Goal: Task Accomplishment & Management: Use online tool/utility

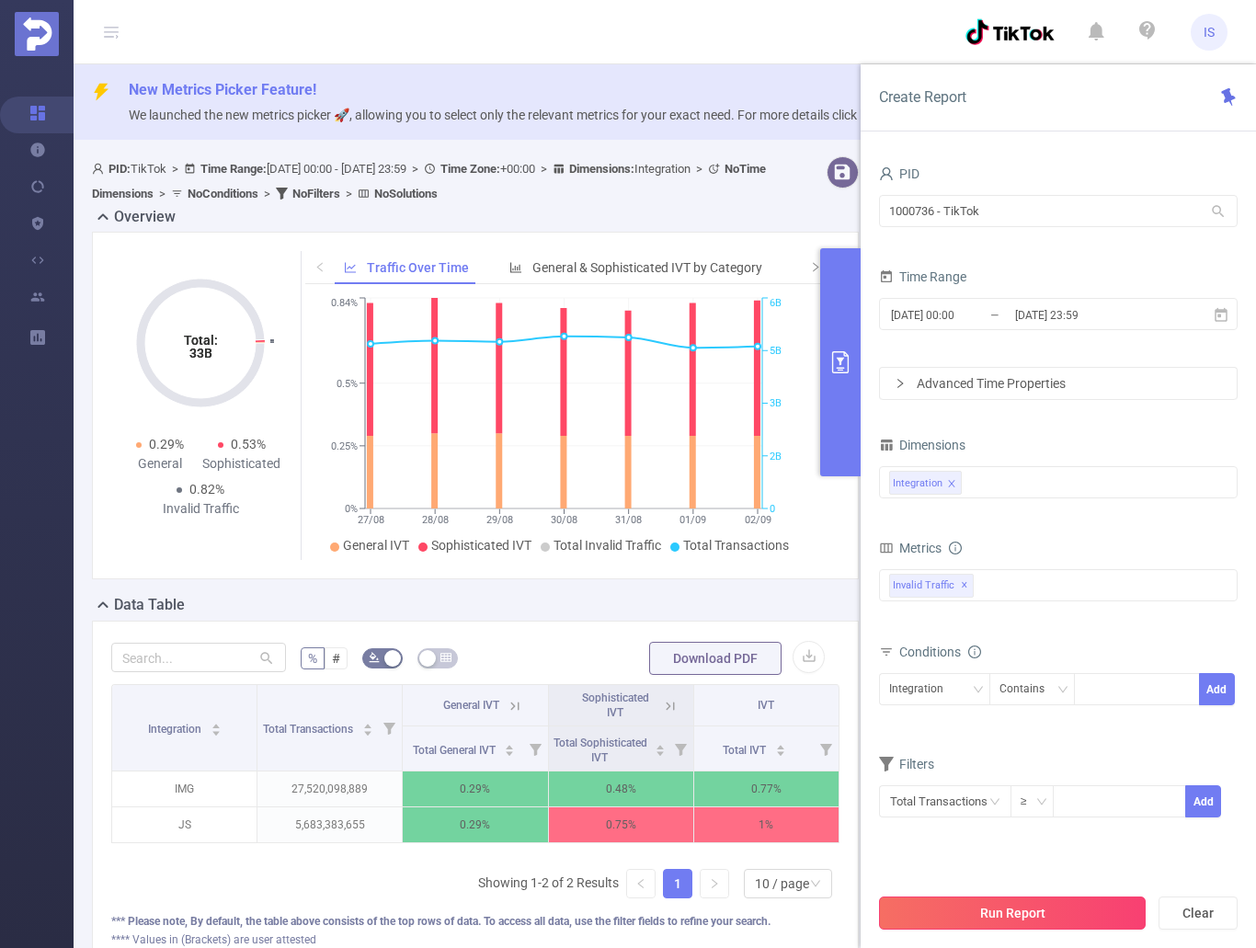
click at [1066, 900] on button "Run Report" at bounding box center [1012, 913] width 267 height 33
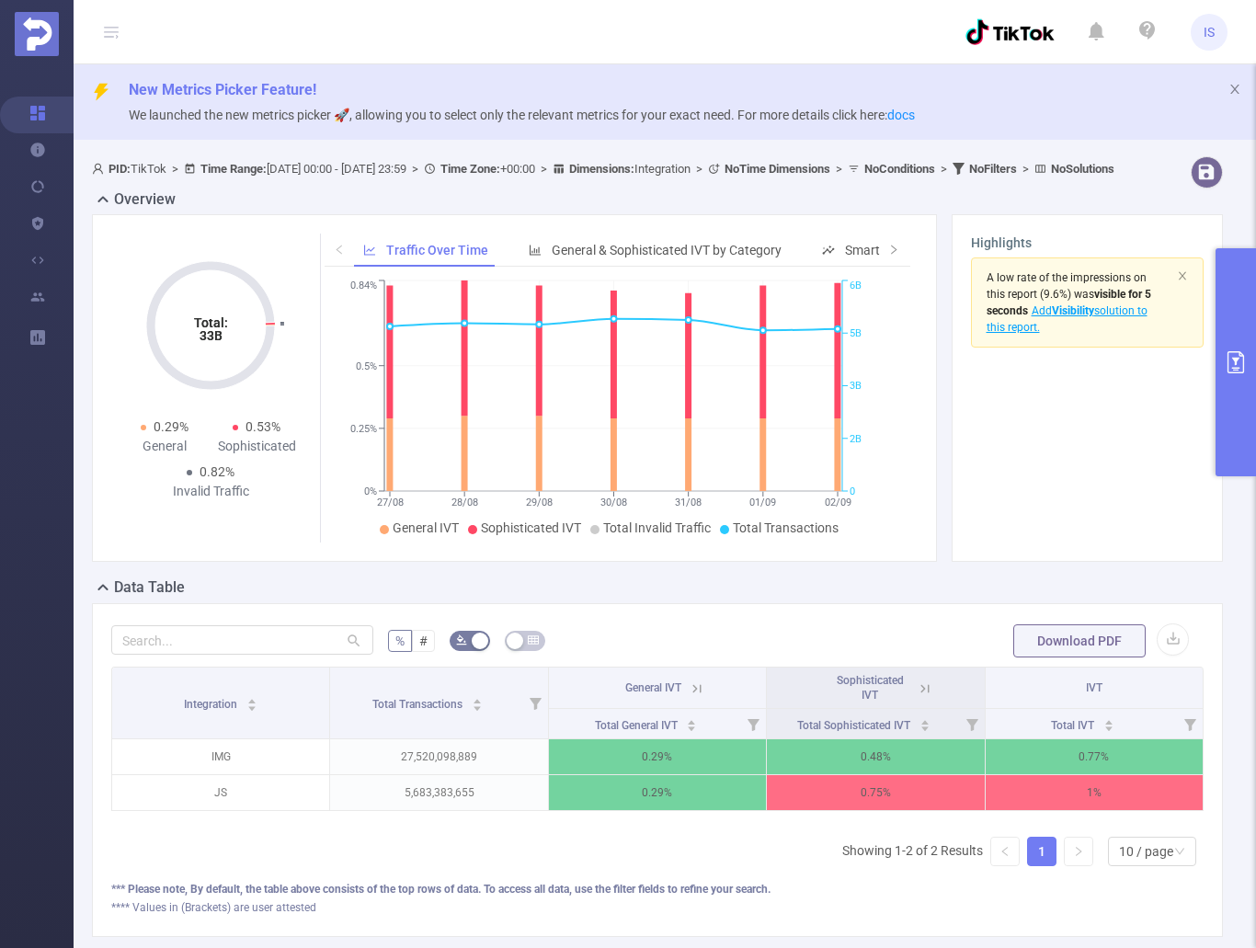
click at [1234, 372] on icon "primary" at bounding box center [1236, 362] width 22 height 22
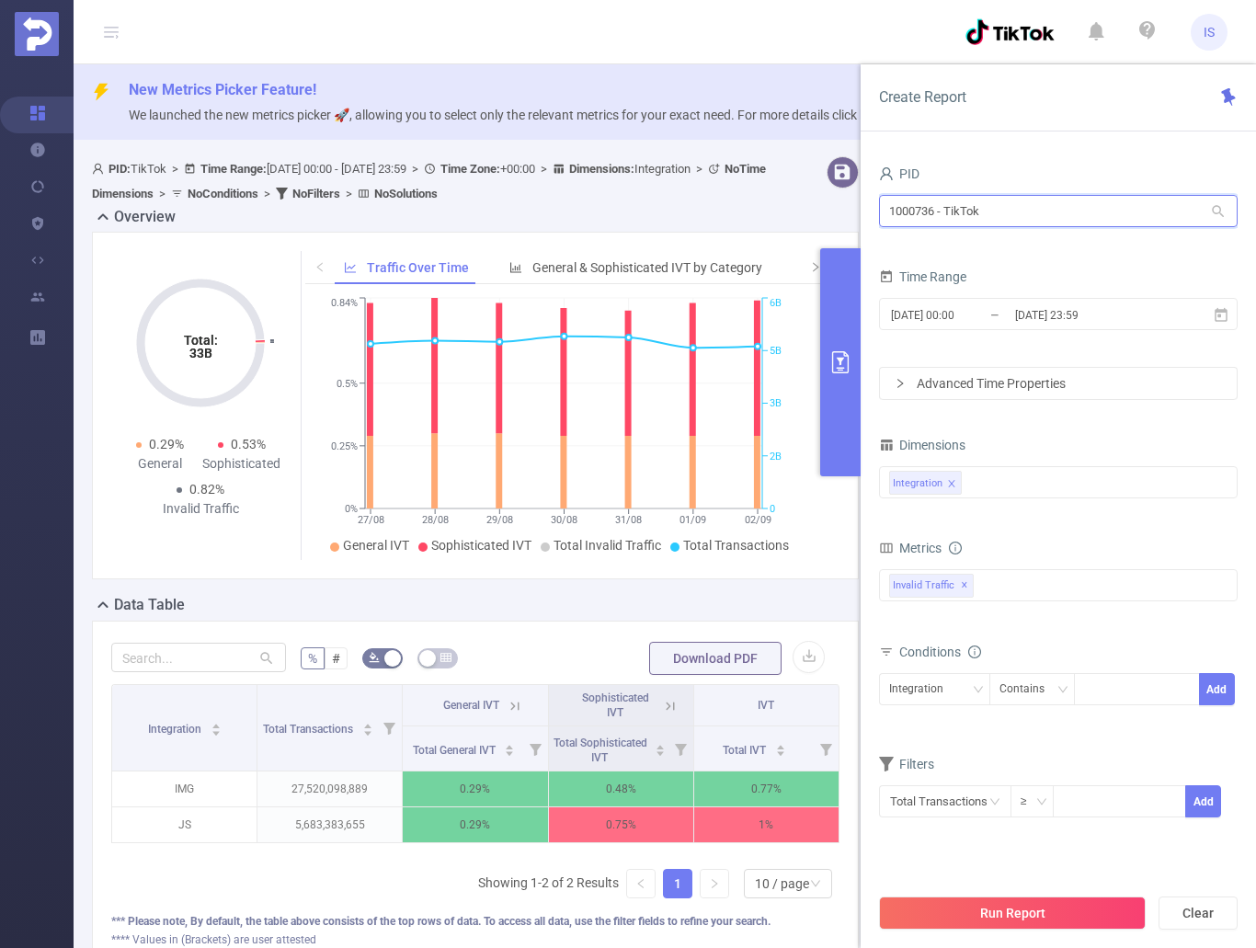
drag, startPoint x: 1027, startPoint y: 214, endPoint x: 809, endPoint y: 194, distance: 218.9
click at [798, 208] on section "PID: TikTok > Time Range: [DATE] 00:00 - [DATE] 23:59 > Time Zone: +00:00 > Dim…" at bounding box center [665, 577] width 1183 height 857
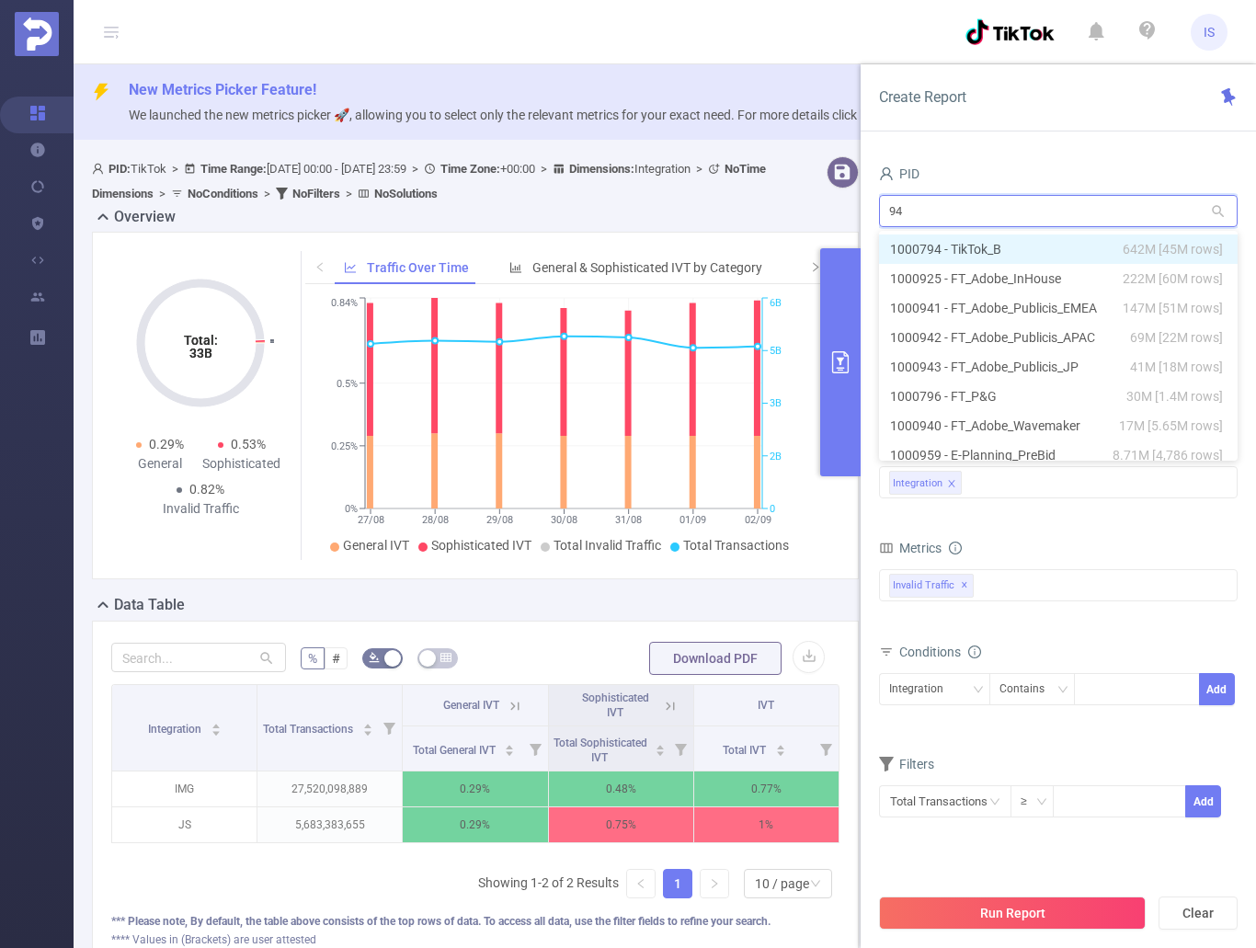
type input "941"
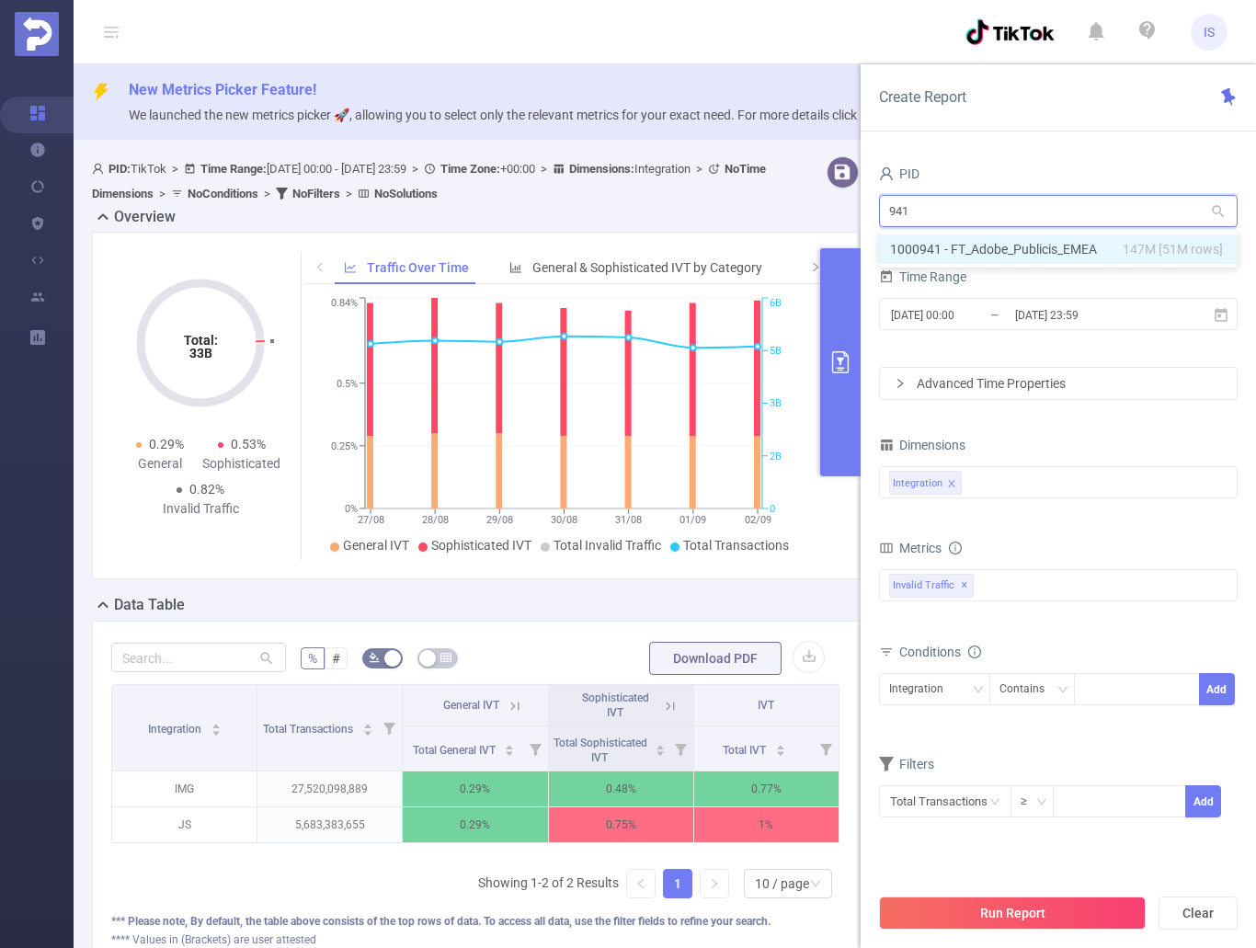
click at [1015, 250] on li "1000941 - FT_Adobe_Publicis_EMEA 147M [51M rows]" at bounding box center [1058, 249] width 359 height 29
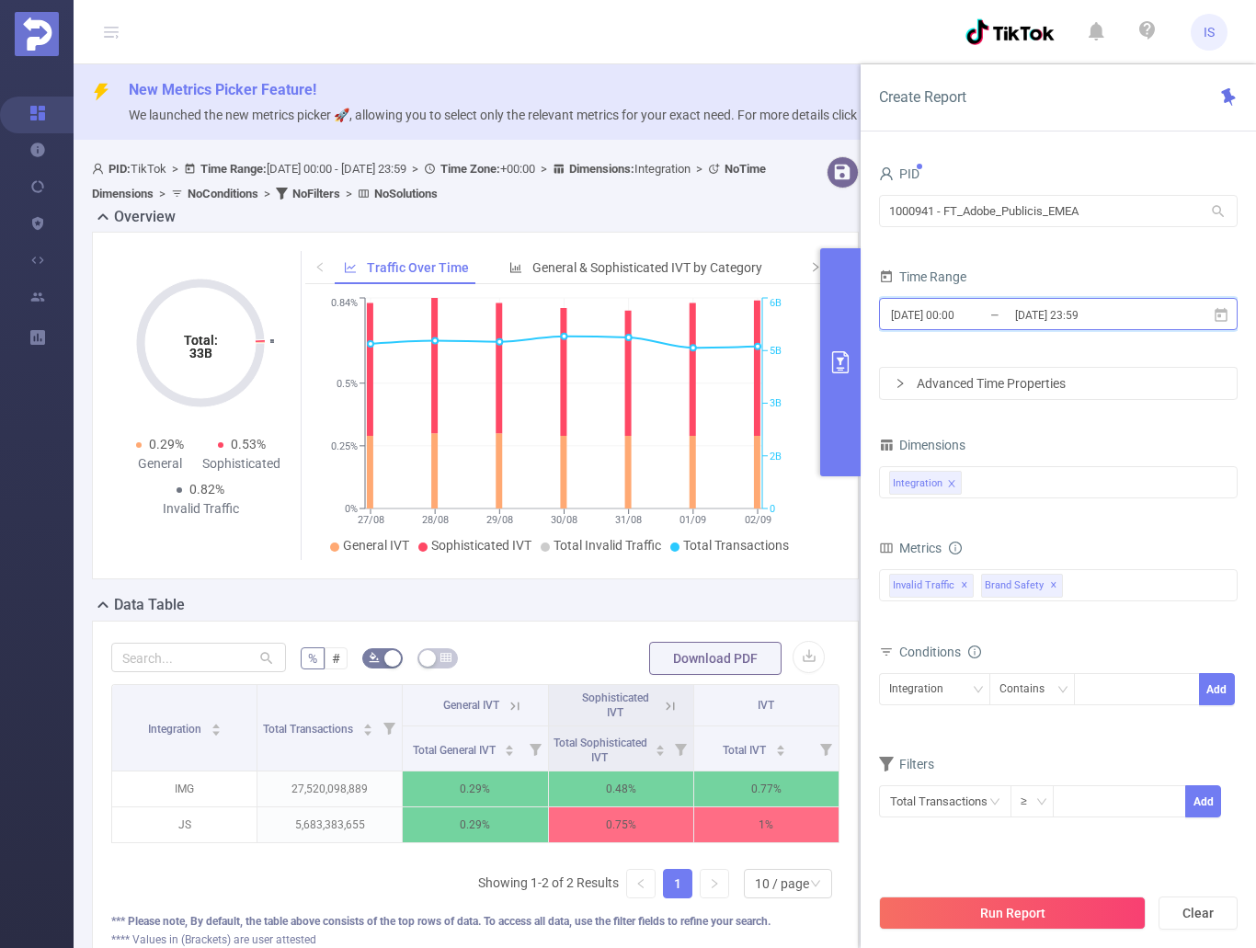
click at [1222, 315] on icon at bounding box center [1221, 315] width 17 height 17
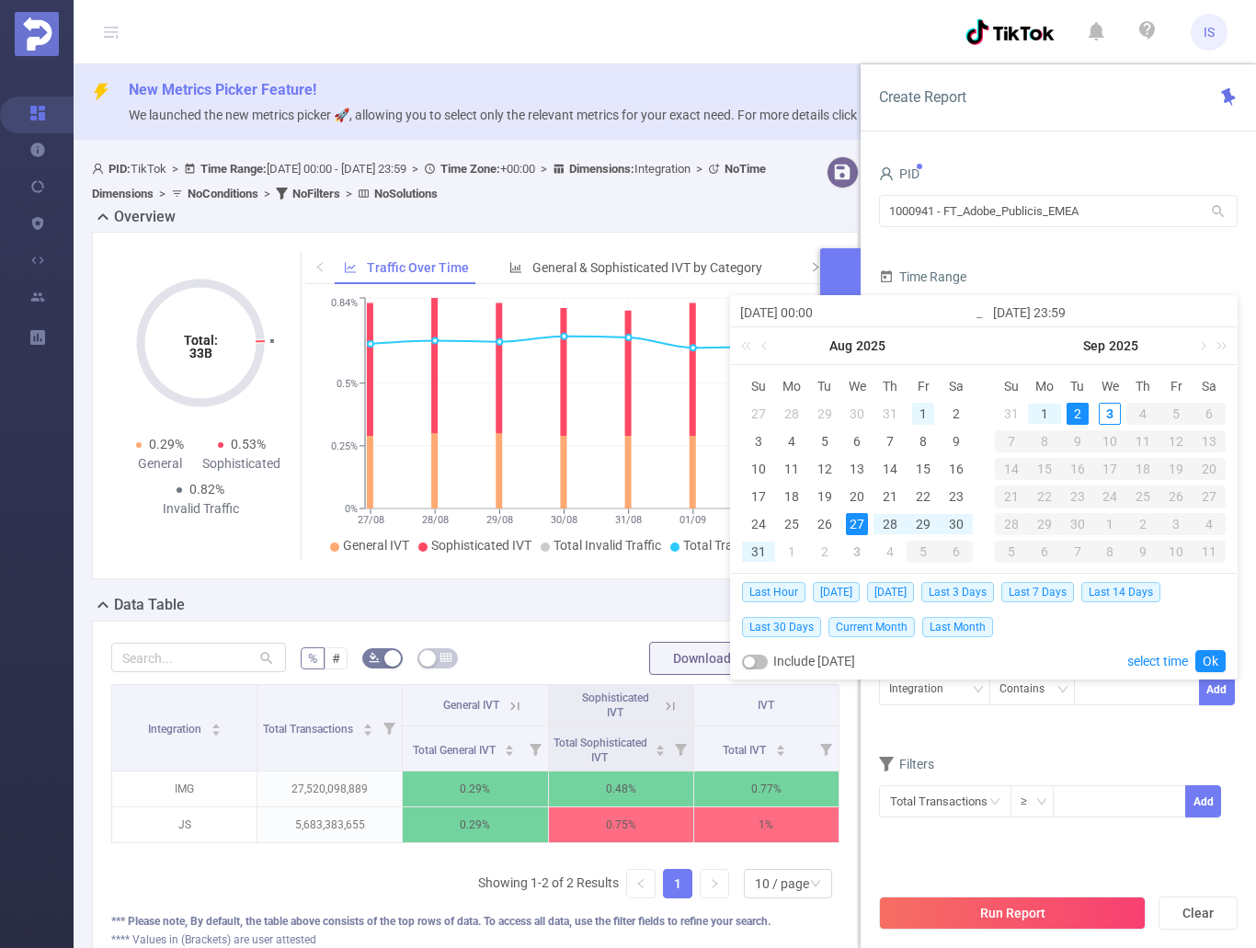
click at [925, 411] on div "1" at bounding box center [923, 414] width 22 height 22
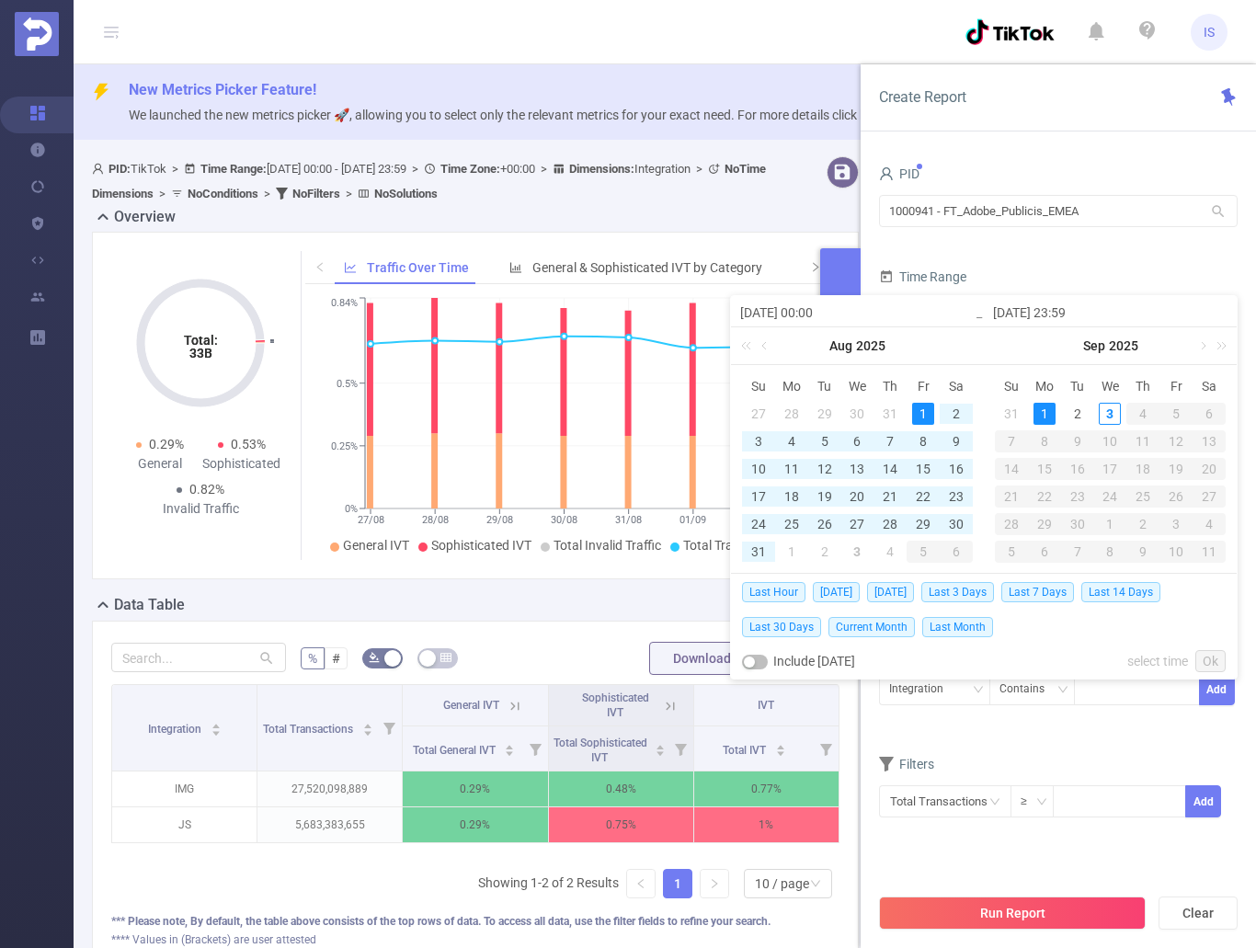
click at [1043, 408] on div "1" at bounding box center [1045, 414] width 22 height 22
type input "[DATE] 00:00"
type input "[DATE] 23:59"
type input "[DATE] 00:00"
type input "[DATE] 23:59"
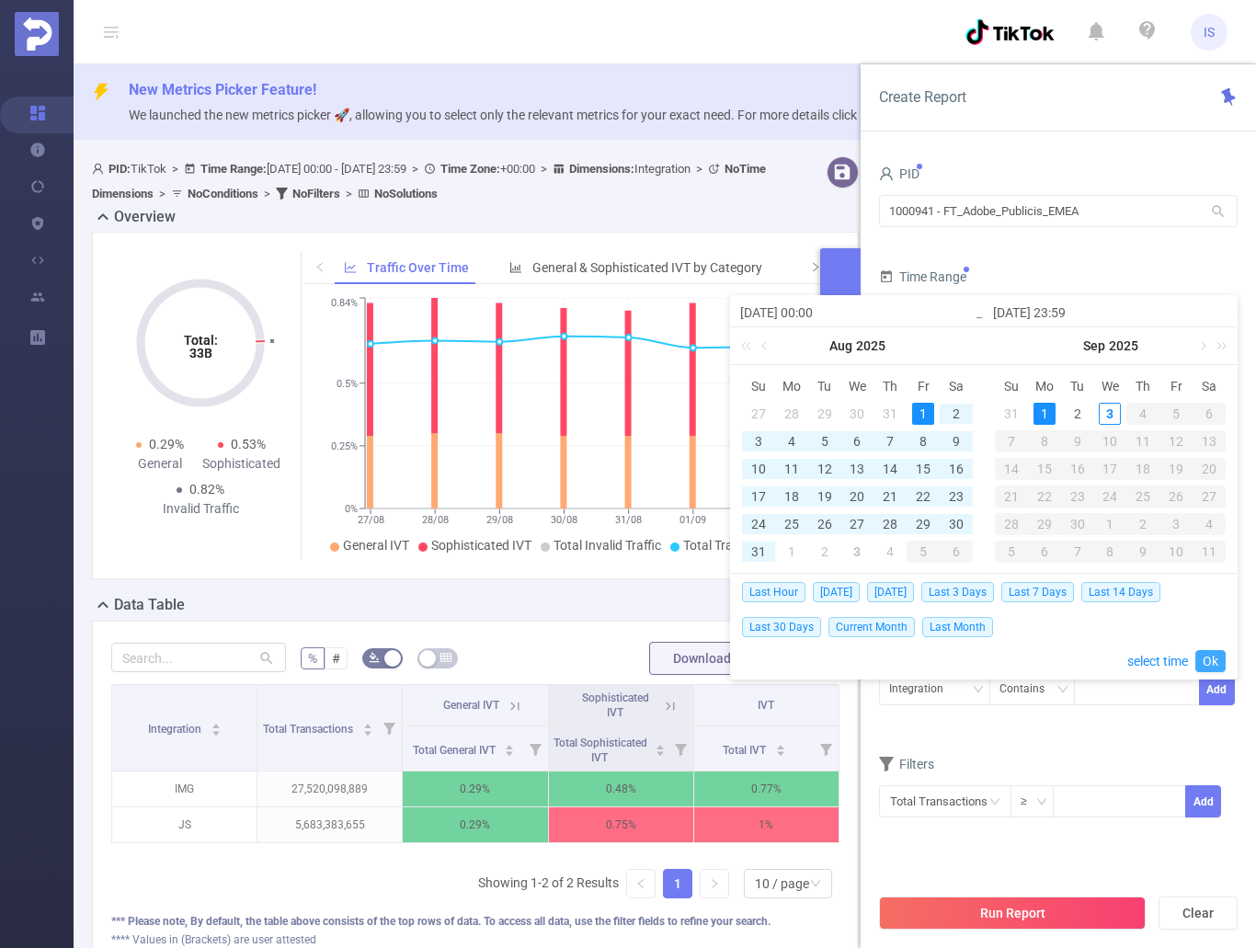
click at [1212, 657] on link "Ok" at bounding box center [1211, 661] width 30 height 22
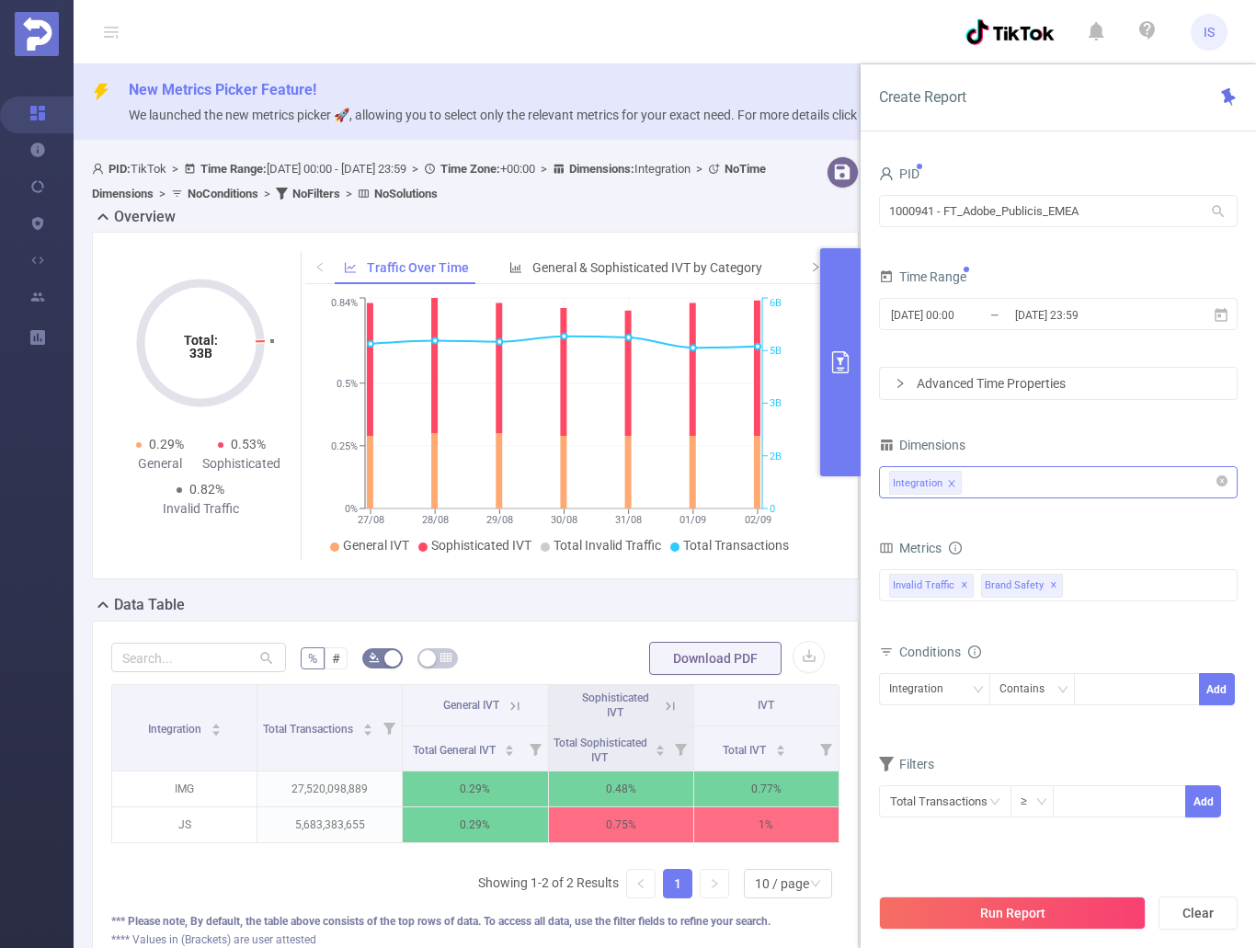
click at [986, 484] on div "Integration" at bounding box center [1058, 482] width 338 height 30
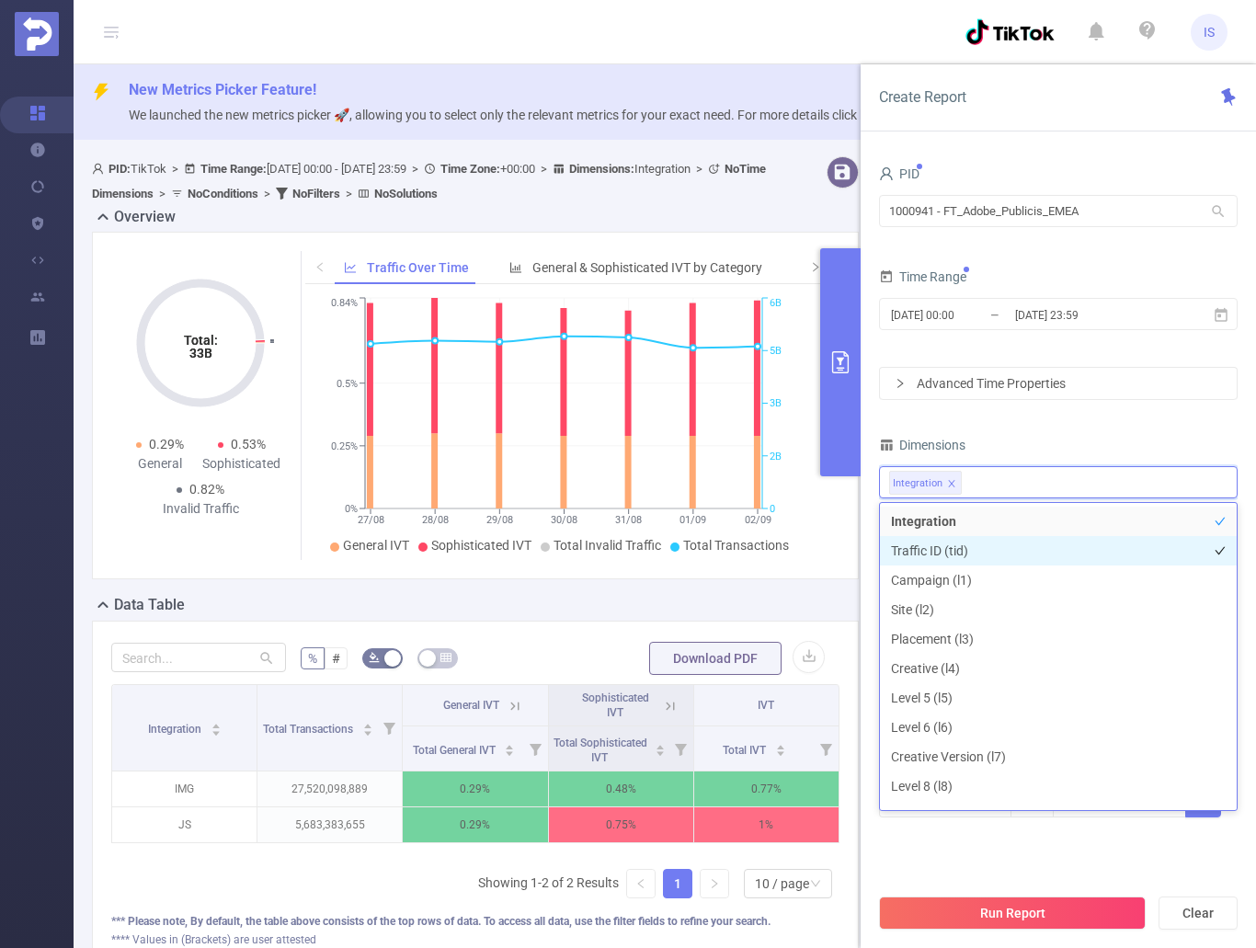
click at [961, 549] on li "Traffic ID (tid)" at bounding box center [1058, 550] width 357 height 29
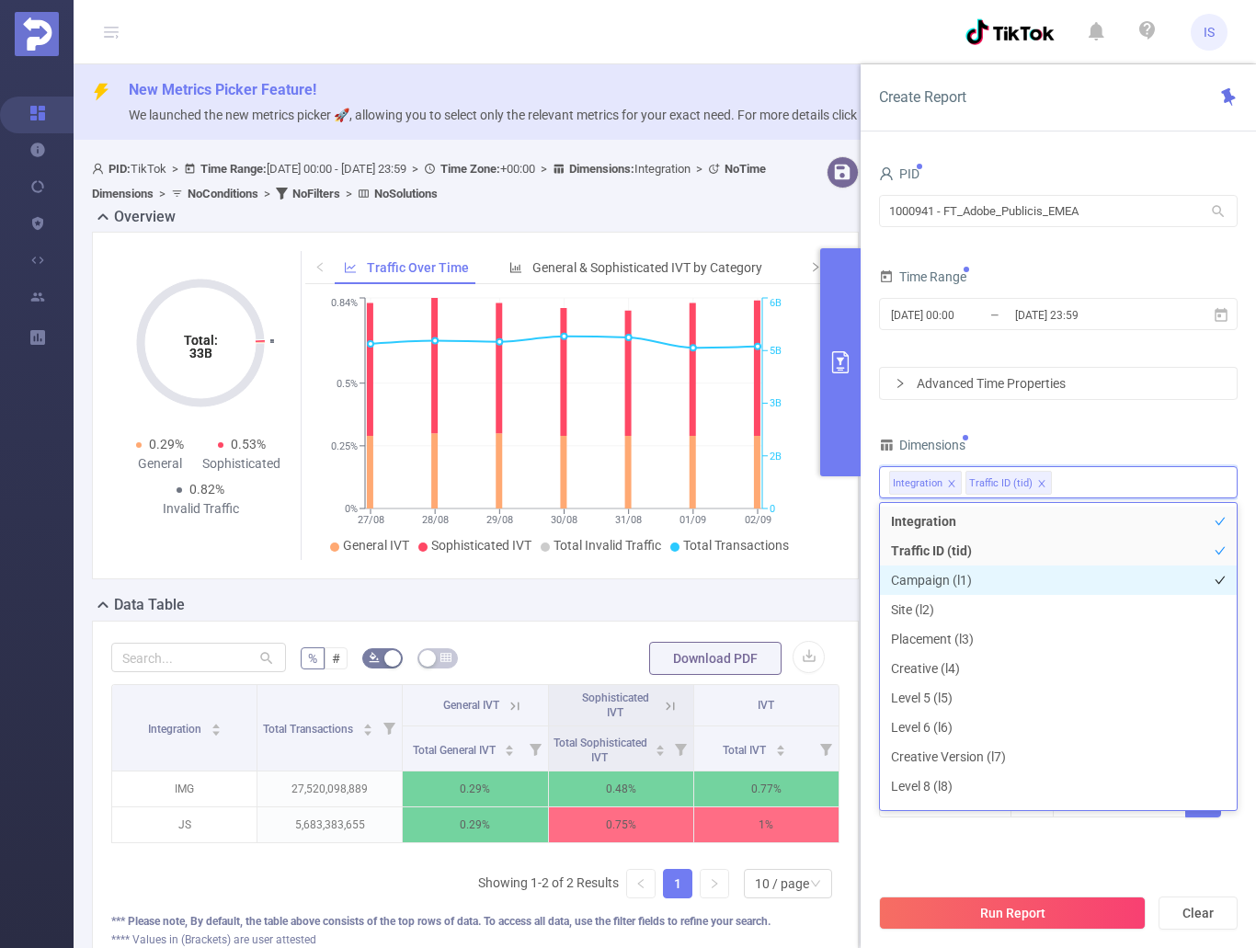
click at [963, 573] on li "Campaign (l1)" at bounding box center [1058, 580] width 357 height 29
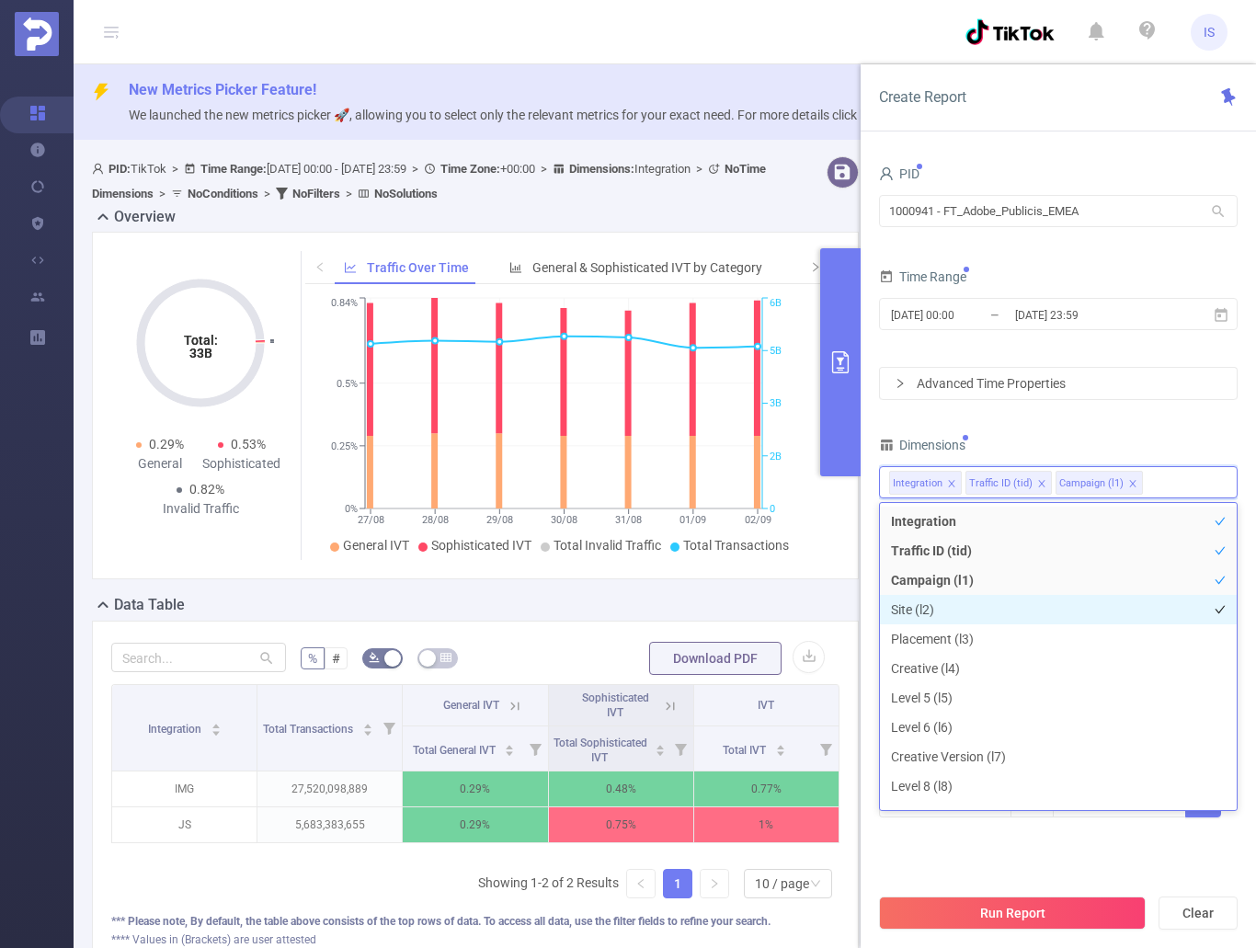
click at [944, 601] on li "Site (l2)" at bounding box center [1058, 609] width 357 height 29
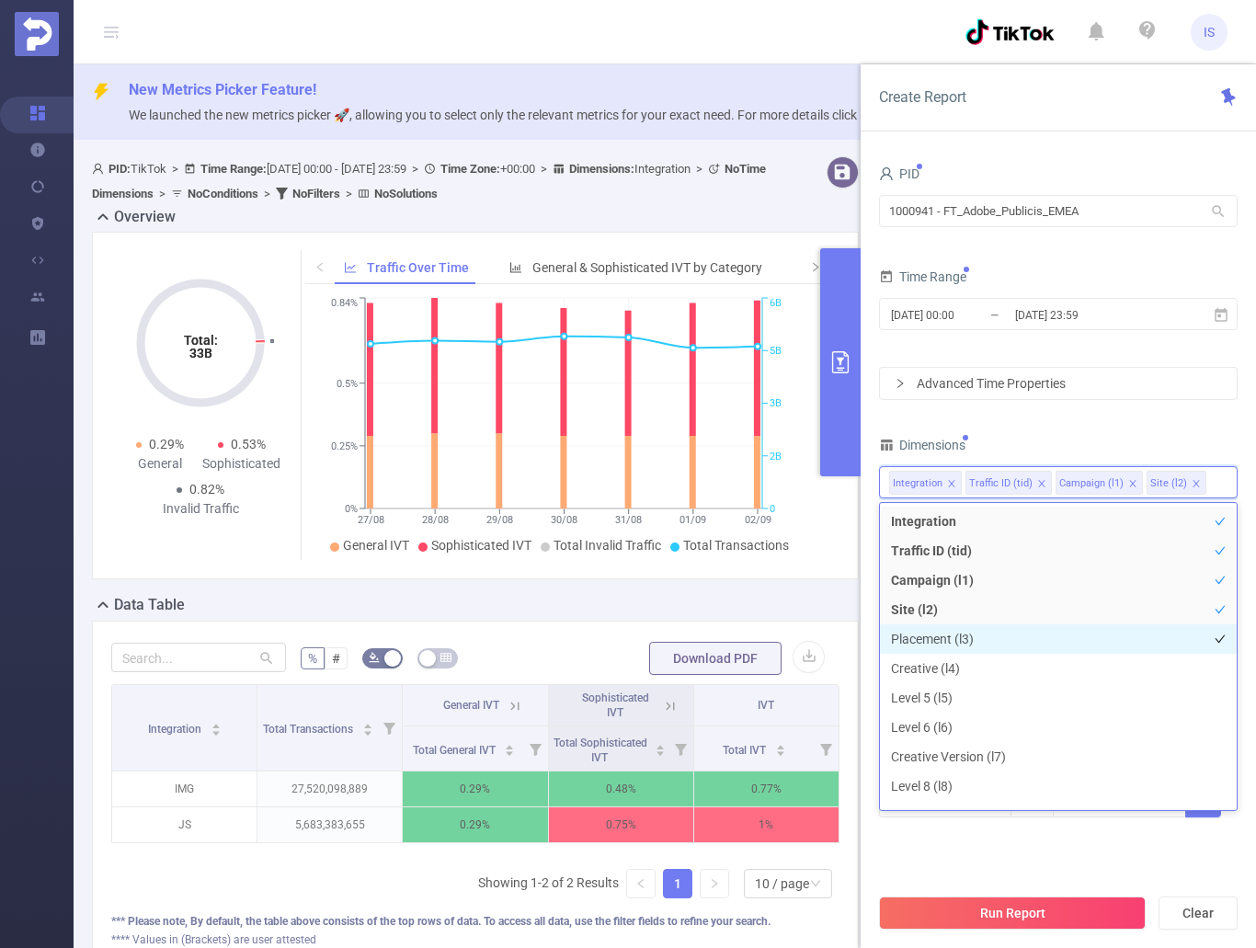
click at [962, 628] on li "Placement (l3)" at bounding box center [1058, 639] width 357 height 29
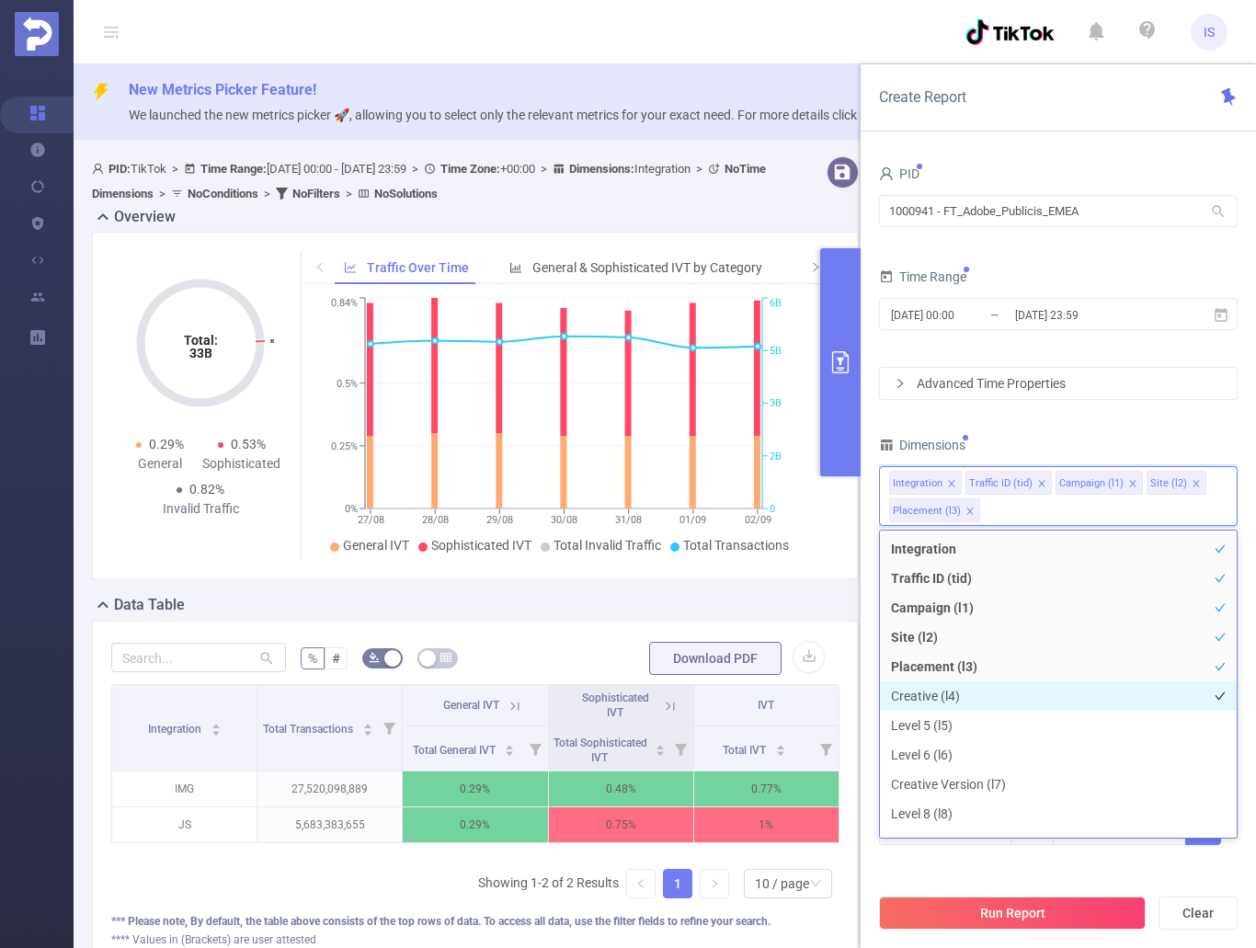
click at [951, 686] on li "Creative (l4)" at bounding box center [1058, 696] width 357 height 29
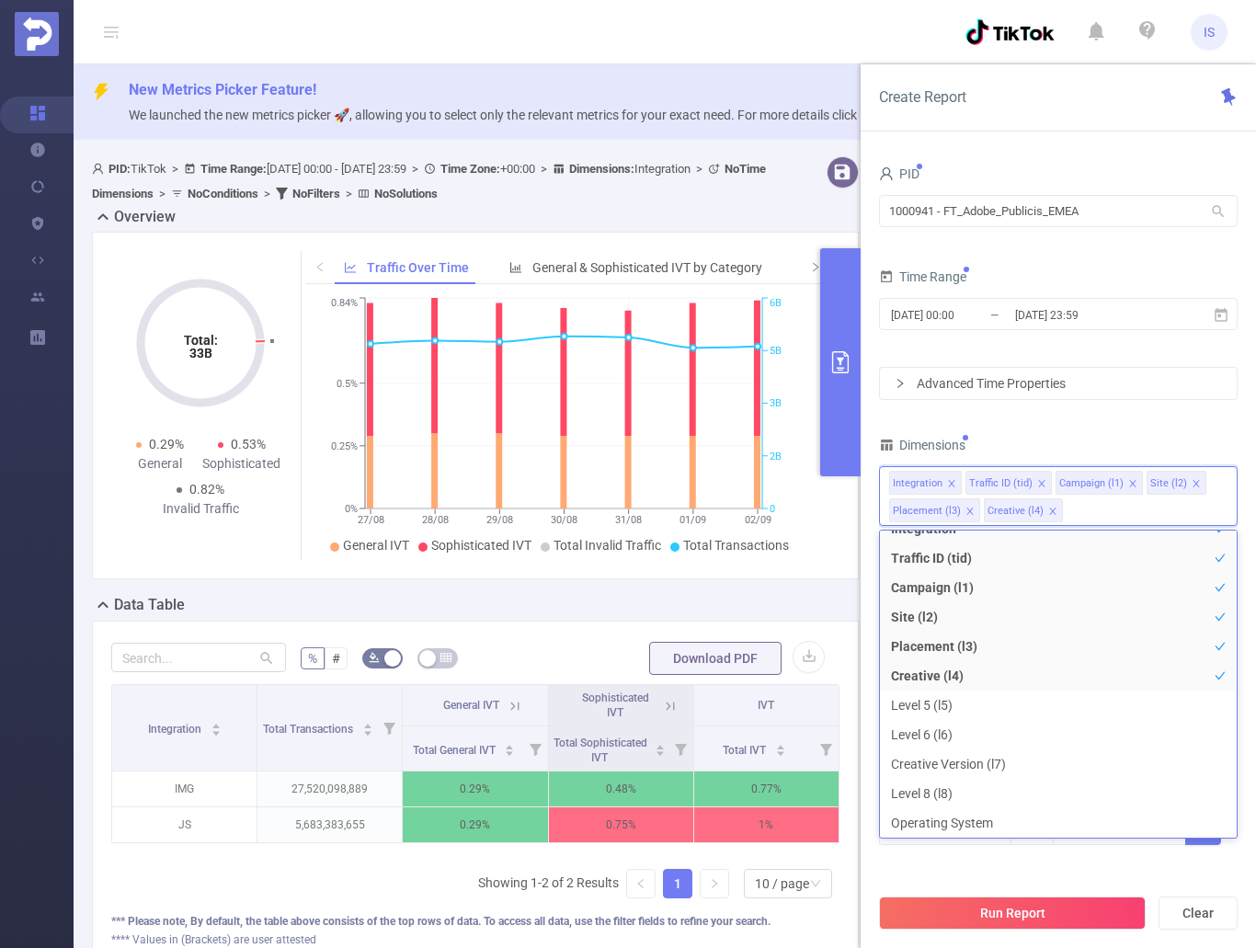
click at [1112, 857] on div "Total Transactions ≥ Add" at bounding box center [1058, 835] width 359 height 52
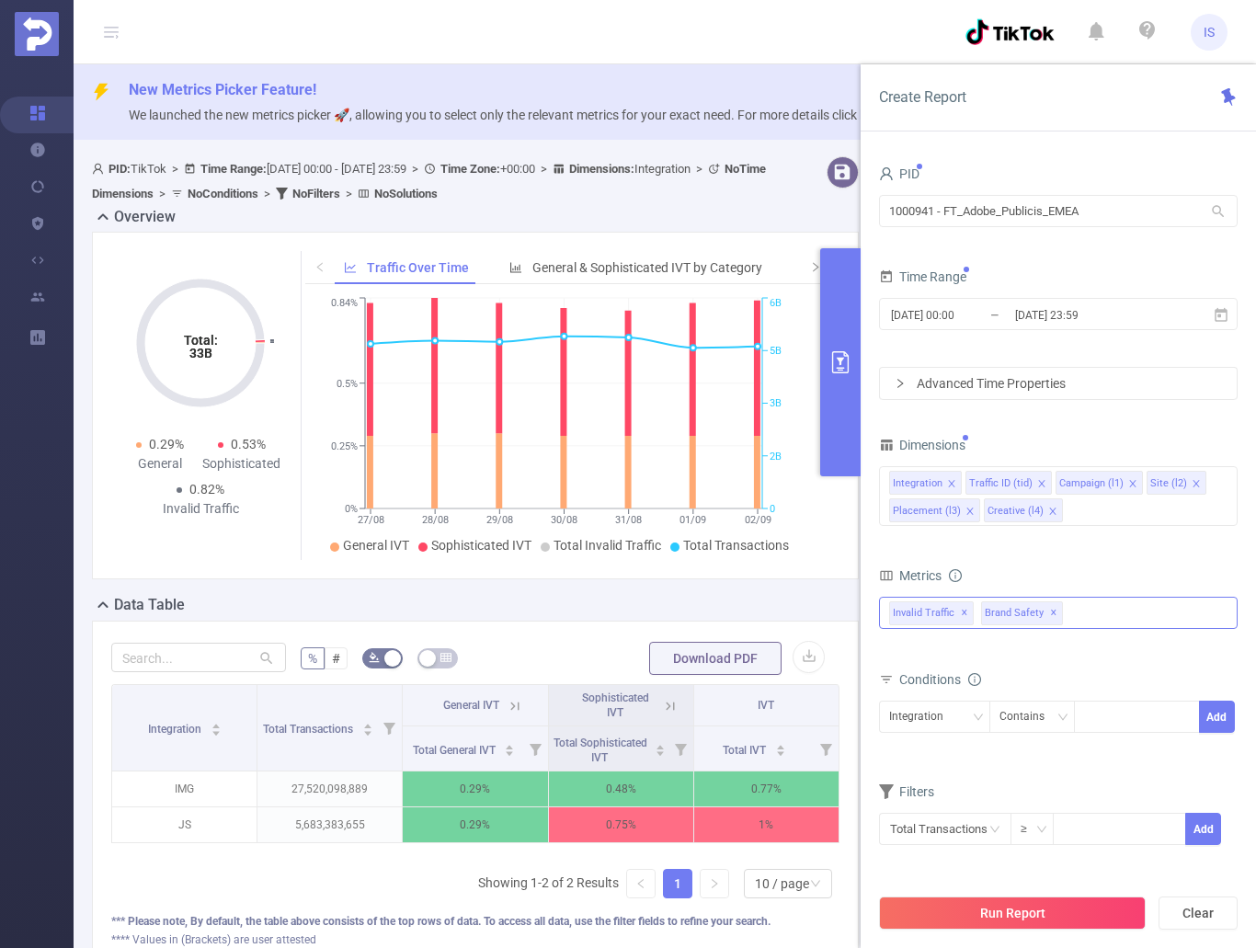
click at [1098, 618] on div "Invalid Traffic ✕ Brand Safety ✕" at bounding box center [1058, 613] width 359 height 32
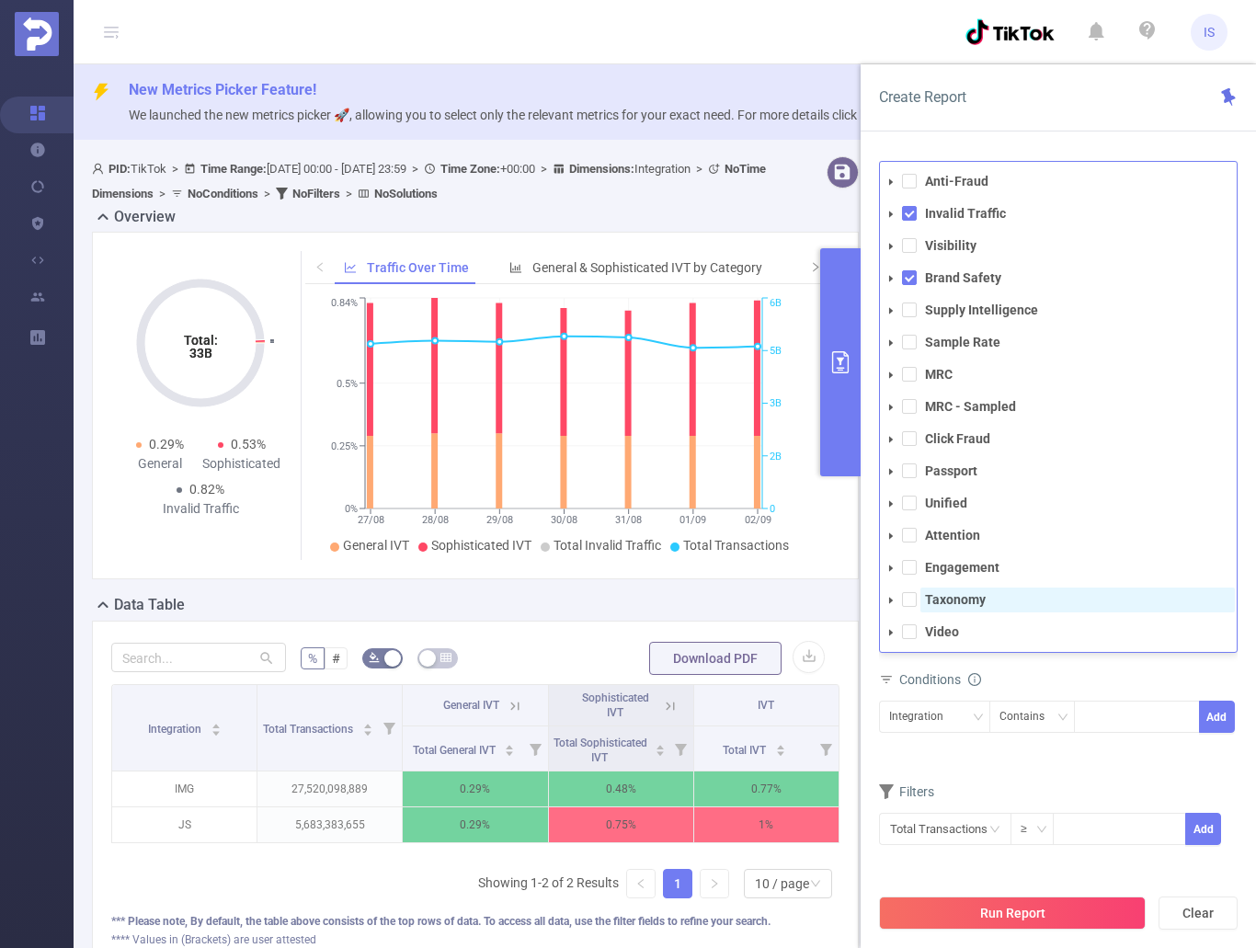
click at [952, 591] on span "Taxonomy" at bounding box center [1078, 600] width 315 height 25
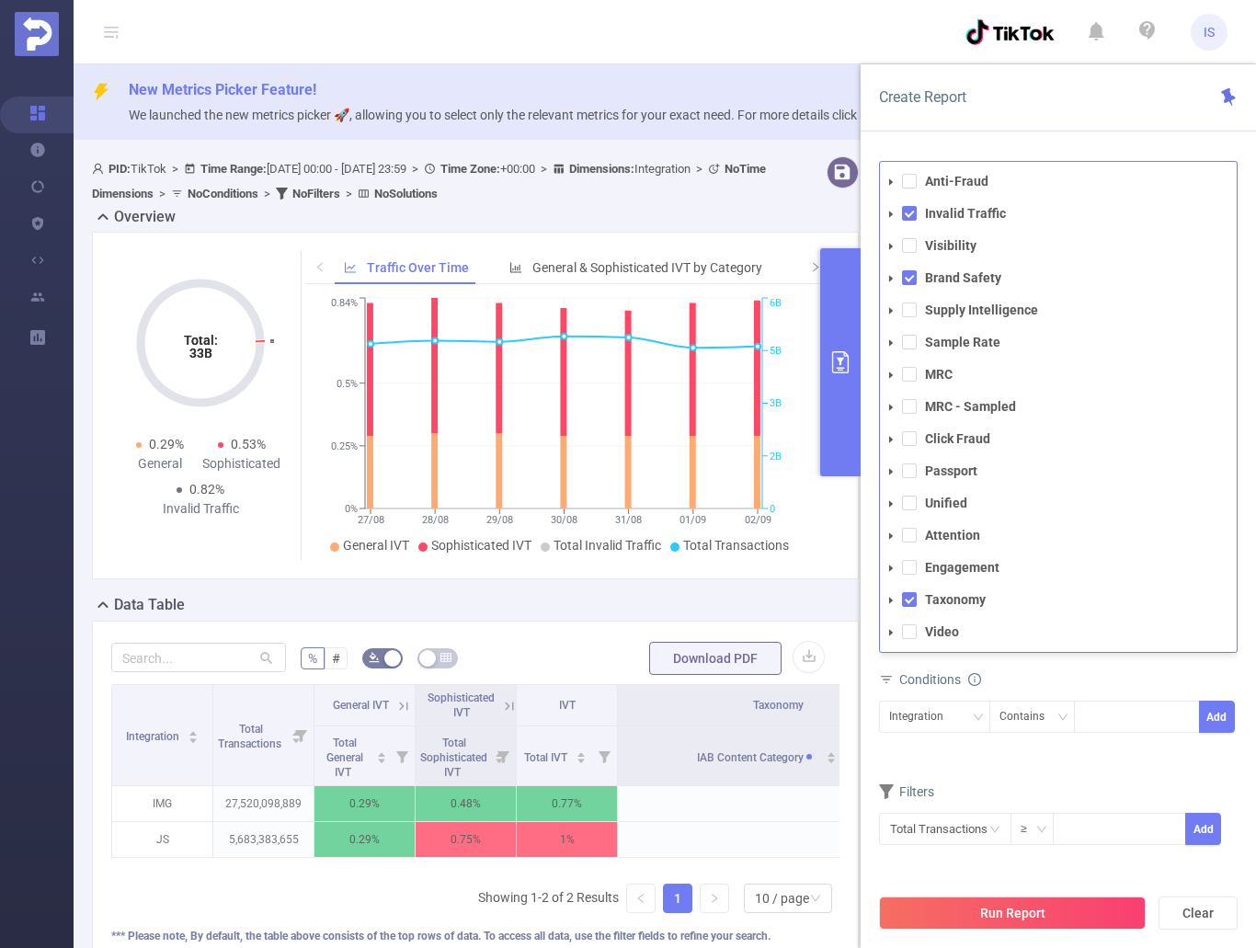
click at [1093, 760] on form "Dimensions Integration Traffic ID (tid) Campaign (l1) Site (l2) Placement (l3) …" at bounding box center [1058, 650] width 359 height 437
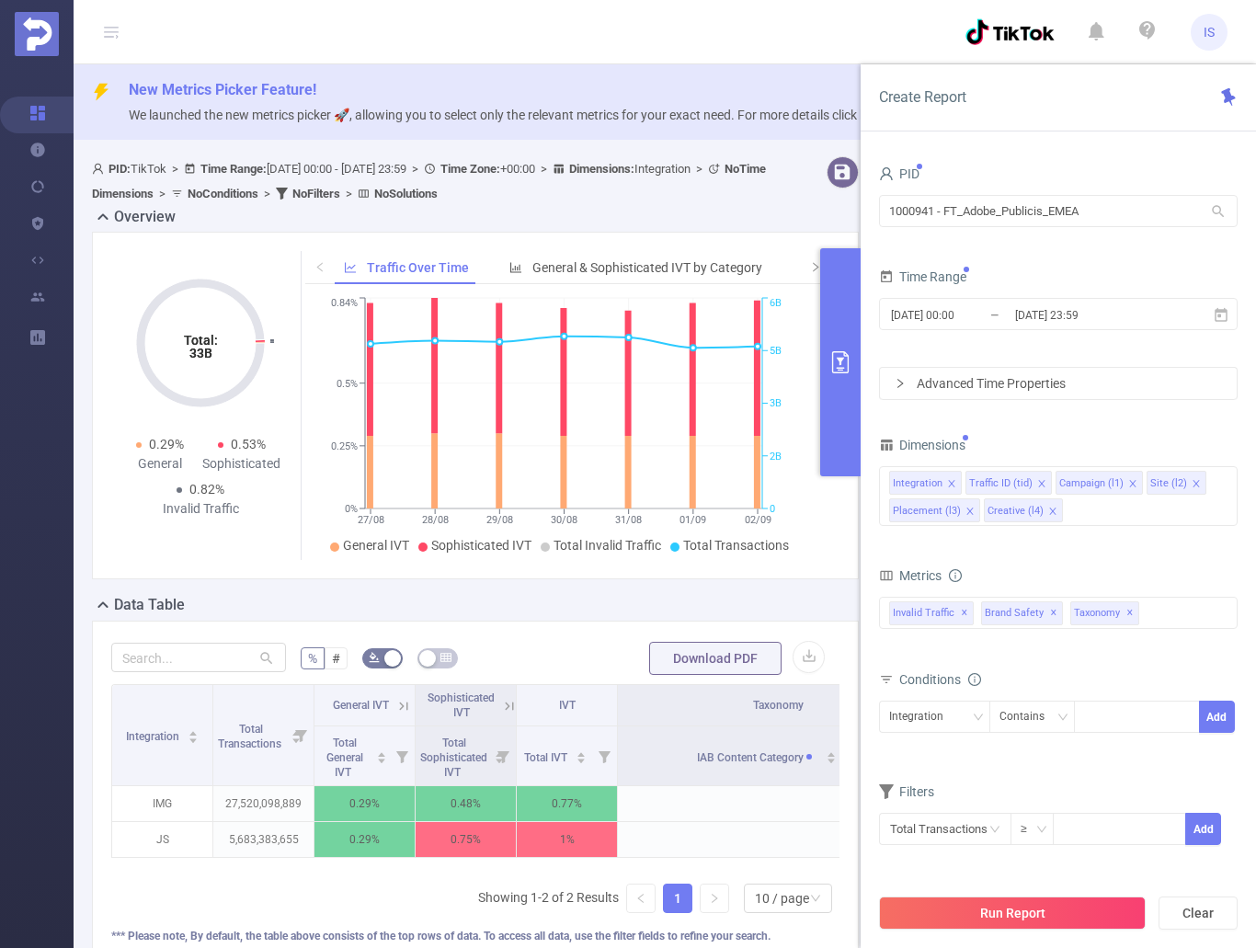
click at [1012, 913] on button "Run Report" at bounding box center [1012, 913] width 267 height 33
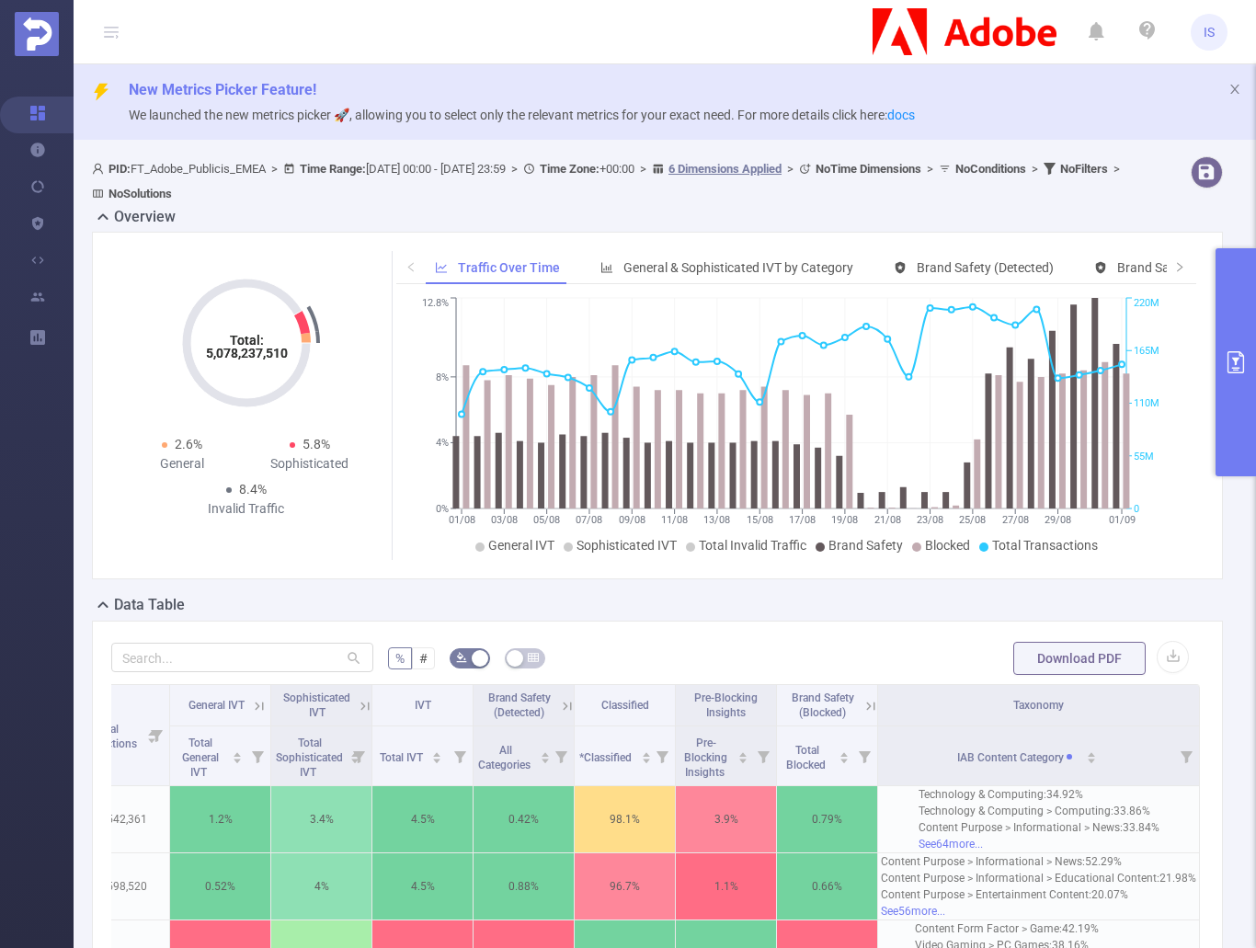
click at [1238, 329] on button "primary" at bounding box center [1236, 362] width 40 height 228
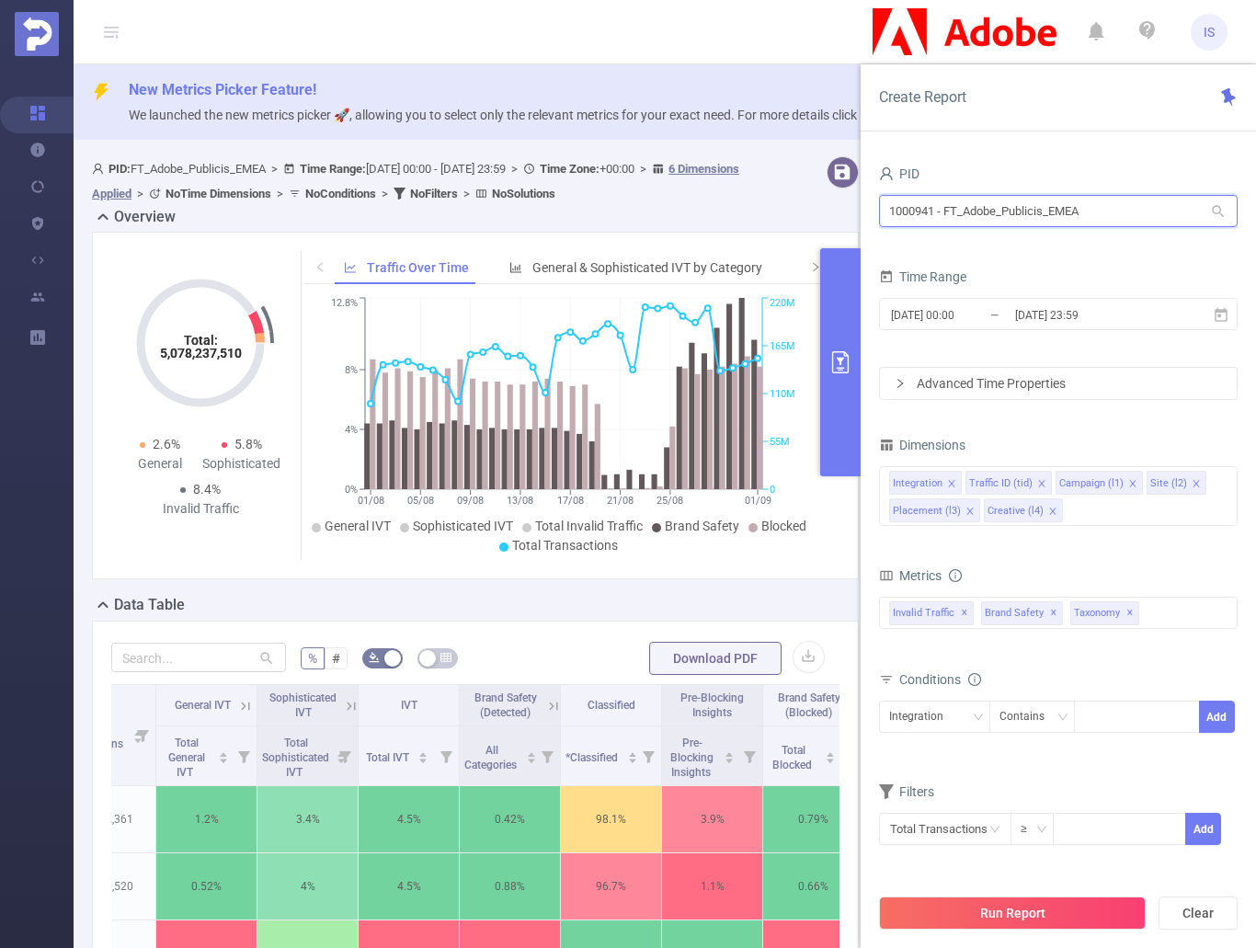
click at [1115, 201] on input "1000941 - FT_Adobe_Publicis_EMEA" at bounding box center [1058, 211] width 359 height 32
drag, startPoint x: 1125, startPoint y: 218, endPoint x: 768, endPoint y: 236, distance: 357.4
click at [768, 236] on section "PID: FT_Adobe_Publicis_EMEA > Time Range: [DATE] 00:00 - [DATE] 23:59 > Time Zo…" at bounding box center [665, 937] width 1183 height 1577
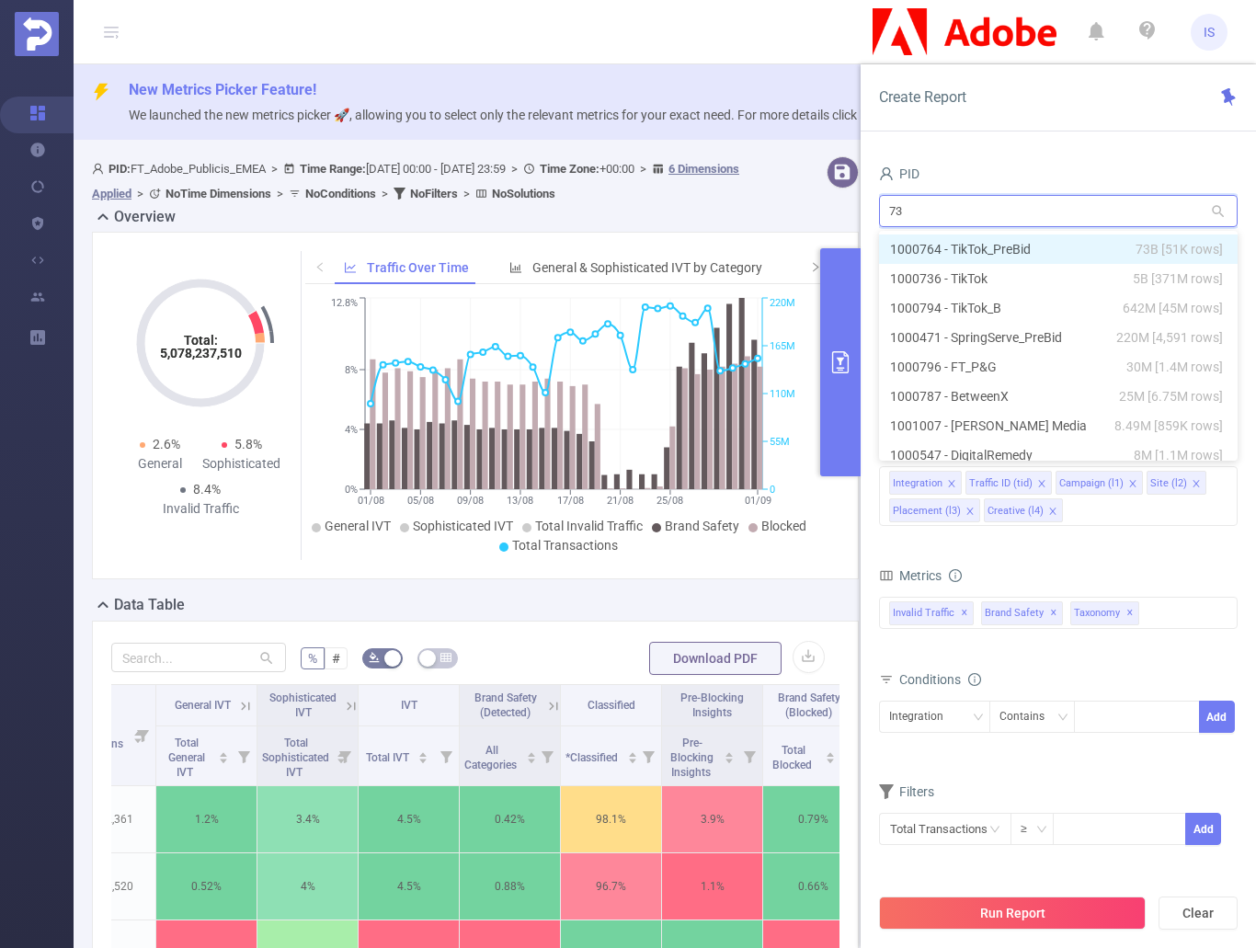
type input "736"
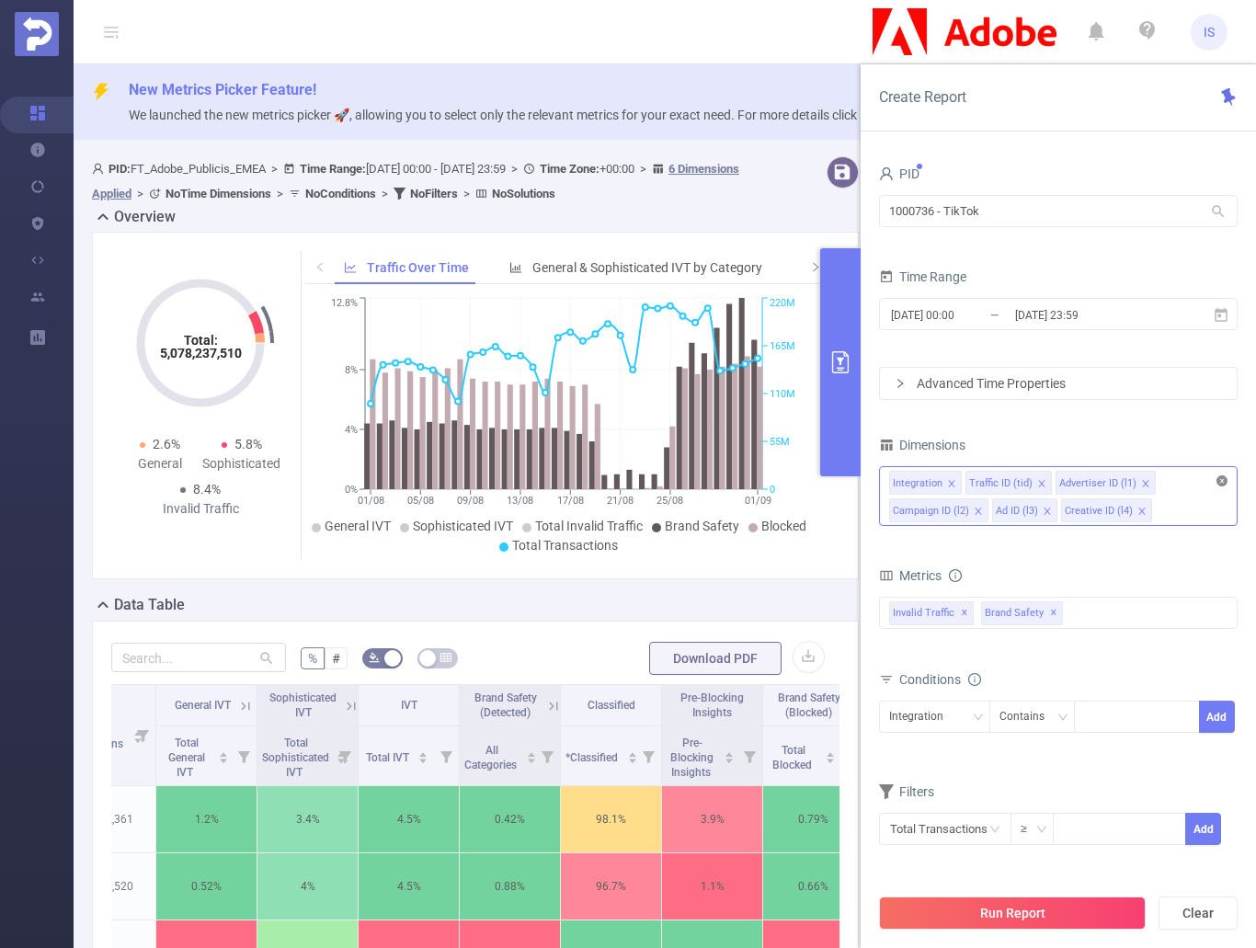
click at [1225, 484] on icon "icon: close-circle" at bounding box center [1222, 481] width 11 height 11
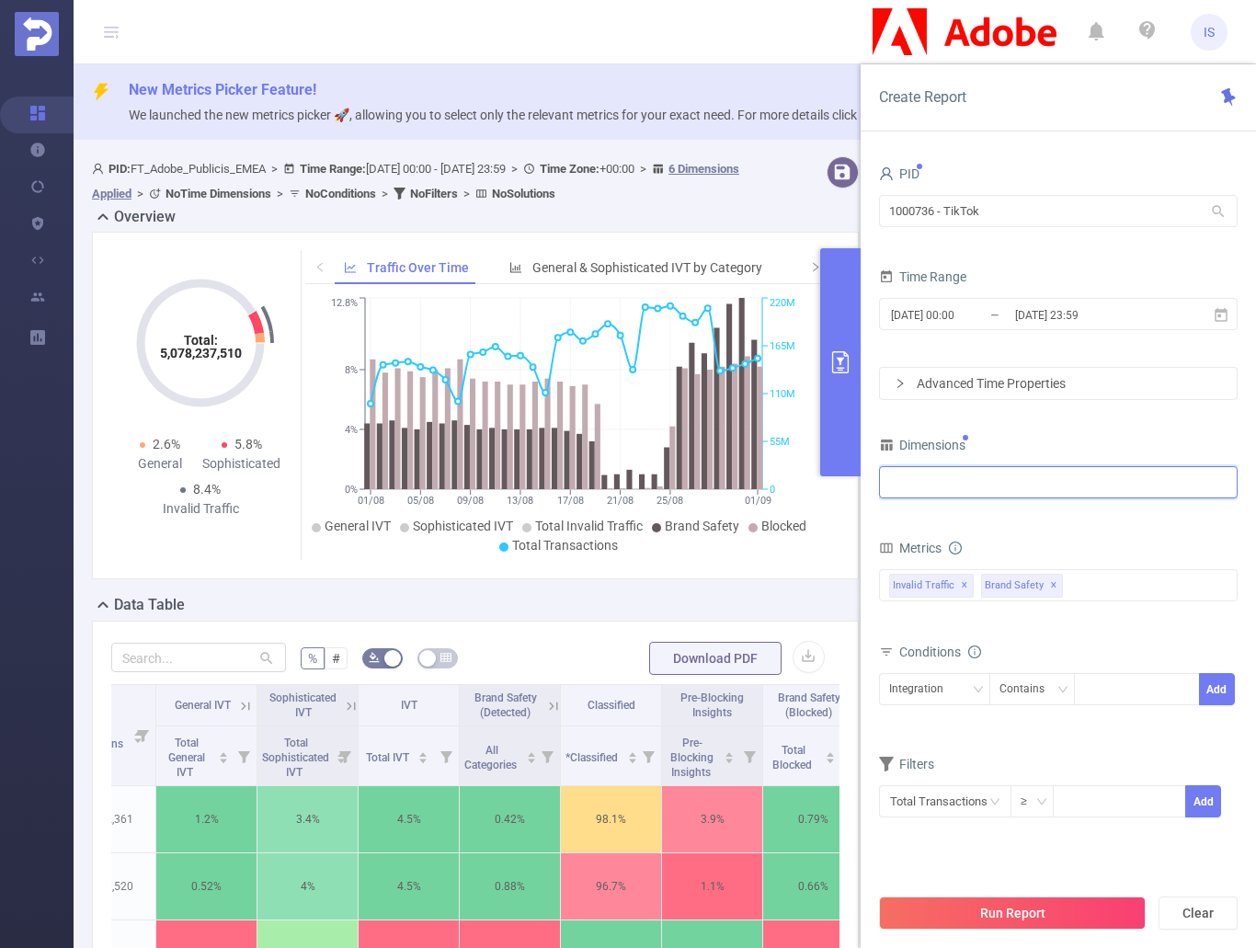
click at [1036, 496] on div at bounding box center [1058, 482] width 338 height 30
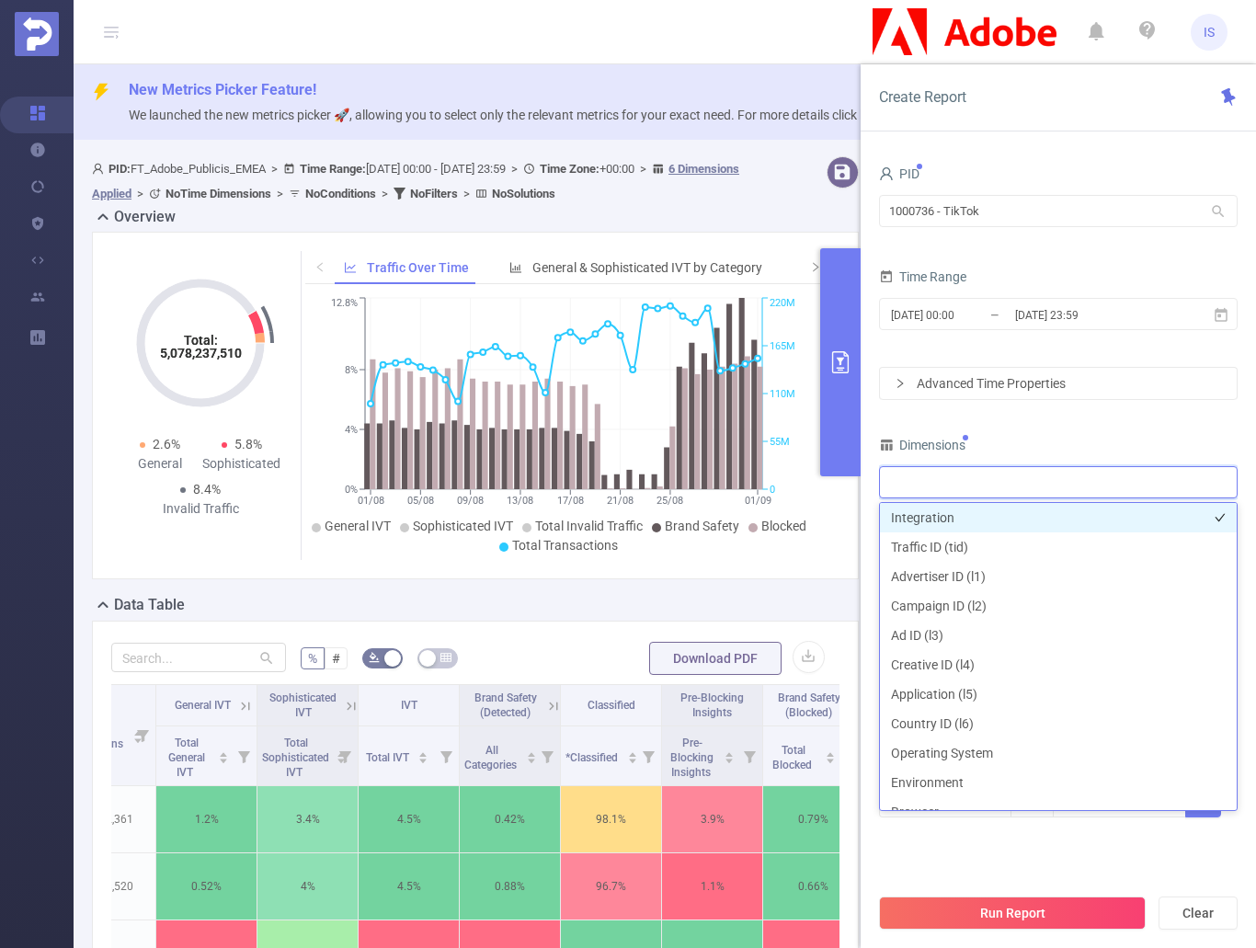
click at [912, 525] on li "Integration" at bounding box center [1058, 517] width 357 height 29
click at [1052, 446] on div "Dimensions" at bounding box center [1058, 447] width 359 height 30
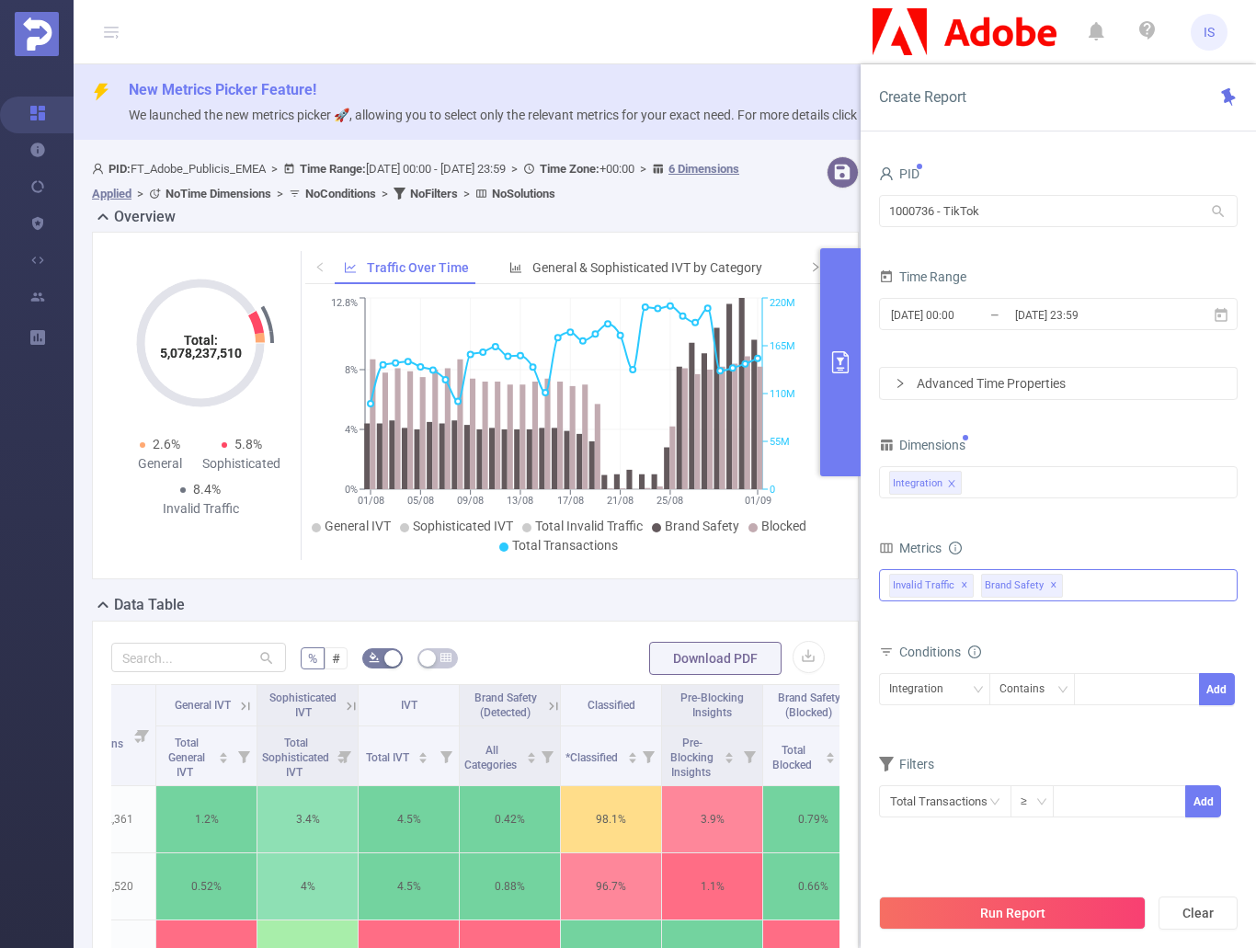
click at [1050, 586] on span "✕" at bounding box center [1053, 586] width 7 height 22
click at [1012, 585] on div "Invalid Traffic ✕ Anti-Fraud Invalid Traffic Visibility Brand Safety Supply Int…" at bounding box center [1058, 585] width 359 height 32
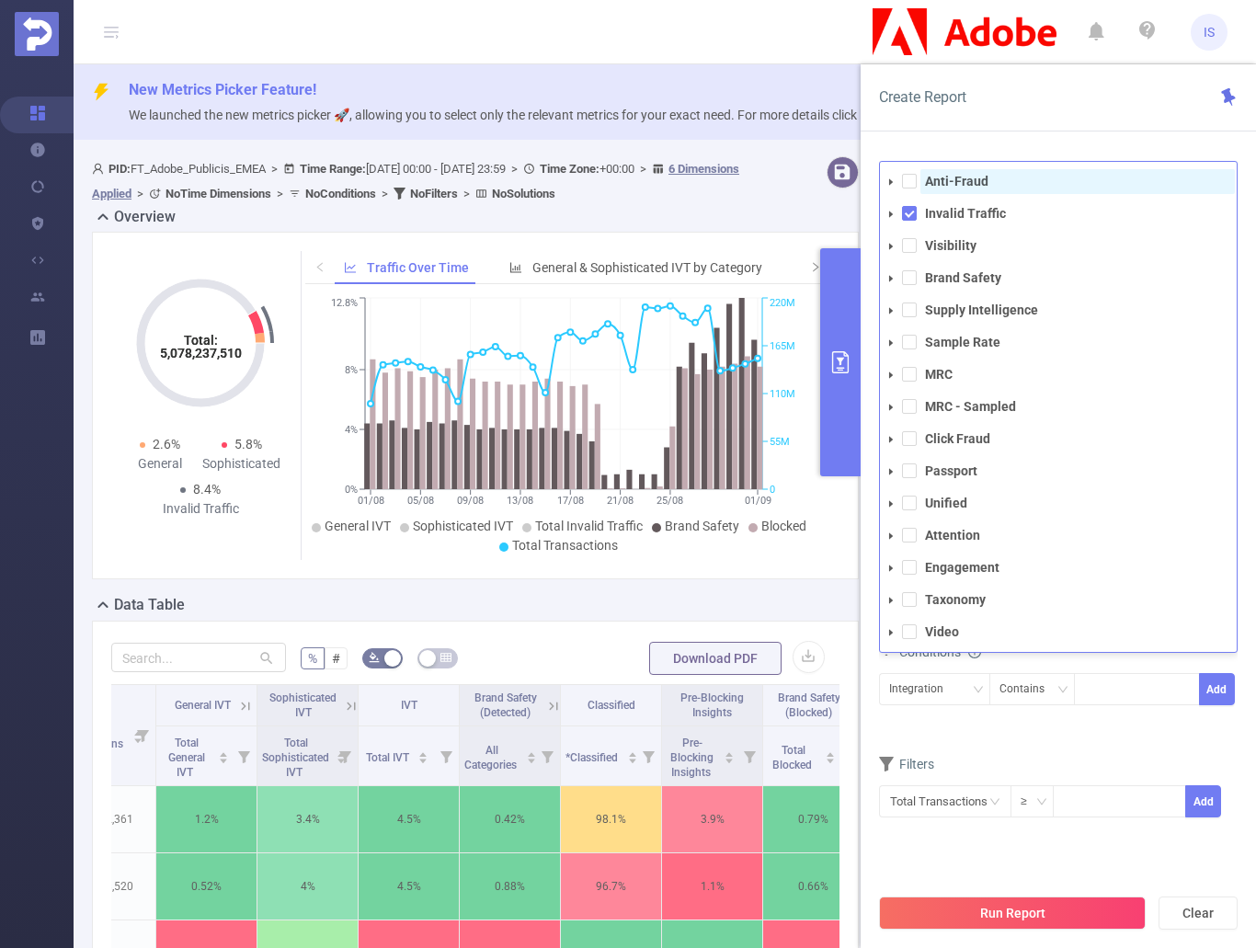
click at [952, 184] on strong "Anti-Fraud" at bounding box center [956, 181] width 63 height 15
click at [1071, 740] on form "Dimensions Integration Metrics total Total General IVT Data Centers Disclosed B…" at bounding box center [1058, 636] width 359 height 409
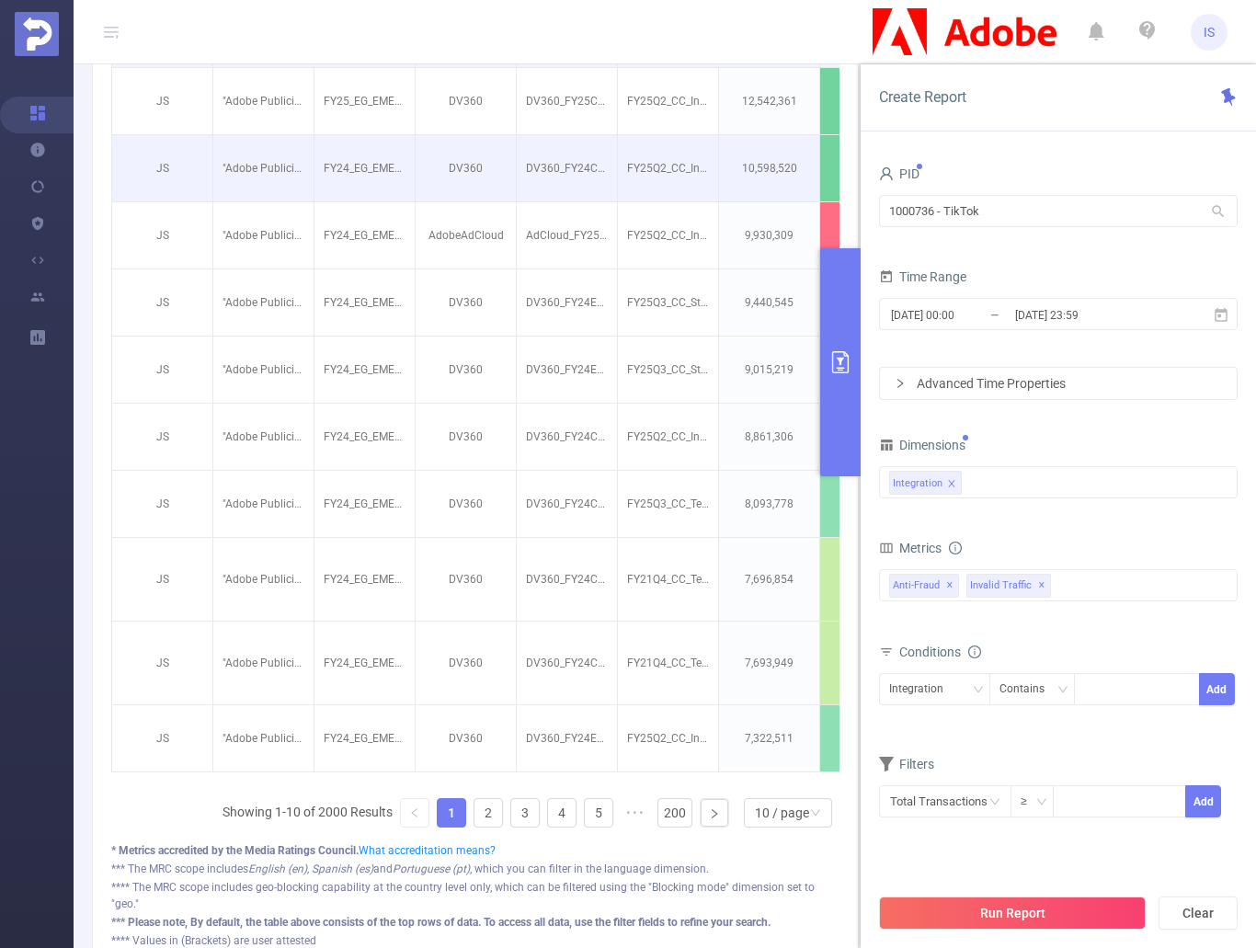
scroll to position [644, 0]
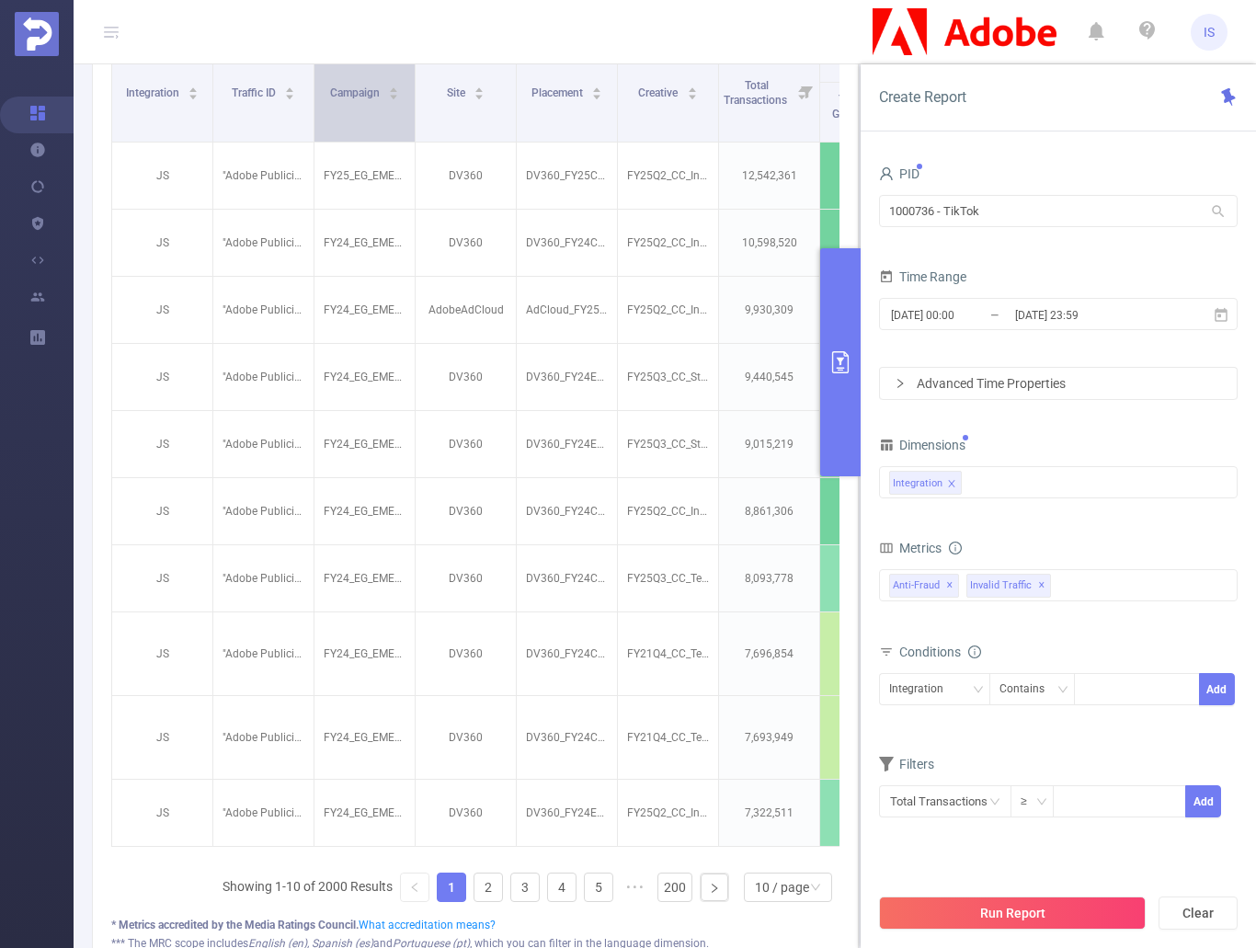
click at [330, 100] on div "Campaign" at bounding box center [365, 91] width 70 height 18
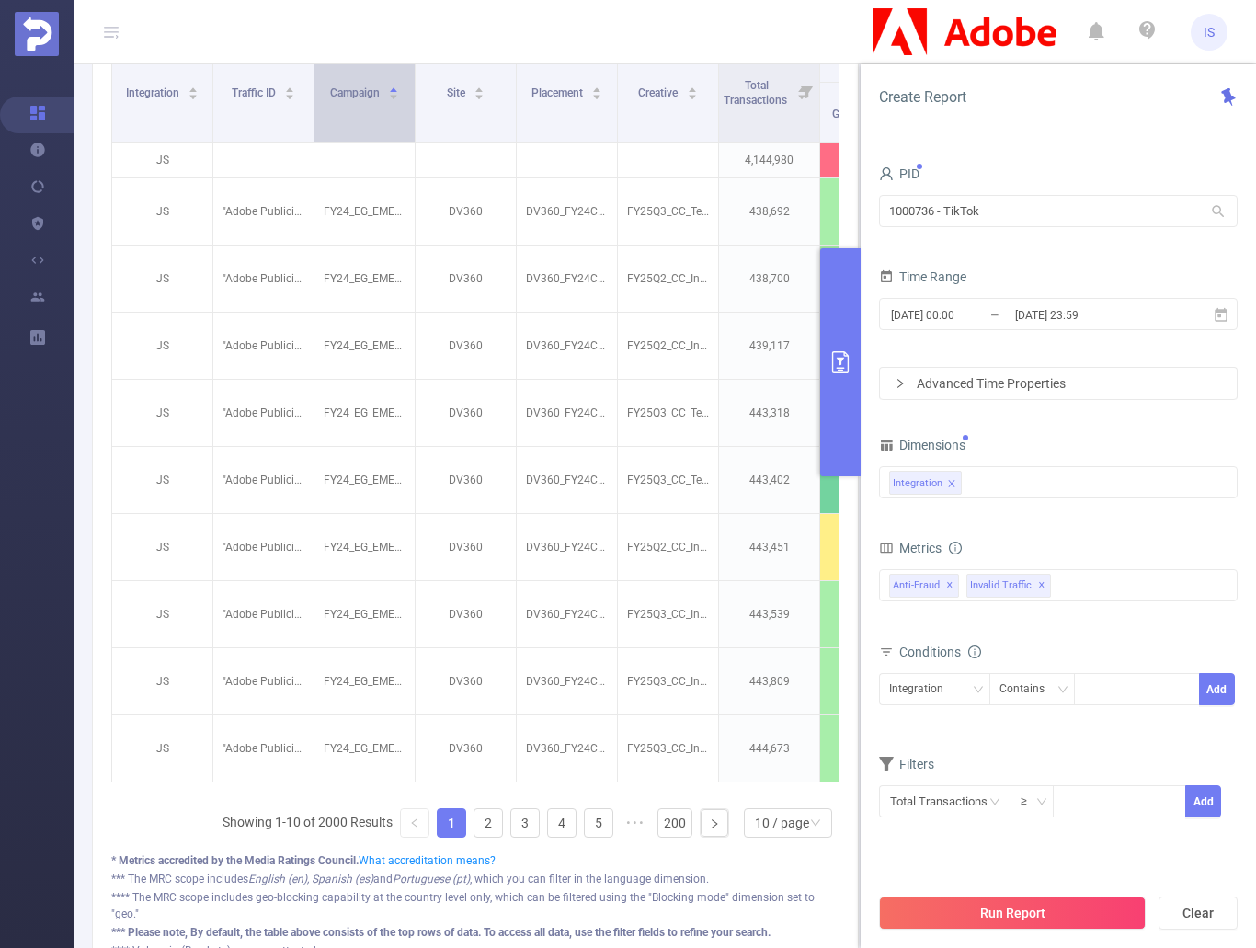
click at [358, 100] on div "Campaign" at bounding box center [365, 91] width 70 height 18
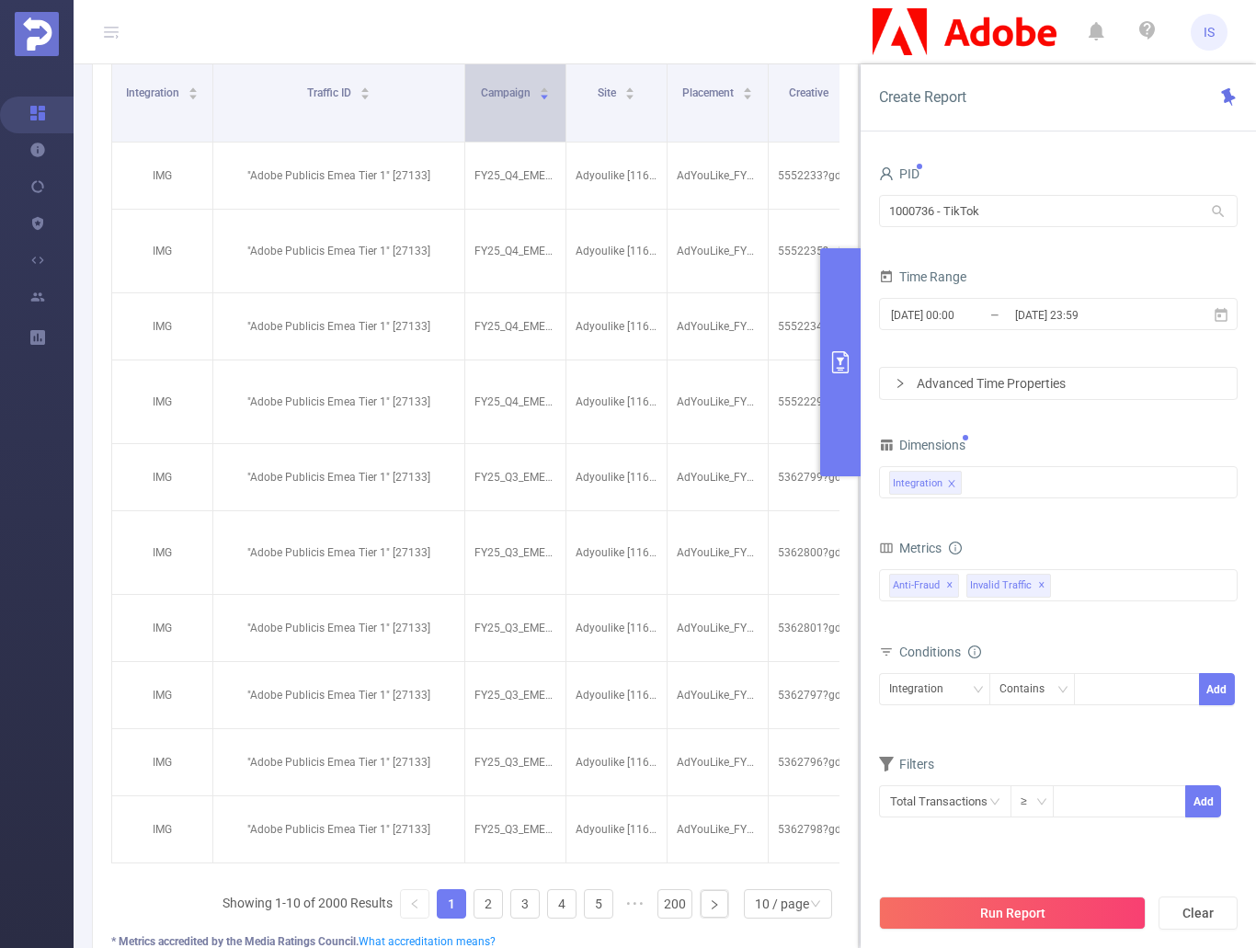
drag, startPoint x: 312, startPoint y: 116, endPoint x: 463, endPoint y: 111, distance: 150.9
click at [463, 111] on span at bounding box center [464, 91] width 9 height 100
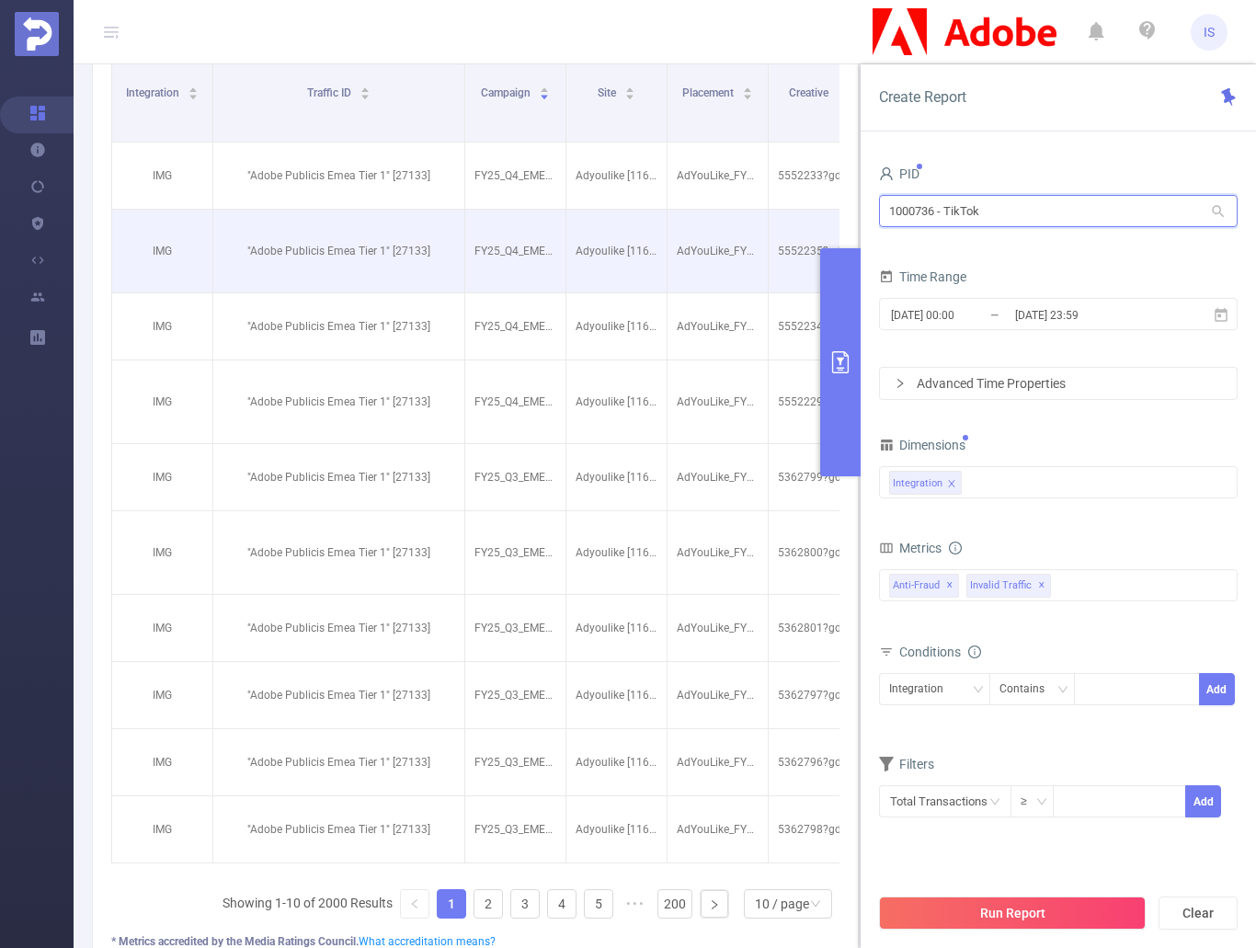
drag, startPoint x: 997, startPoint y: 198, endPoint x: 821, endPoint y: 220, distance: 177.1
click at [821, 220] on section "PID: FT_Adobe_Publicis_EMEA > Time Range: [DATE] 00:00 - [DATE] 23:59 > Time Zo…" at bounding box center [665, 301] width 1183 height 1593
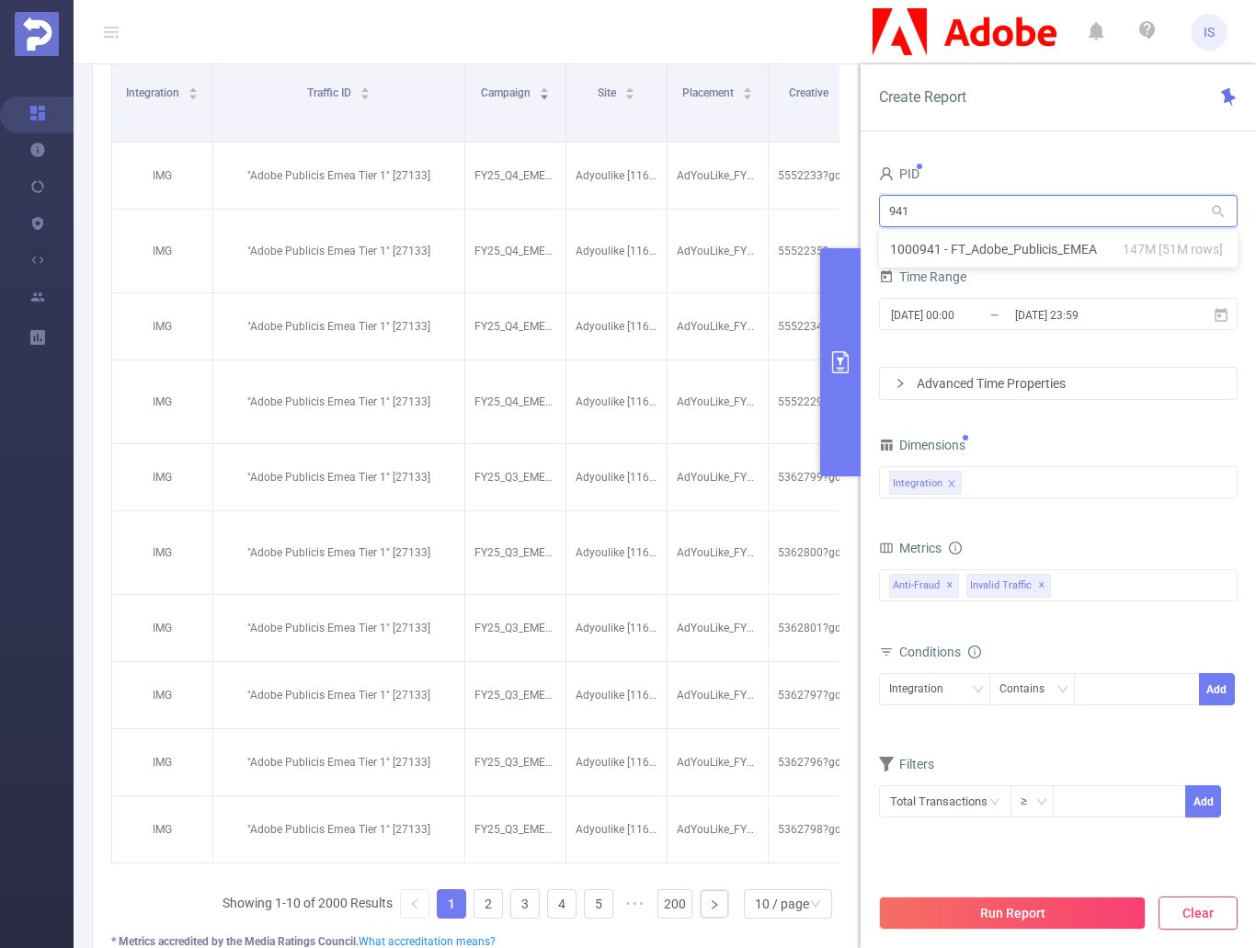
type input "941"
click at [1208, 906] on button "Clear" at bounding box center [1198, 913] width 79 height 33
type input "[DATE] 12:00"
type input "[DATE] 12:59"
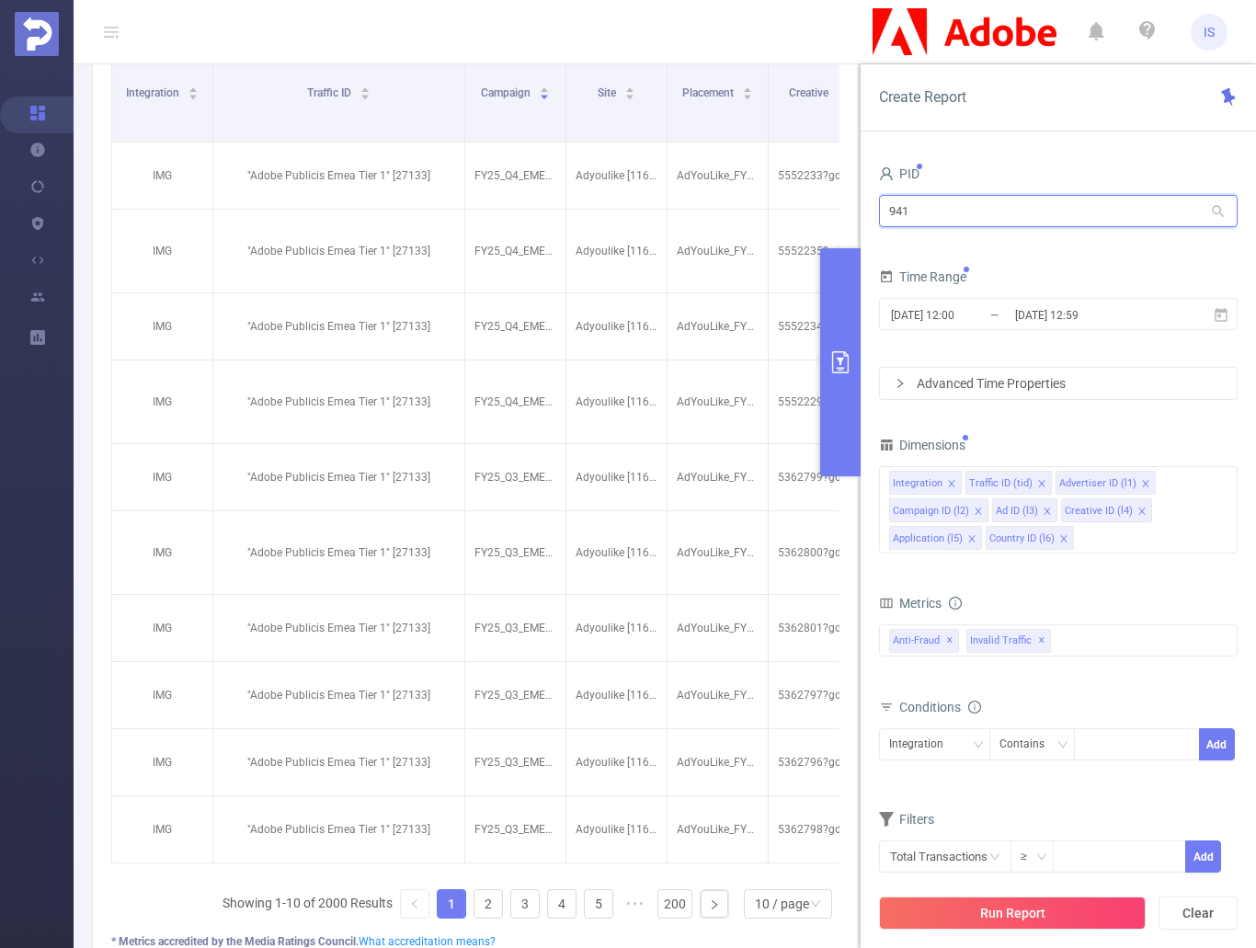
click at [1010, 217] on input "941" at bounding box center [1058, 211] width 359 height 32
click at [1010, 253] on li "1000941 - FT_Adobe_Publicis_EMEA 147M [51M rows]" at bounding box center [1058, 249] width 359 height 29
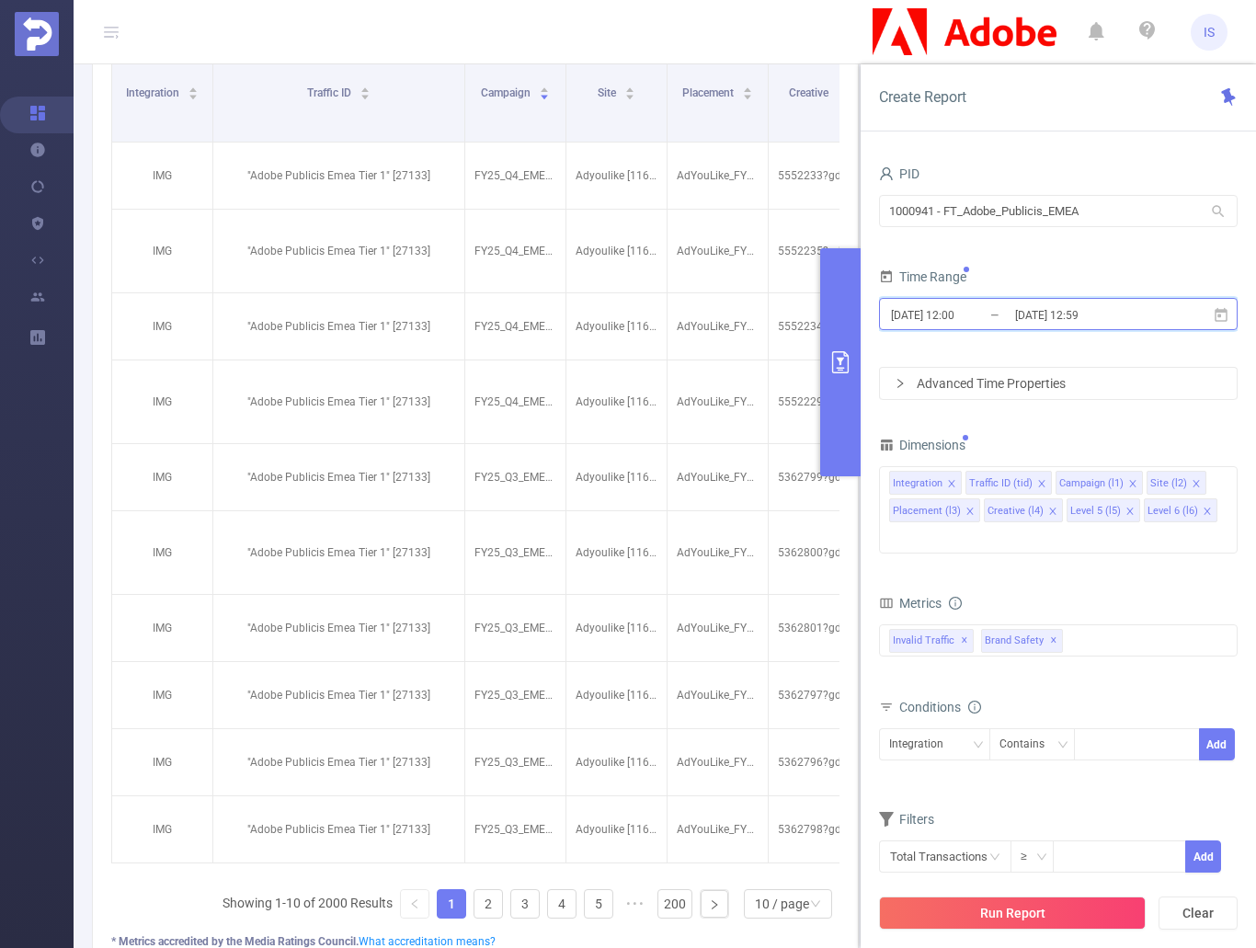
click at [1226, 311] on icon at bounding box center [1221, 314] width 13 height 14
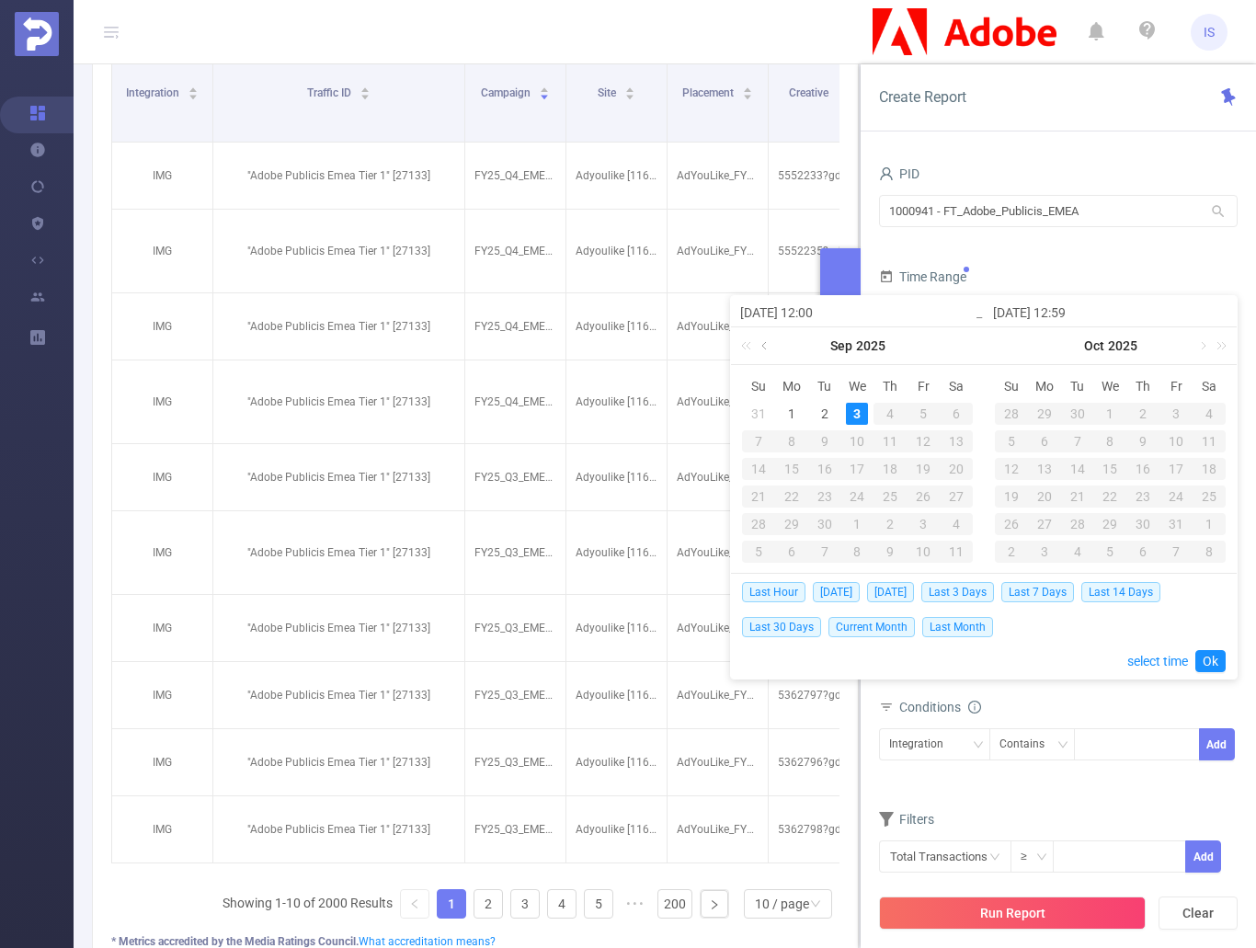
click at [769, 349] on link at bounding box center [766, 345] width 17 height 37
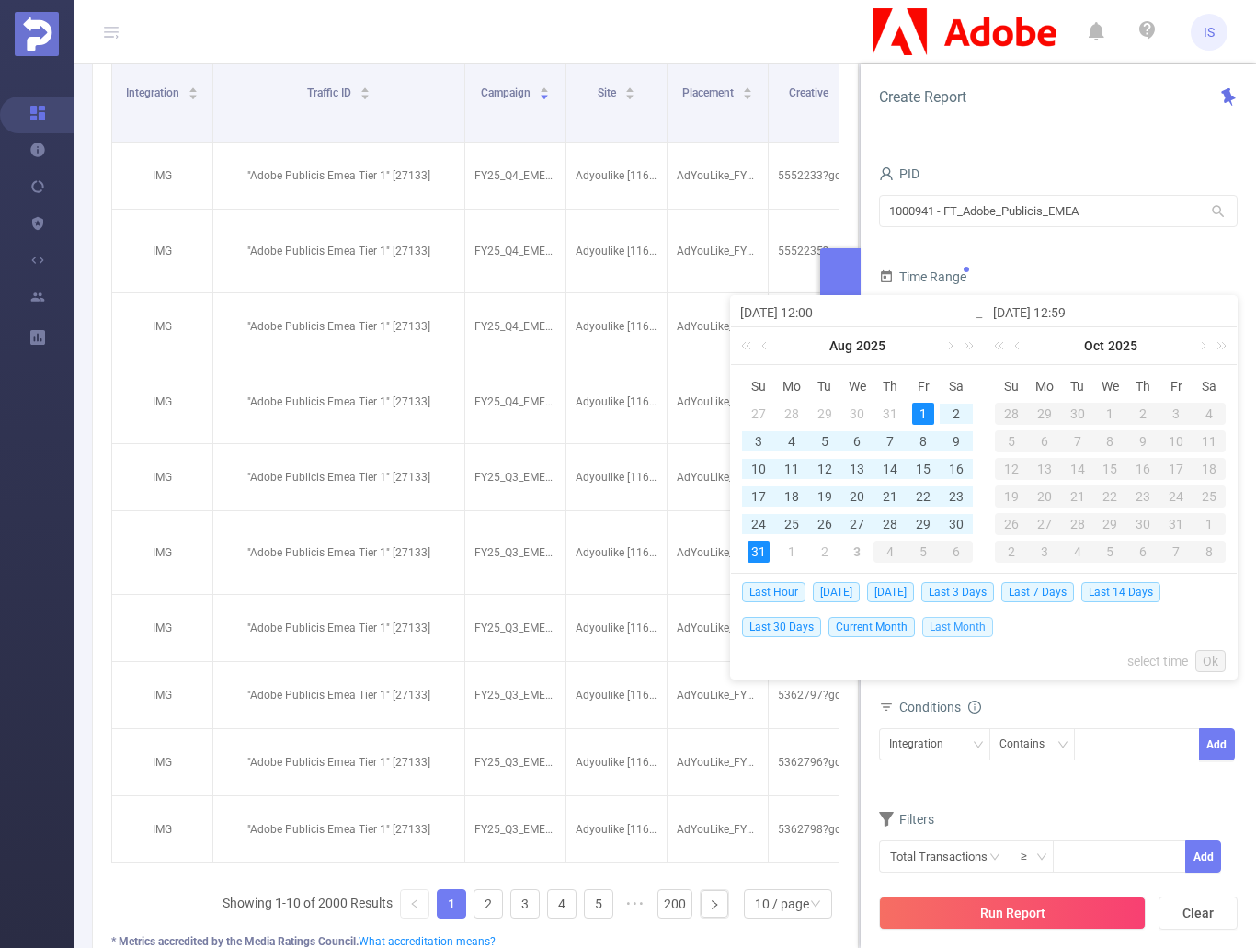
click at [948, 630] on span "Last Month" at bounding box center [958, 627] width 71 height 20
type input "[DATE] 00:00"
type input "[DATE] 23:59"
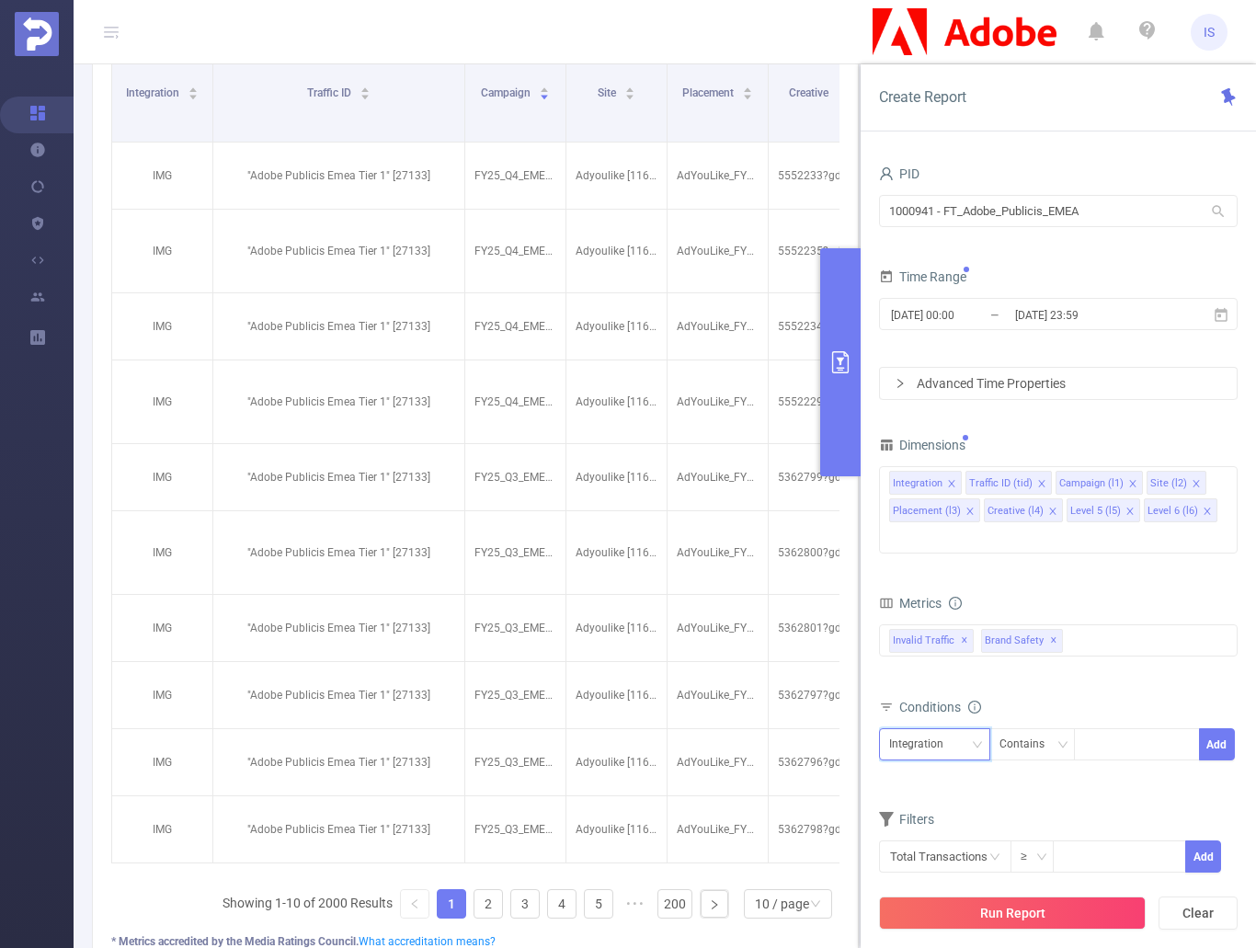
click at [935, 729] on div "Integration" at bounding box center [922, 744] width 67 height 30
click at [939, 496] on li "Traffic ID (tid)" at bounding box center [934, 505] width 111 height 29
click at [1117, 729] on div at bounding box center [1137, 744] width 106 height 30
type input "Tier 3"
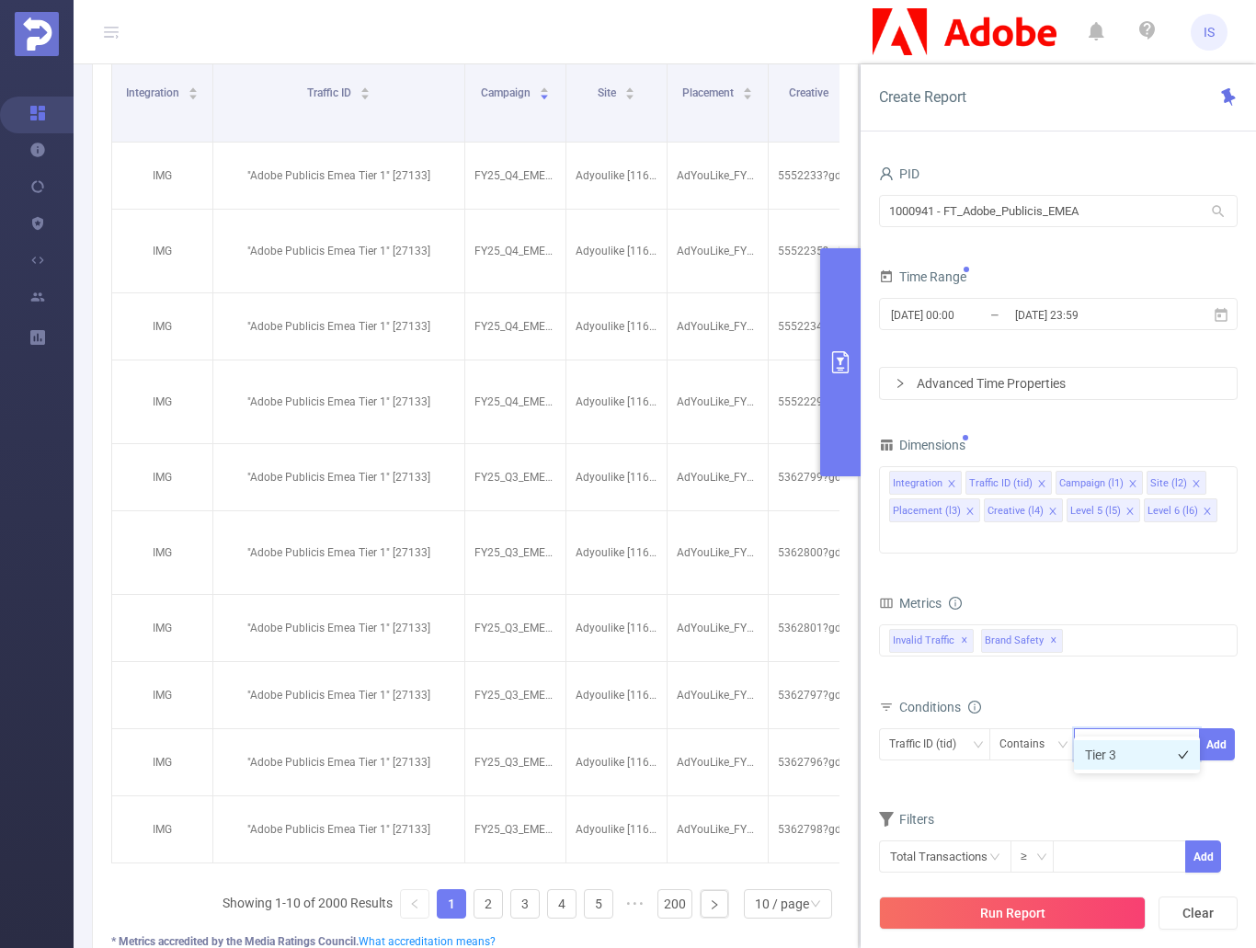
click at [1130, 757] on li "Tier 3" at bounding box center [1137, 754] width 126 height 29
click at [978, 807] on div "Filters" at bounding box center [1058, 822] width 359 height 30
click at [1225, 315] on icon at bounding box center [1221, 315] width 17 height 17
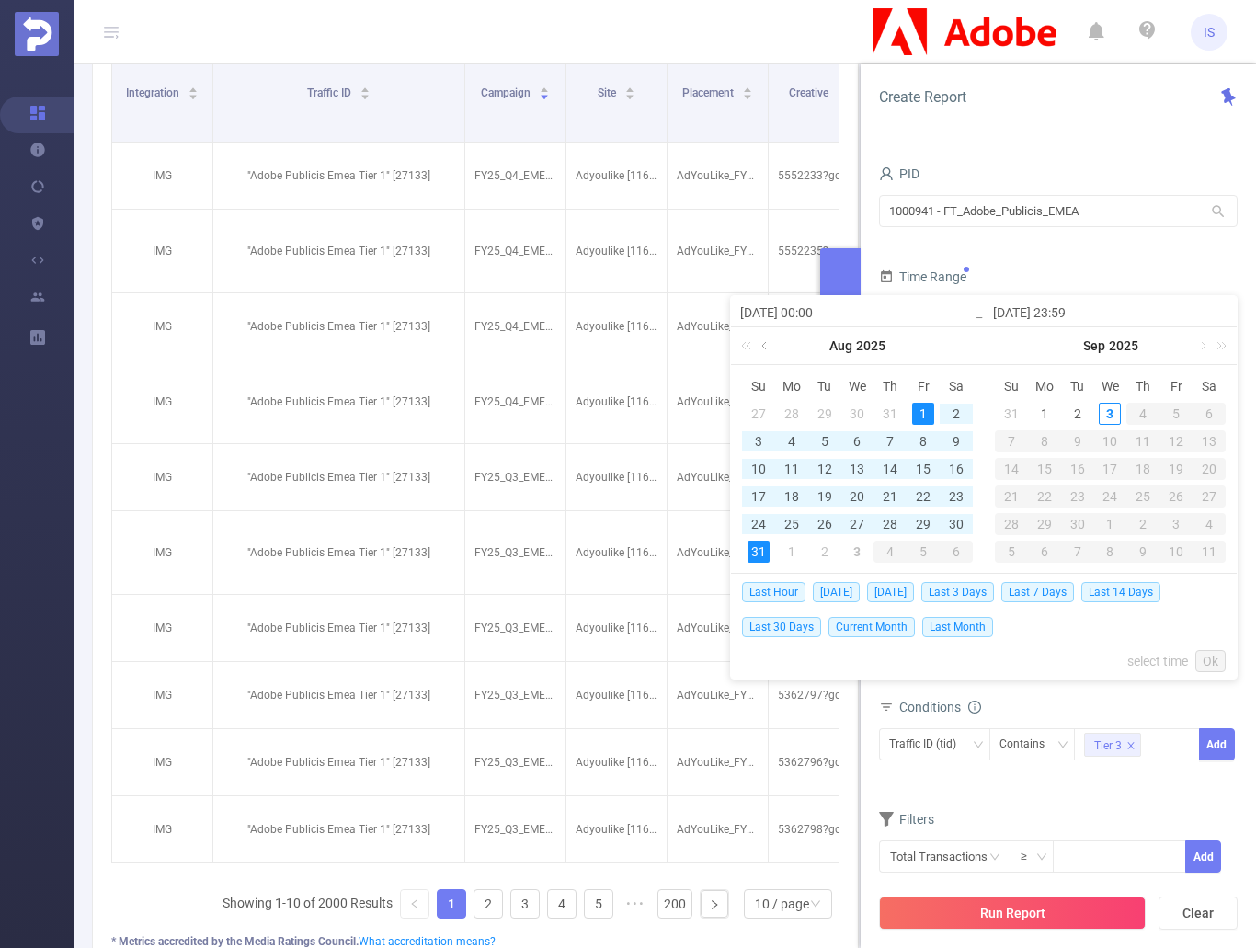
click at [763, 340] on link at bounding box center [766, 345] width 17 height 37
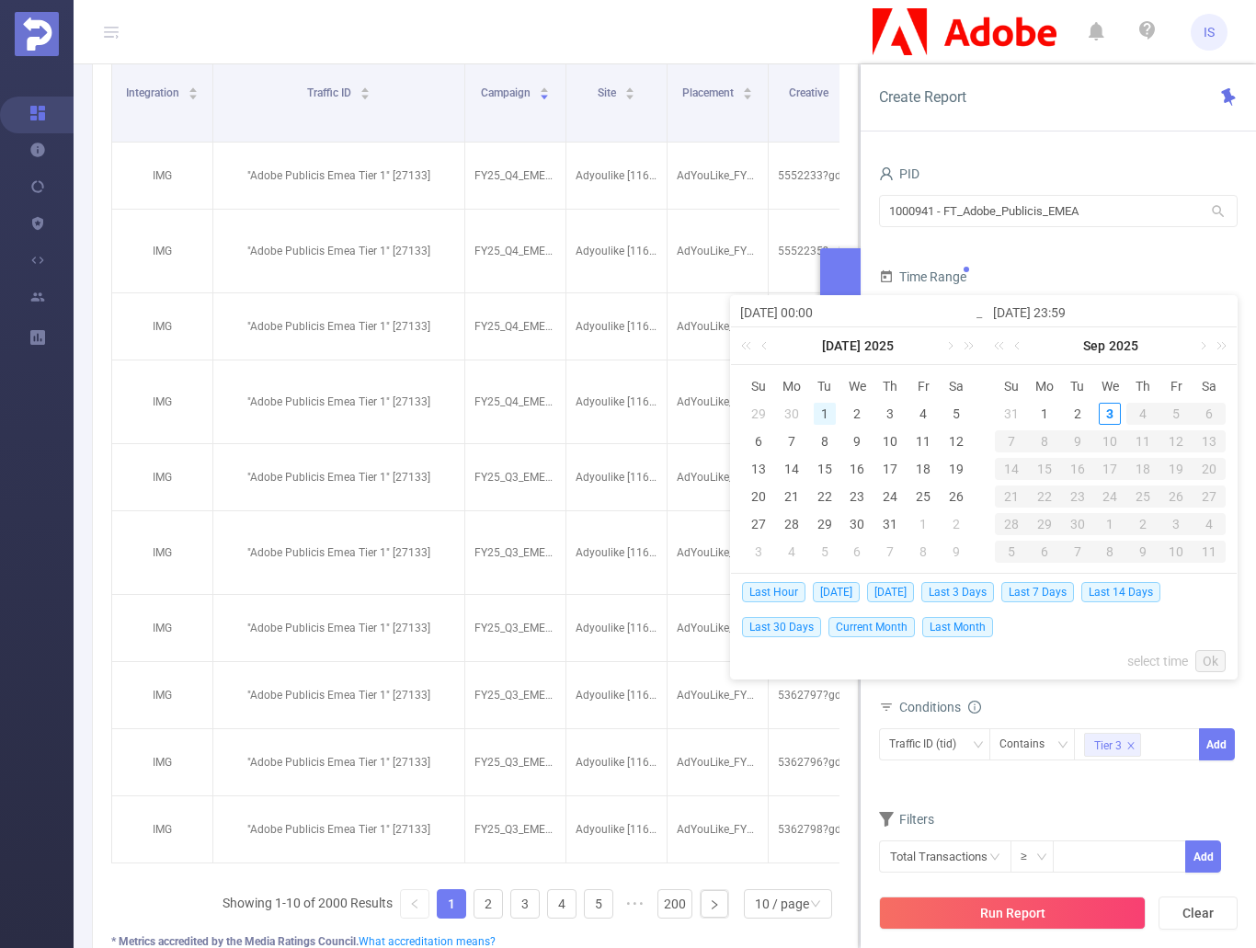
click at [829, 404] on div "1" at bounding box center [825, 414] width 22 height 22
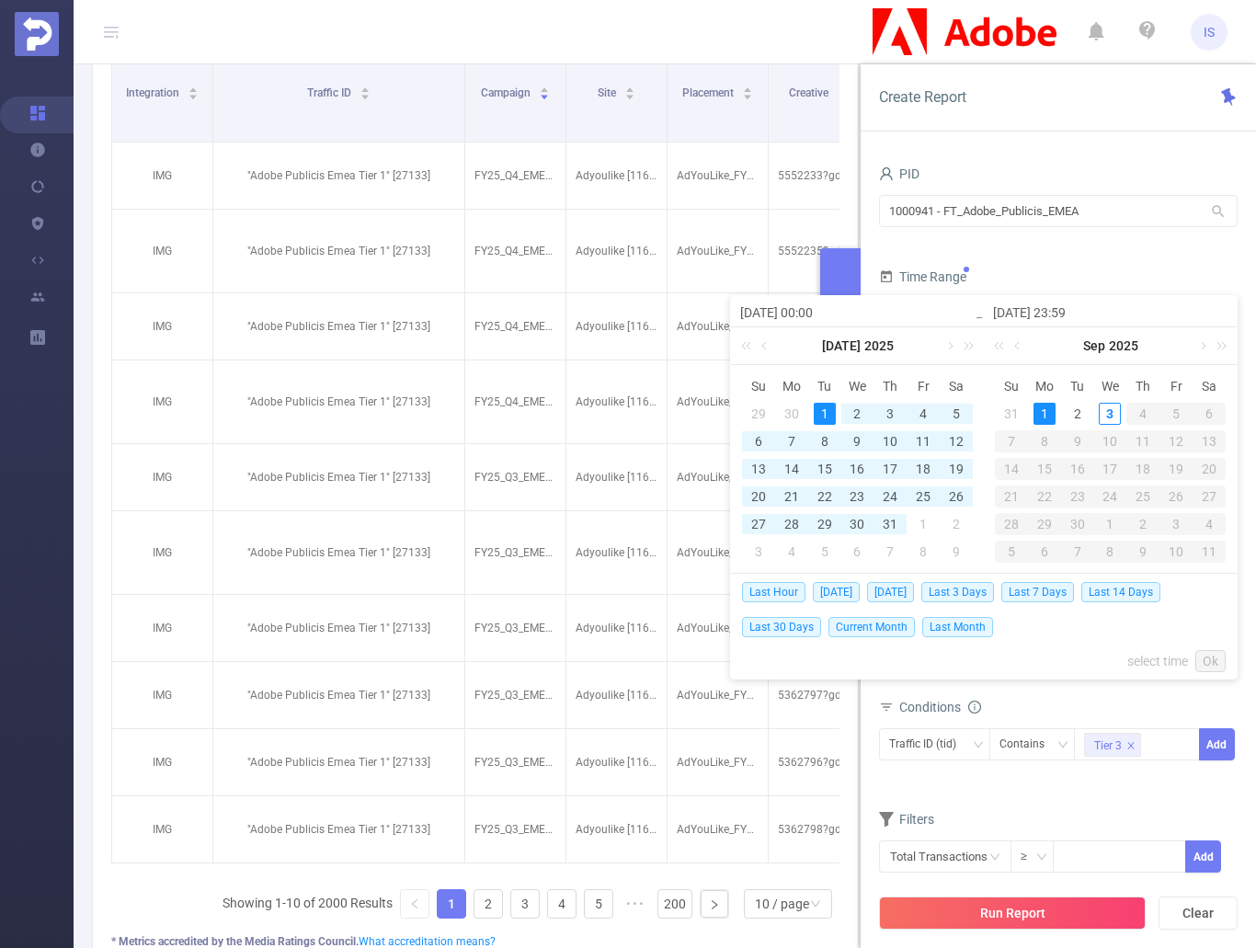
click at [1051, 415] on div "1" at bounding box center [1045, 414] width 22 height 22
type input "[DATE] 00:00"
type input "[DATE] 23:59"
type input "[DATE] 00:00"
type input "[DATE] 23:59"
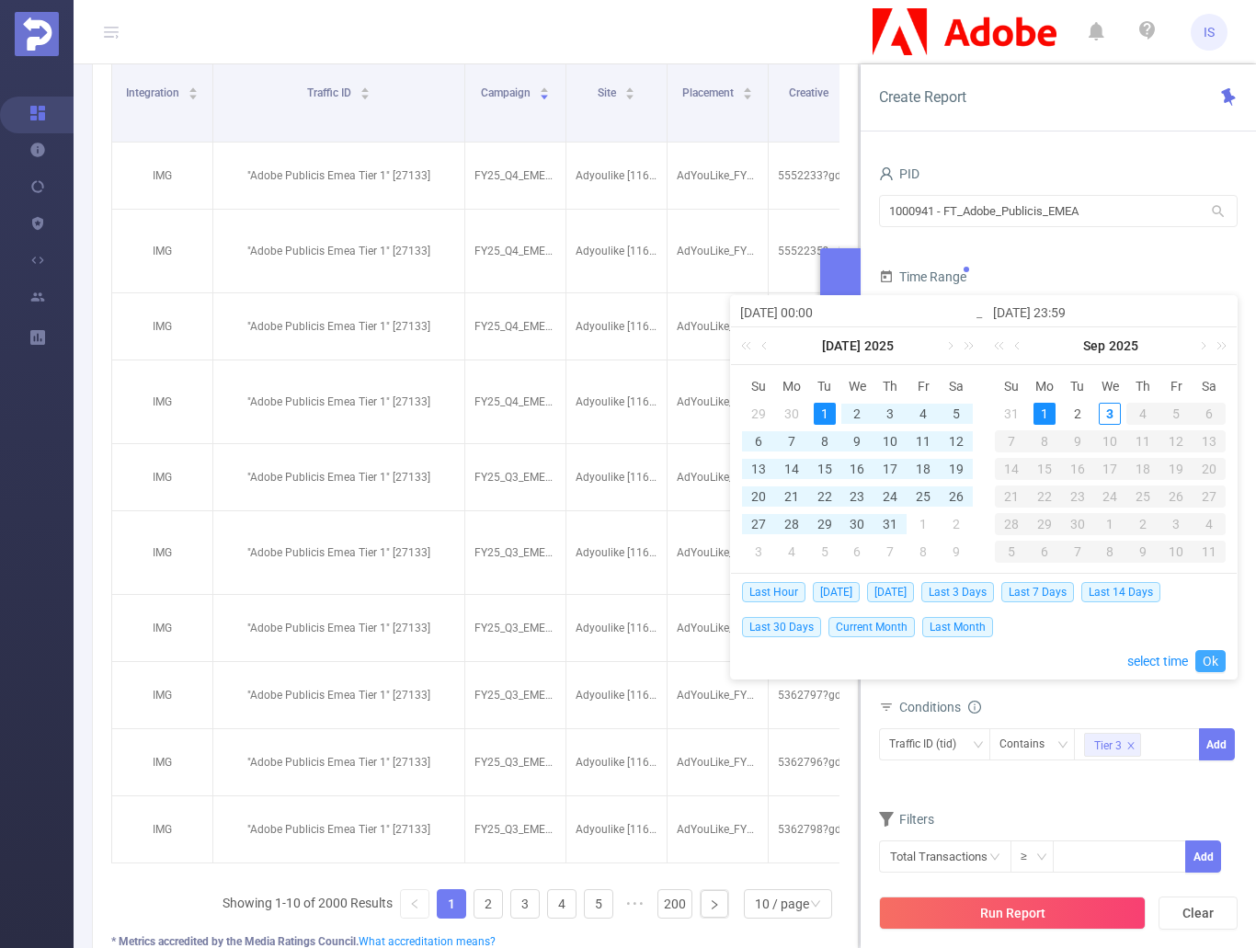
click at [1210, 659] on link "Ok" at bounding box center [1211, 661] width 30 height 22
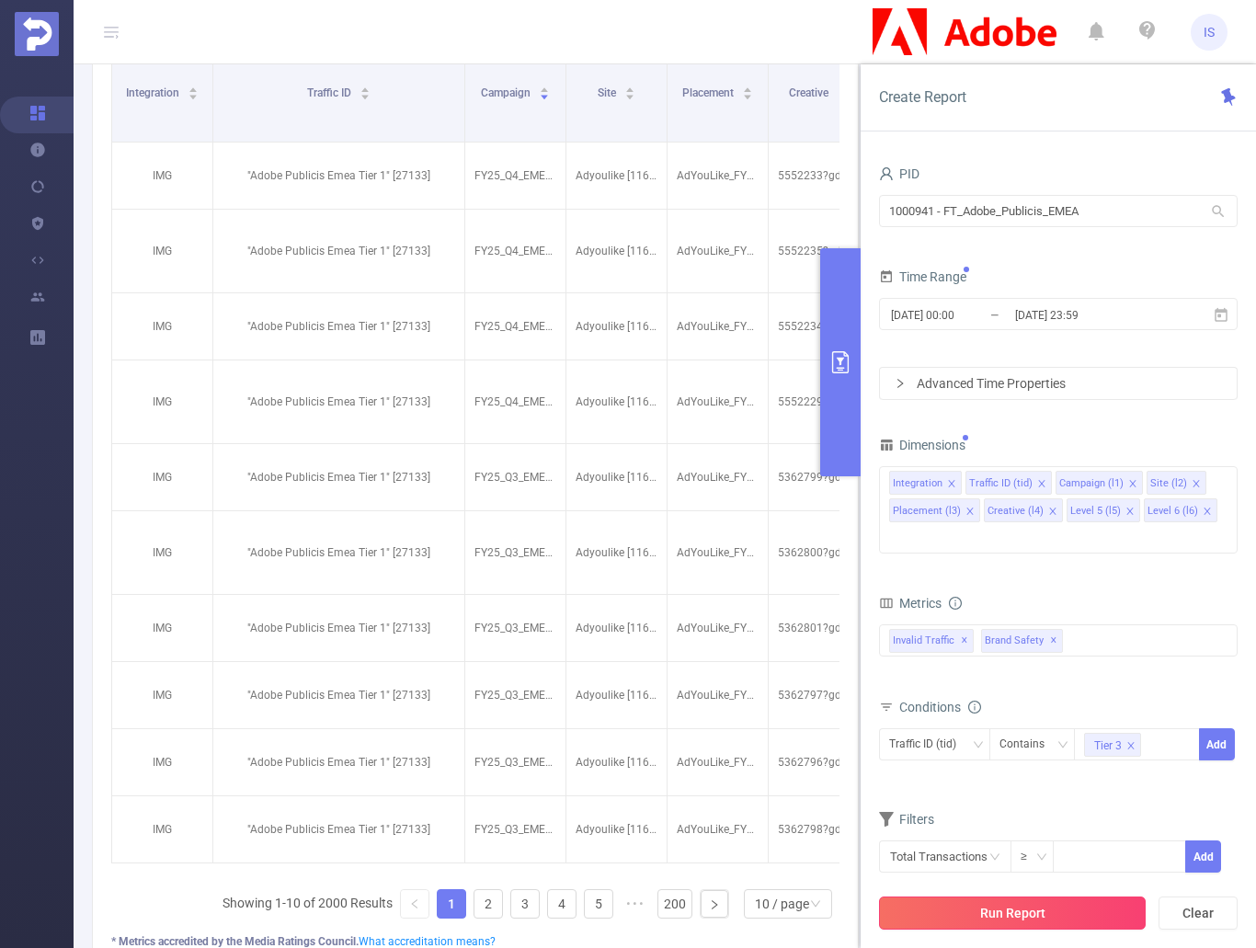
click at [1038, 908] on button "Run Report" at bounding box center [1012, 913] width 267 height 33
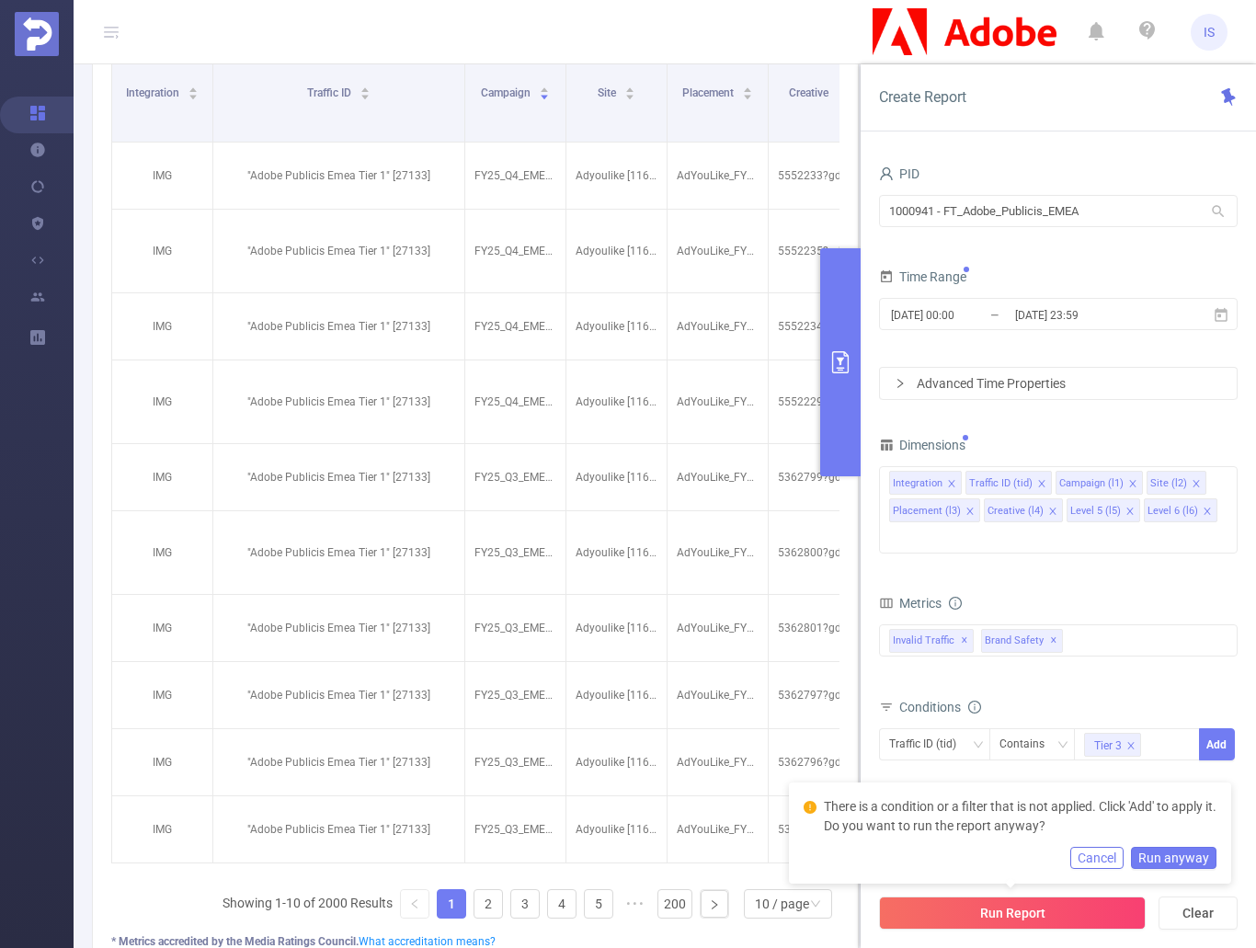
click at [1095, 858] on button "Cancel" at bounding box center [1097, 858] width 53 height 22
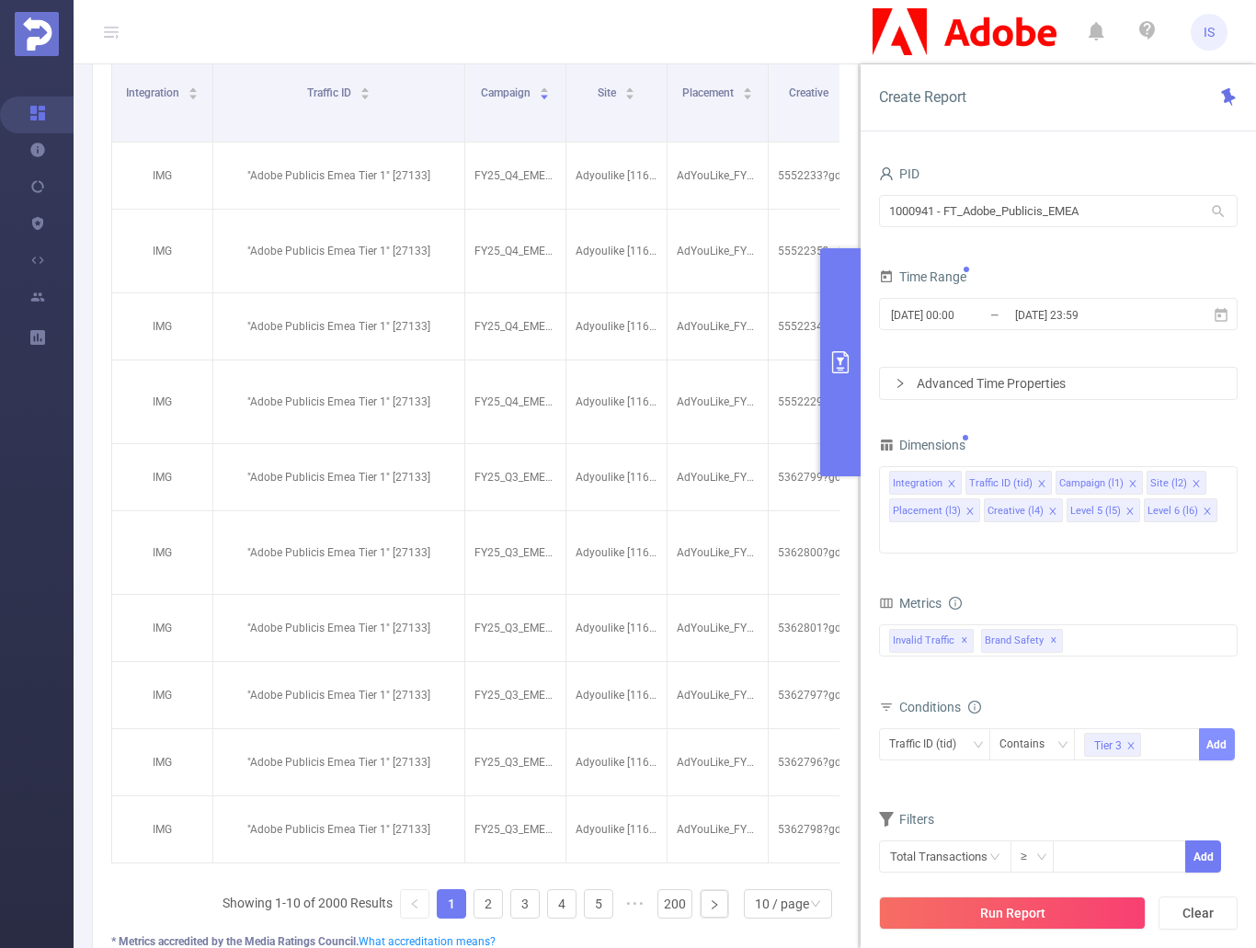
click at [1220, 728] on button "Add" at bounding box center [1217, 744] width 36 height 32
click at [1067, 915] on button "Run Report" at bounding box center [1012, 913] width 267 height 33
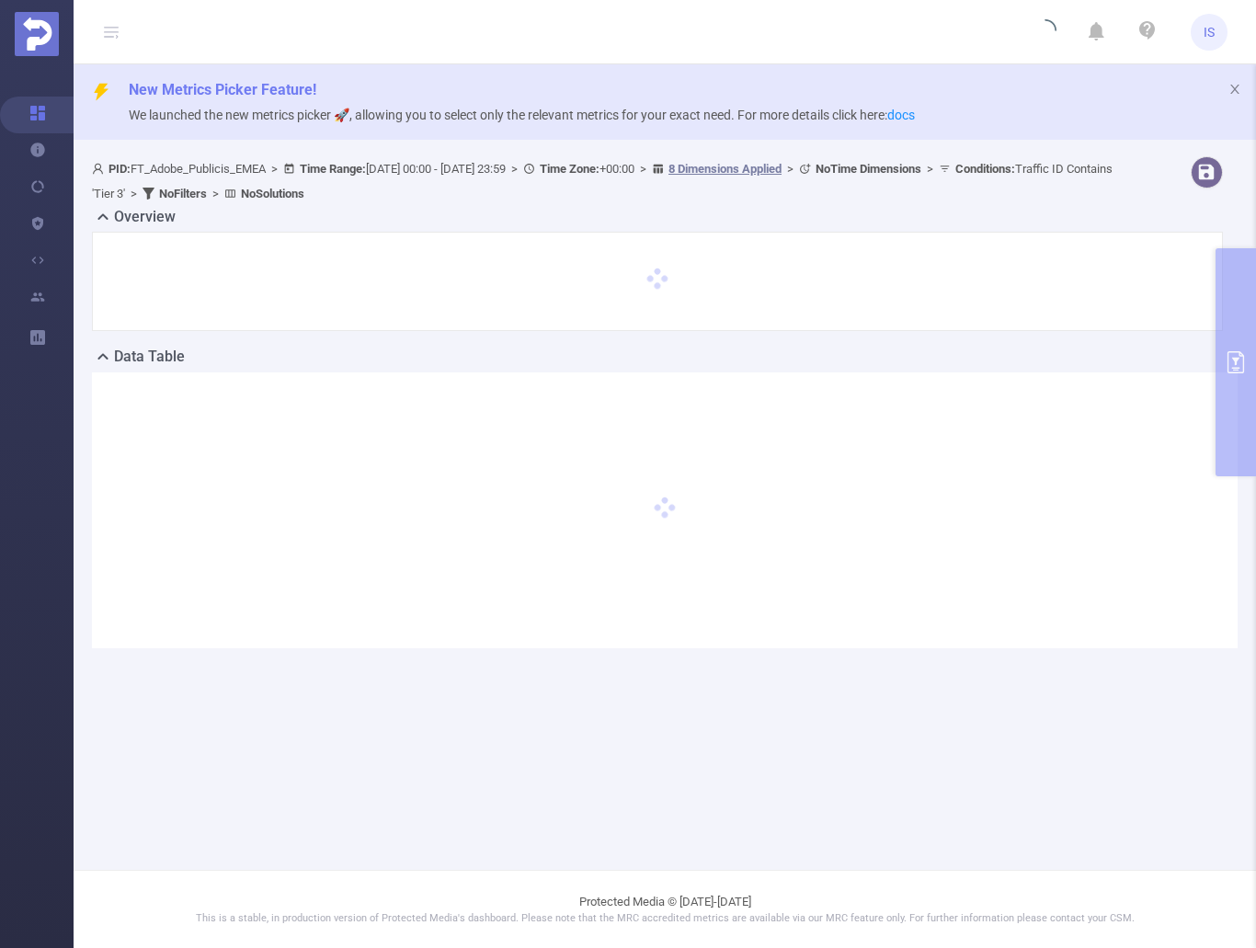
scroll to position [0, 0]
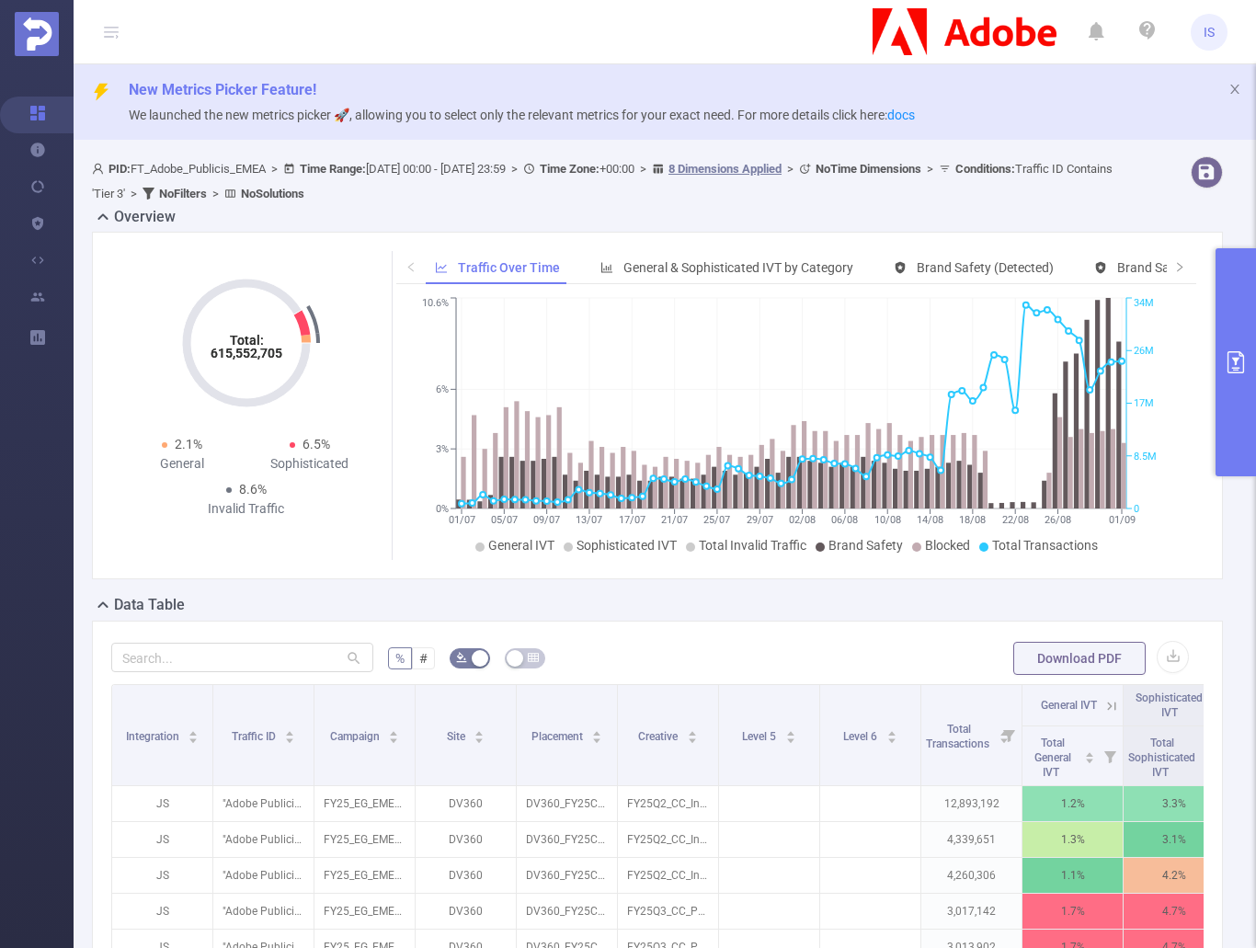
click at [1240, 329] on button "primary" at bounding box center [1236, 362] width 40 height 228
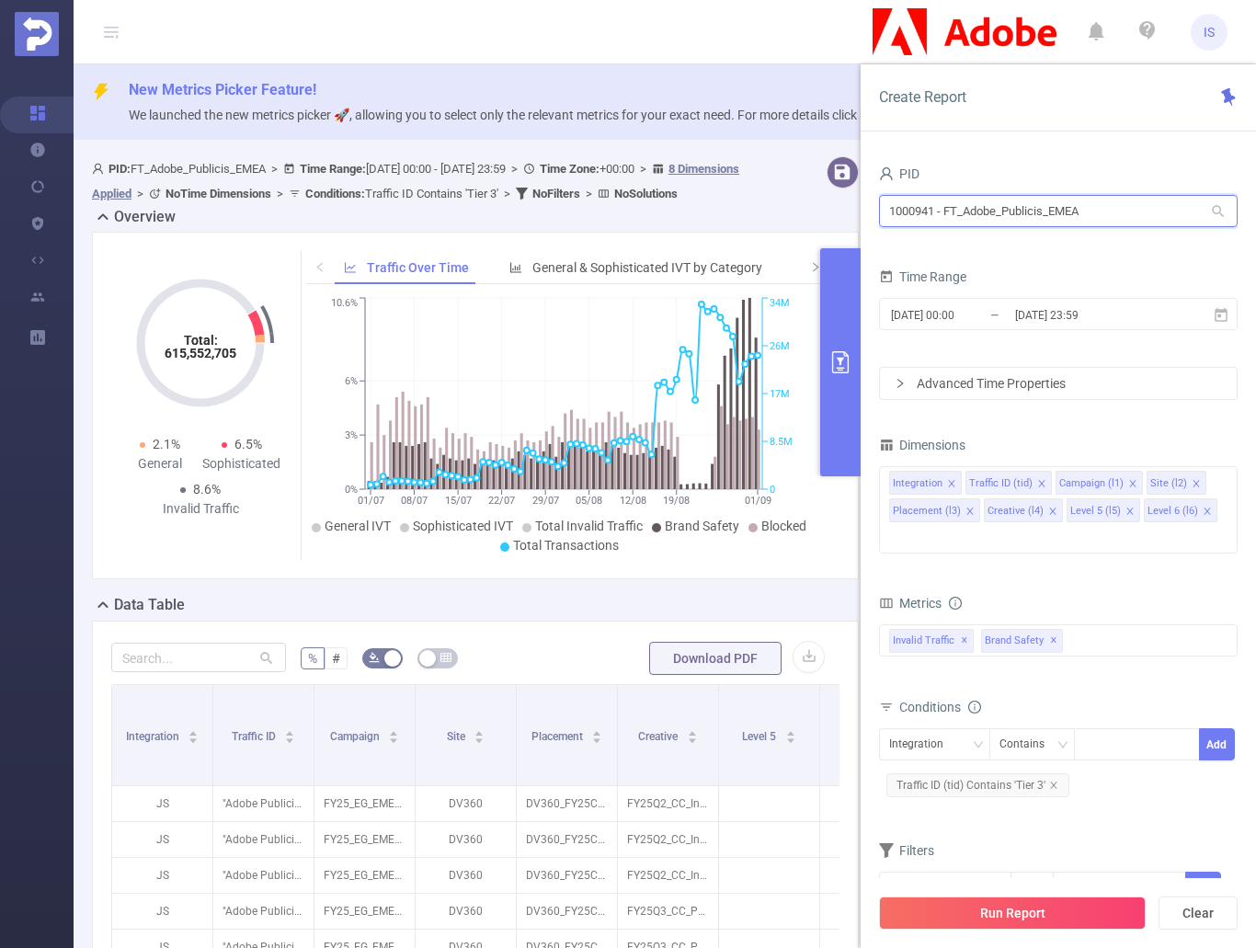
drag, startPoint x: 1125, startPoint y: 216, endPoint x: 882, endPoint y: 204, distance: 243.1
click at [882, 204] on input "1000941 - FT_Adobe_Publicis_EMEA" at bounding box center [1058, 211] width 359 height 32
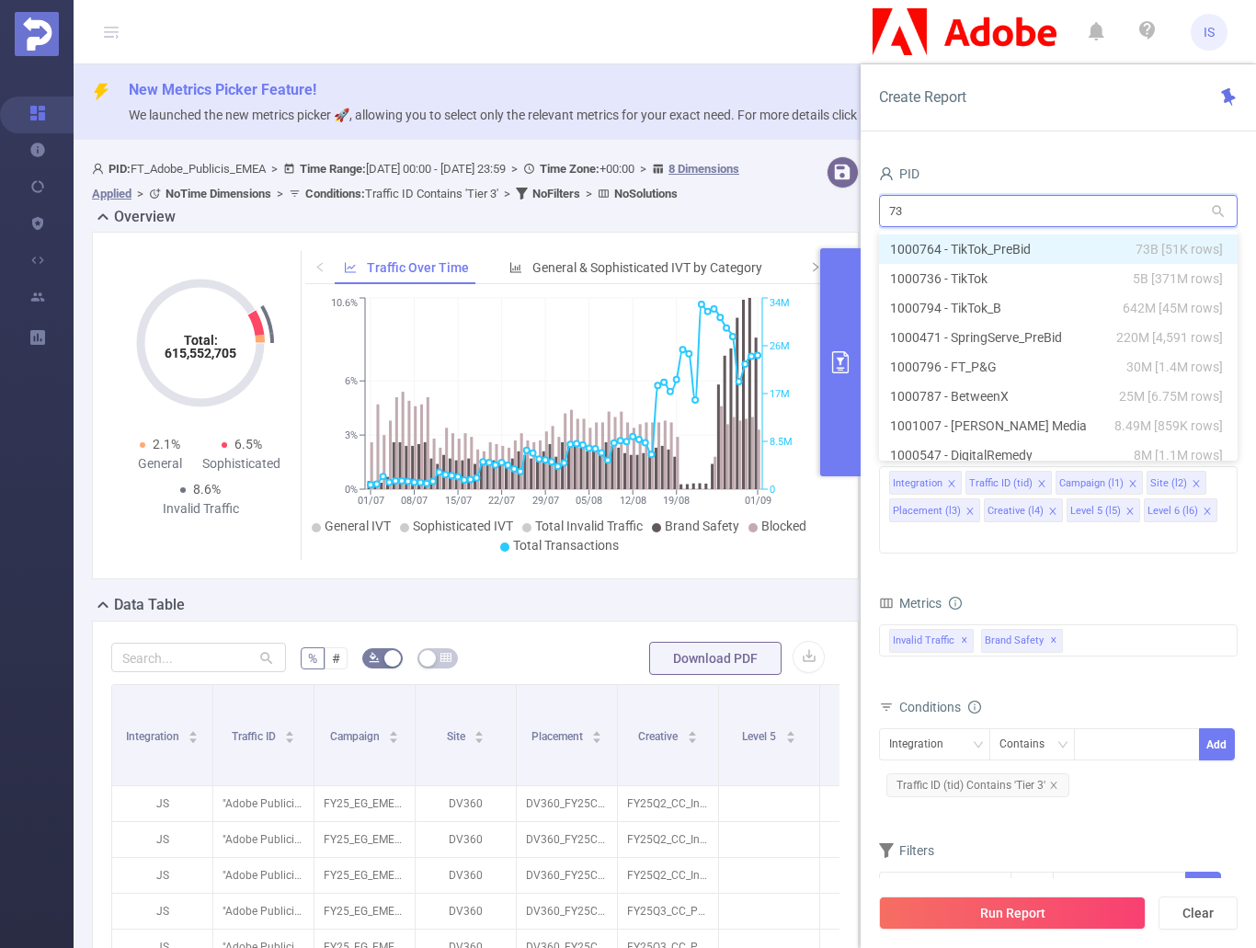
type input "736"
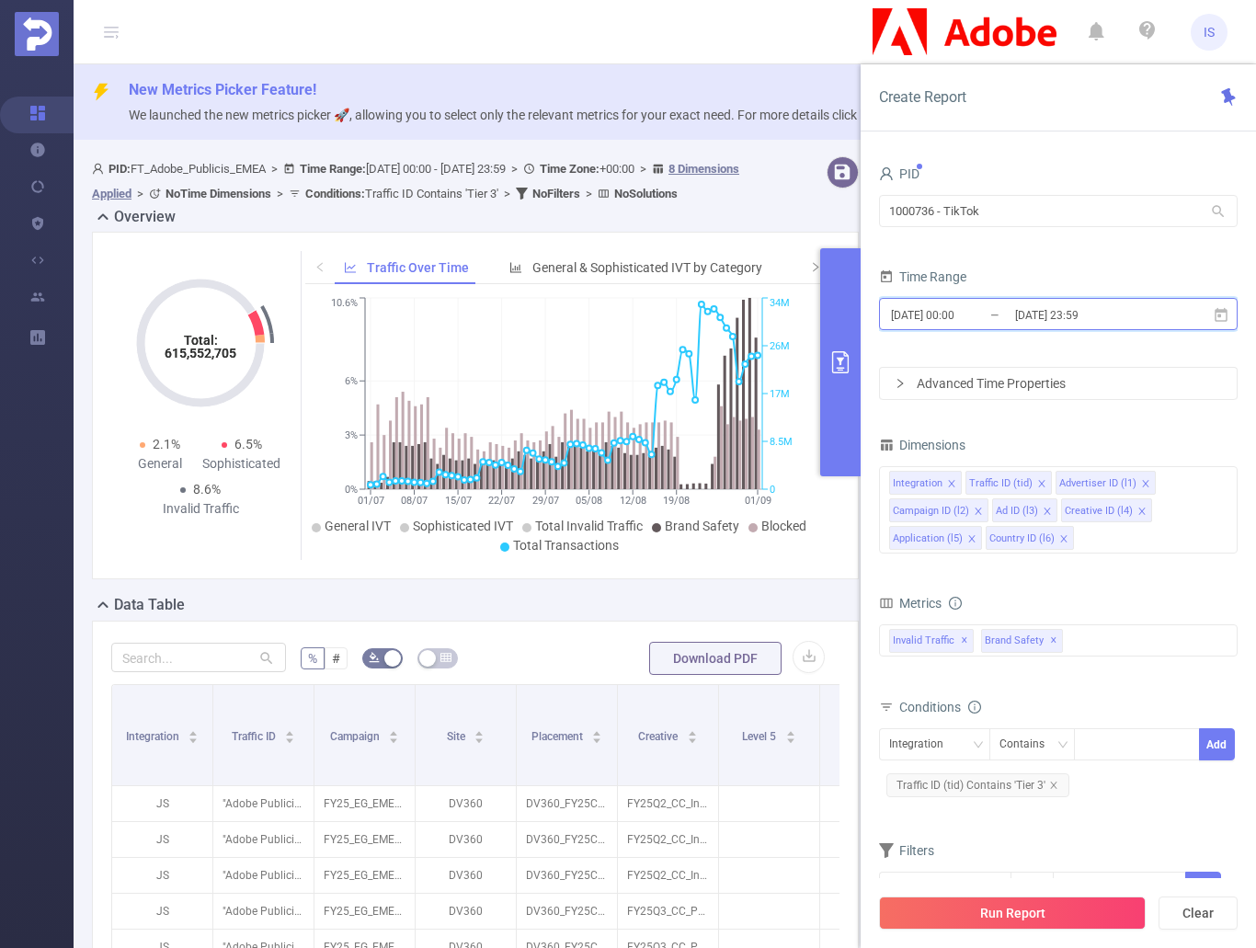
click at [1226, 311] on icon at bounding box center [1221, 314] width 13 height 14
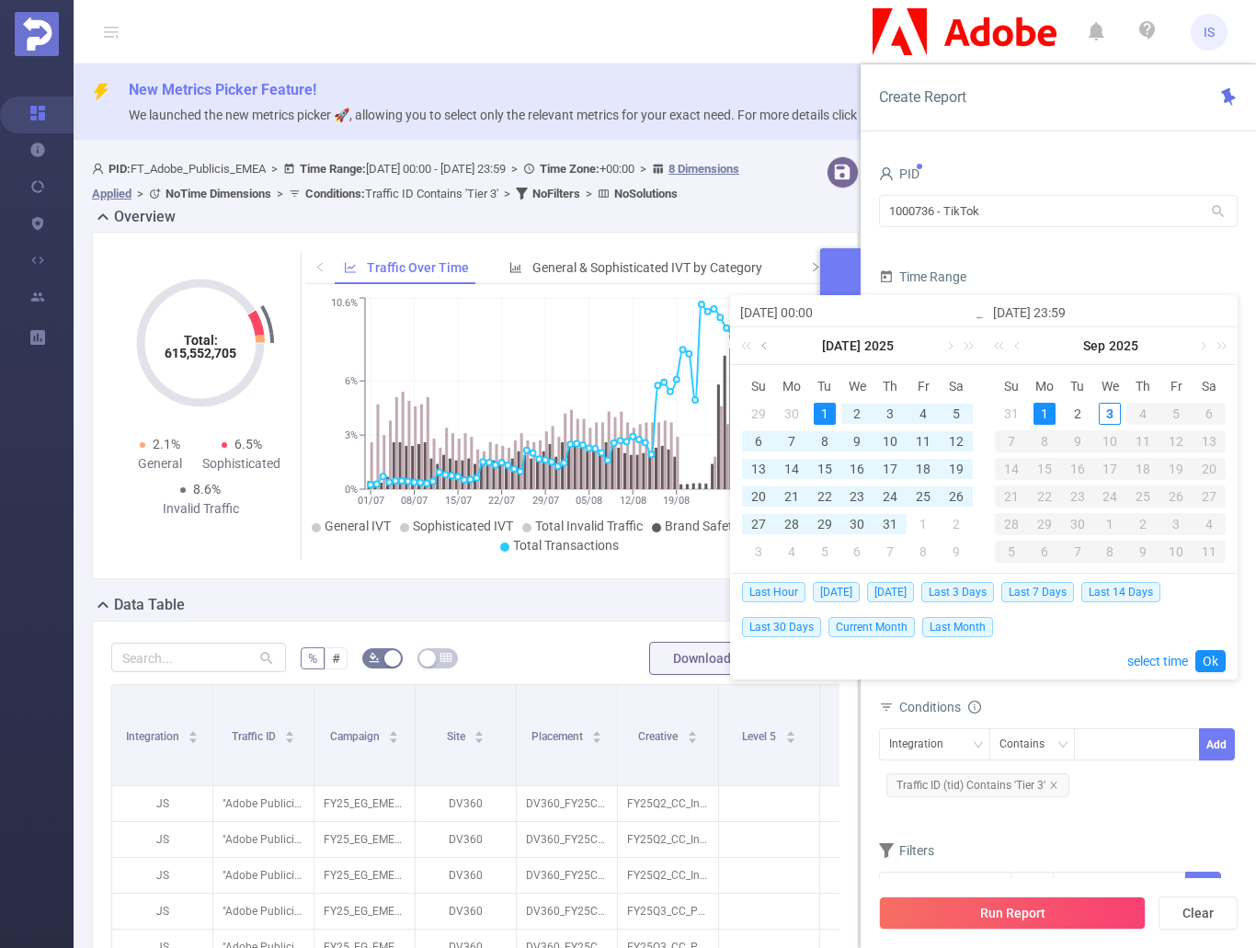
click at [770, 348] on link at bounding box center [766, 345] width 17 height 37
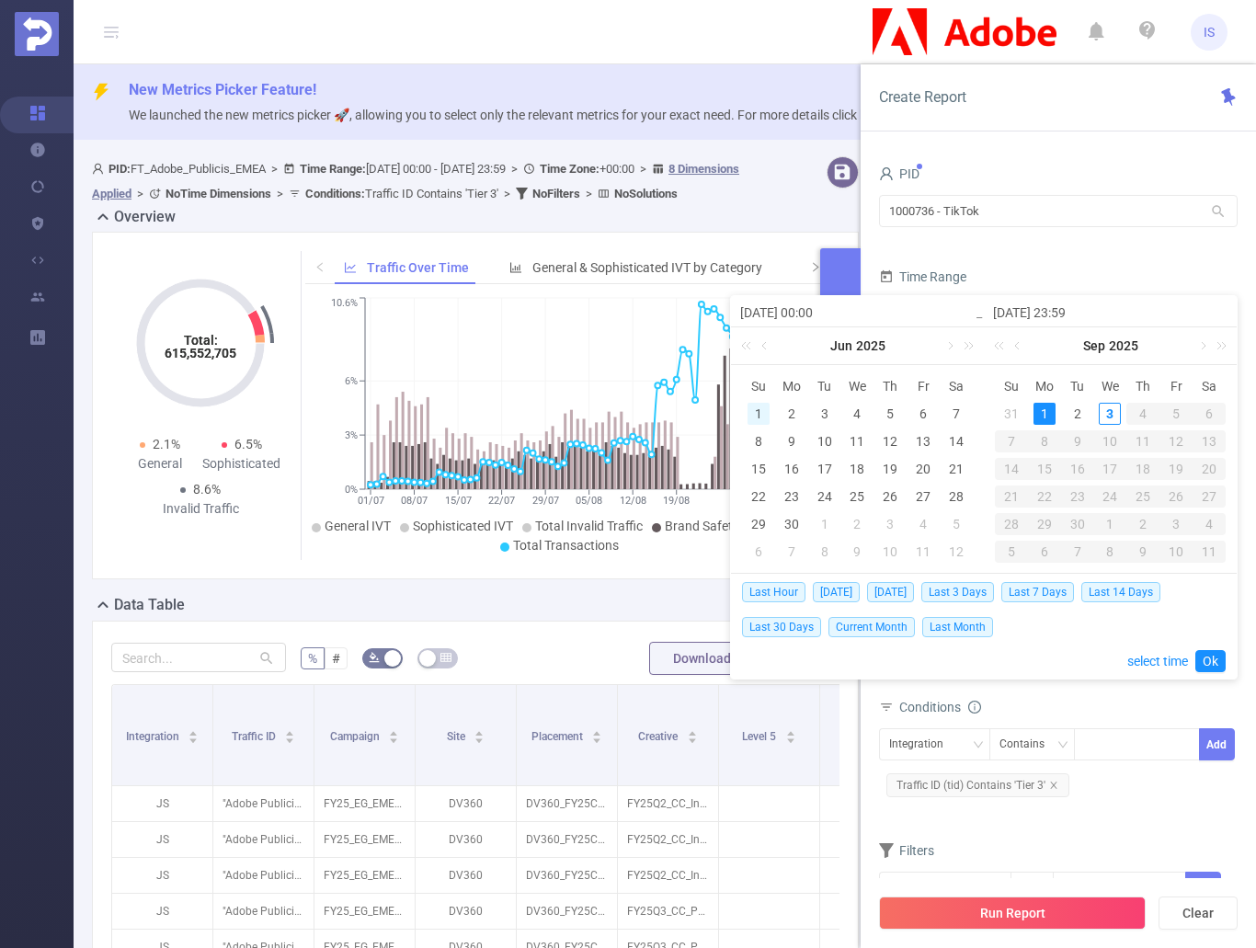
click at [752, 414] on div "1" at bounding box center [759, 414] width 22 height 22
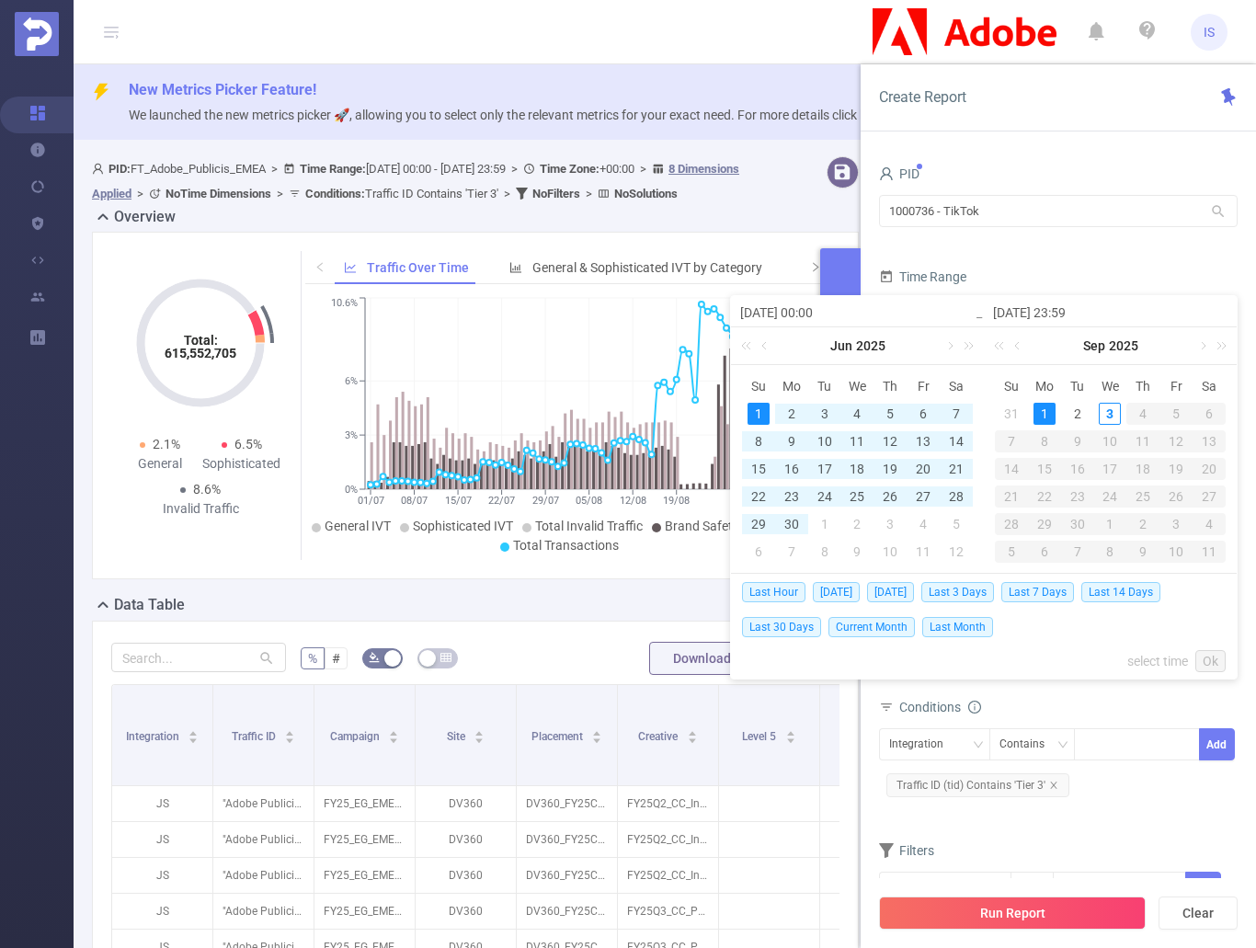
click at [1039, 411] on div "1" at bounding box center [1045, 414] width 22 height 22
type input "[DATE] 00:00"
click at [1215, 663] on link "Ok" at bounding box center [1211, 661] width 30 height 22
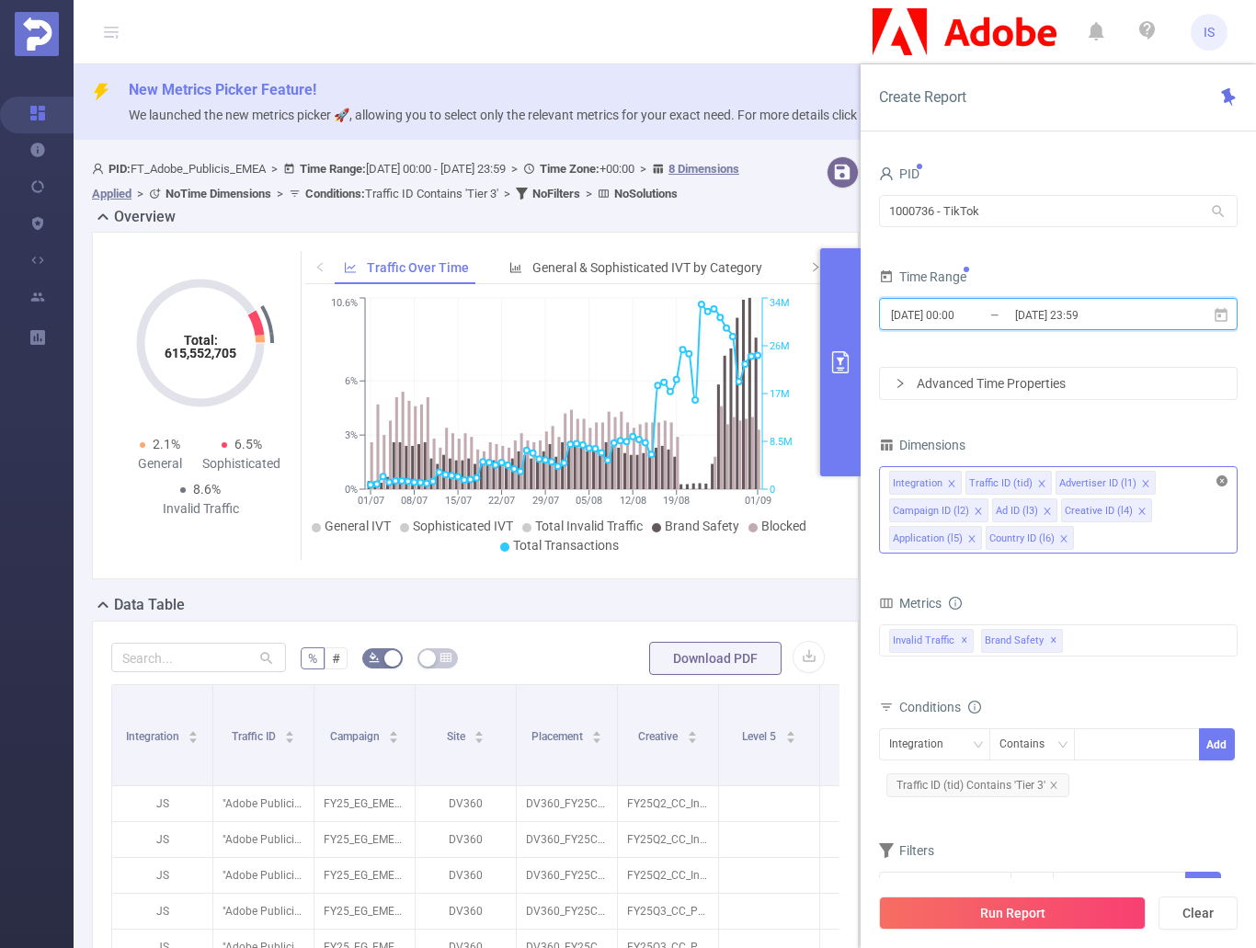
click at [1224, 481] on icon "icon: close-circle" at bounding box center [1222, 481] width 11 height 11
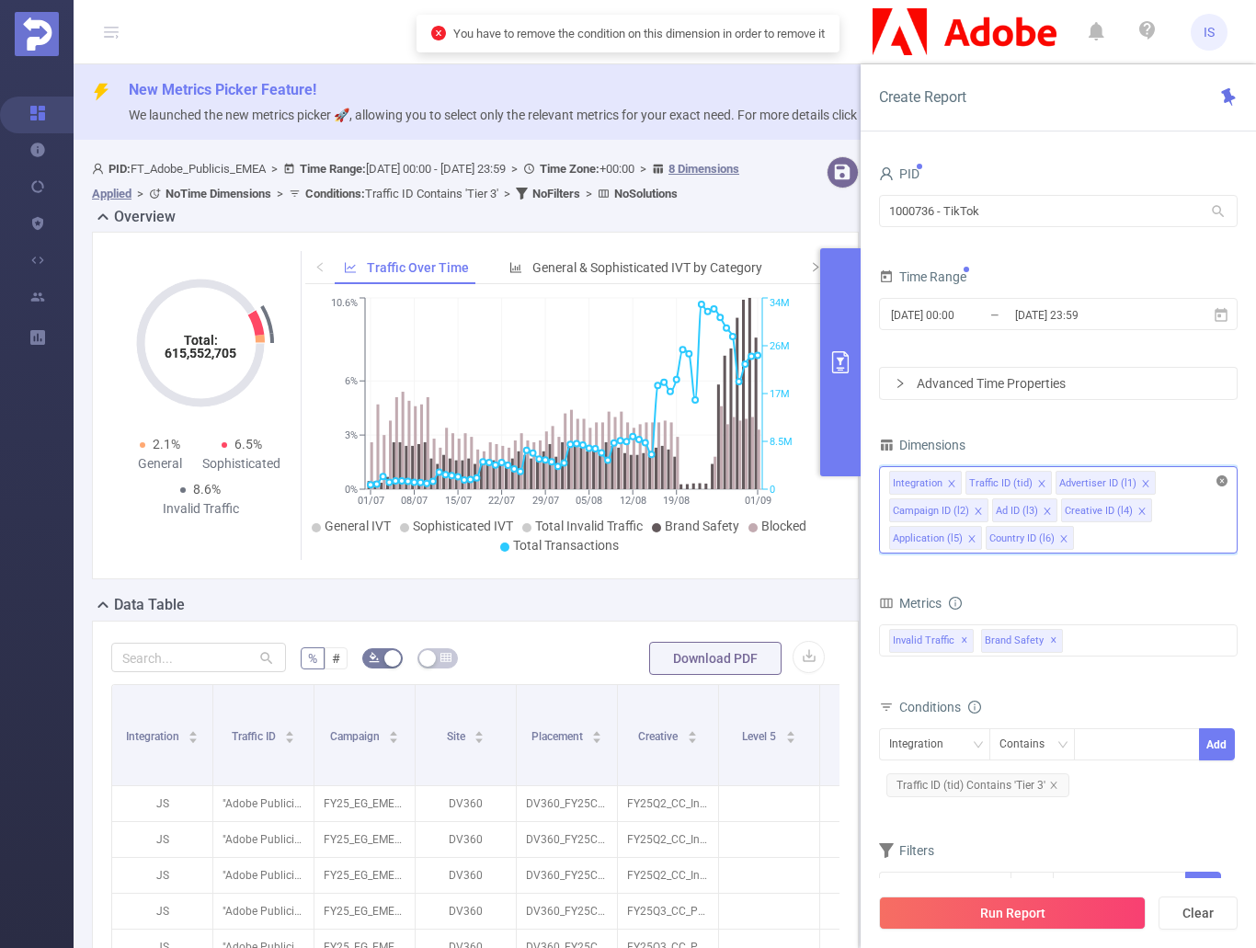
click at [1221, 486] on icon "icon: close-circle" at bounding box center [1222, 481] width 11 height 11
click at [1050, 640] on span "✕" at bounding box center [1053, 641] width 7 height 22
click at [1221, 484] on icon "icon: close-circle" at bounding box center [1222, 481] width 11 height 11
click at [961, 640] on span "✕" at bounding box center [964, 641] width 7 height 22
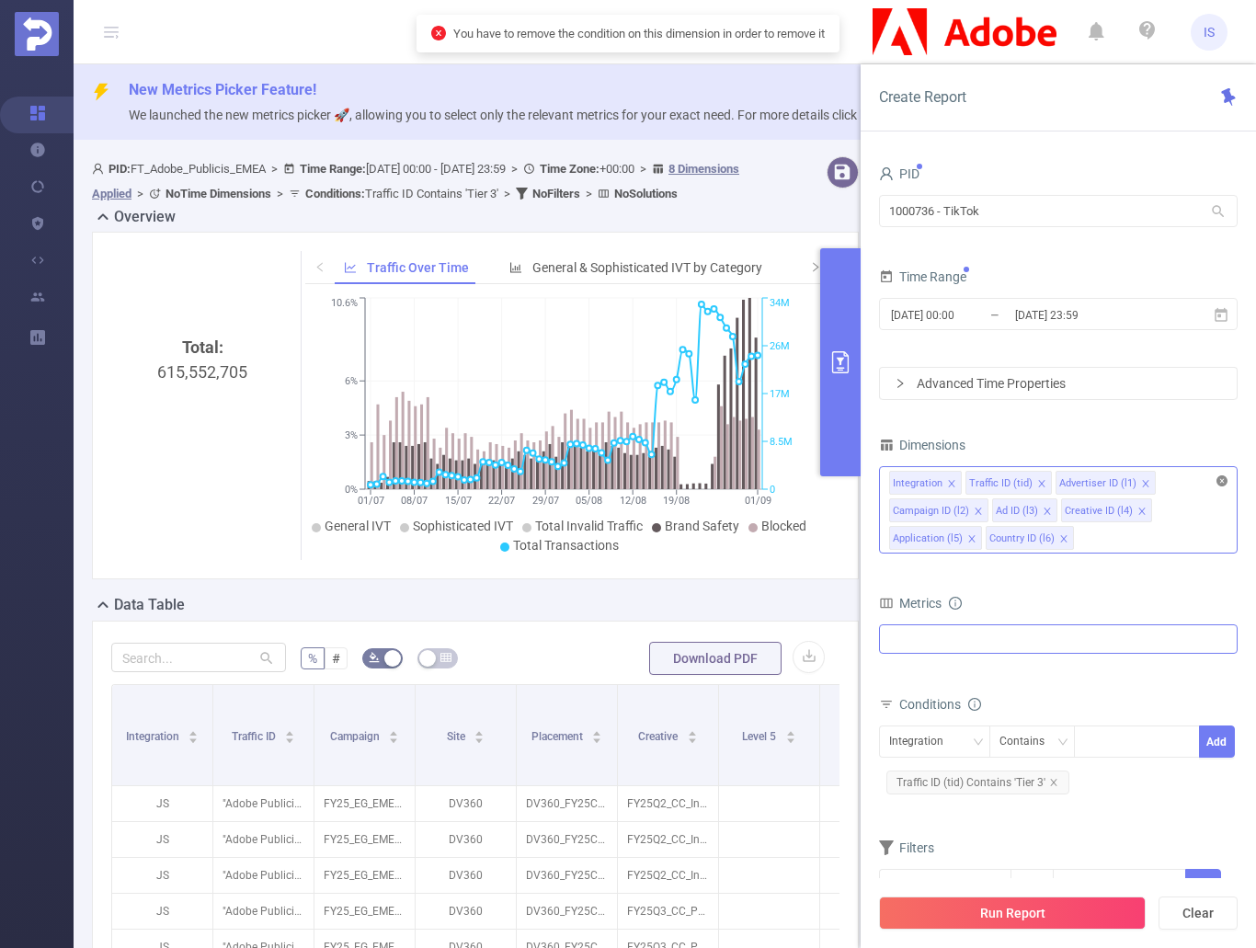
click at [1224, 480] on icon "icon: close-circle" at bounding box center [1222, 481] width 11 height 11
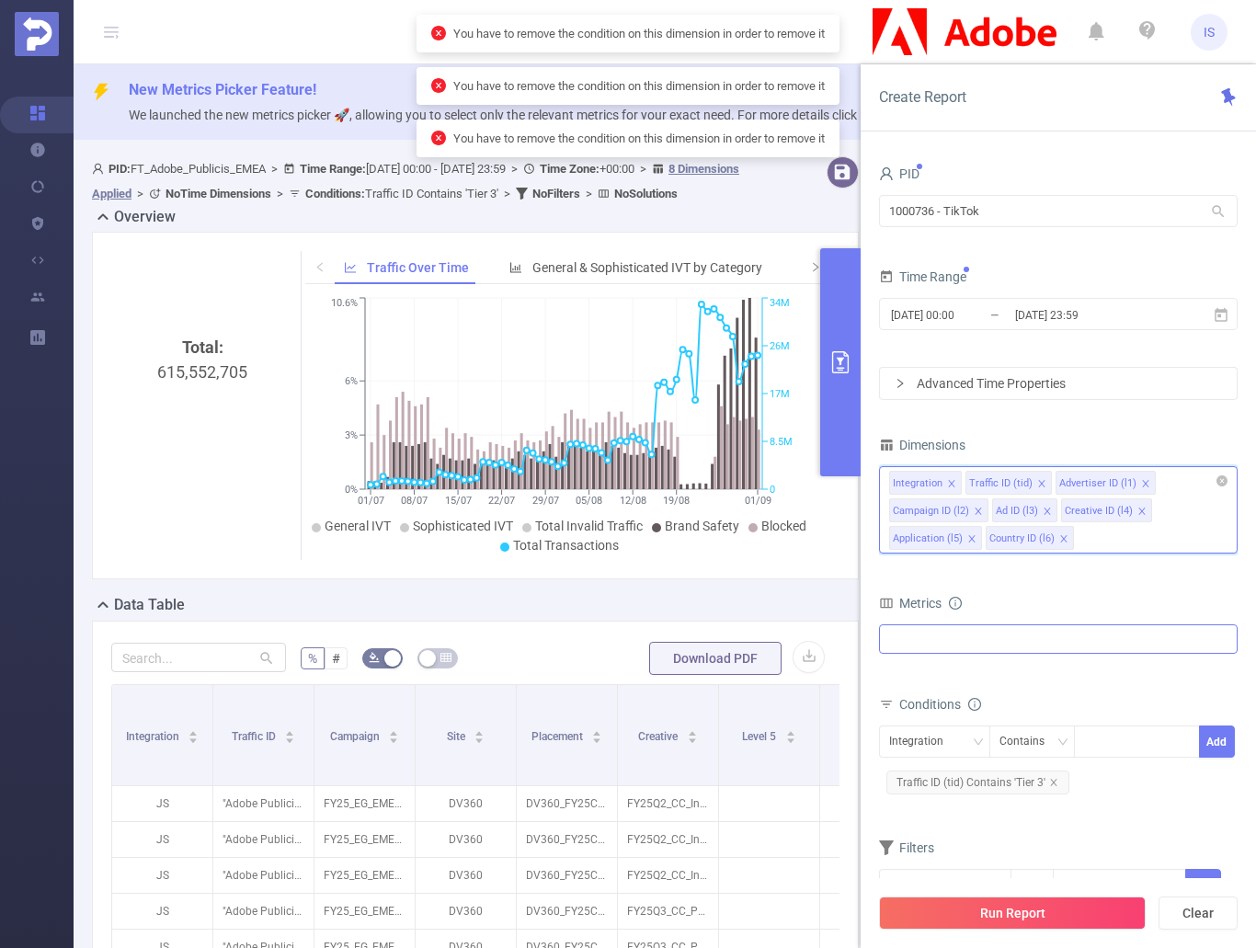
click at [1038, 486] on icon "icon: close" at bounding box center [1042, 483] width 9 height 9
click at [1038, 484] on icon "icon: close" at bounding box center [1042, 483] width 9 height 9
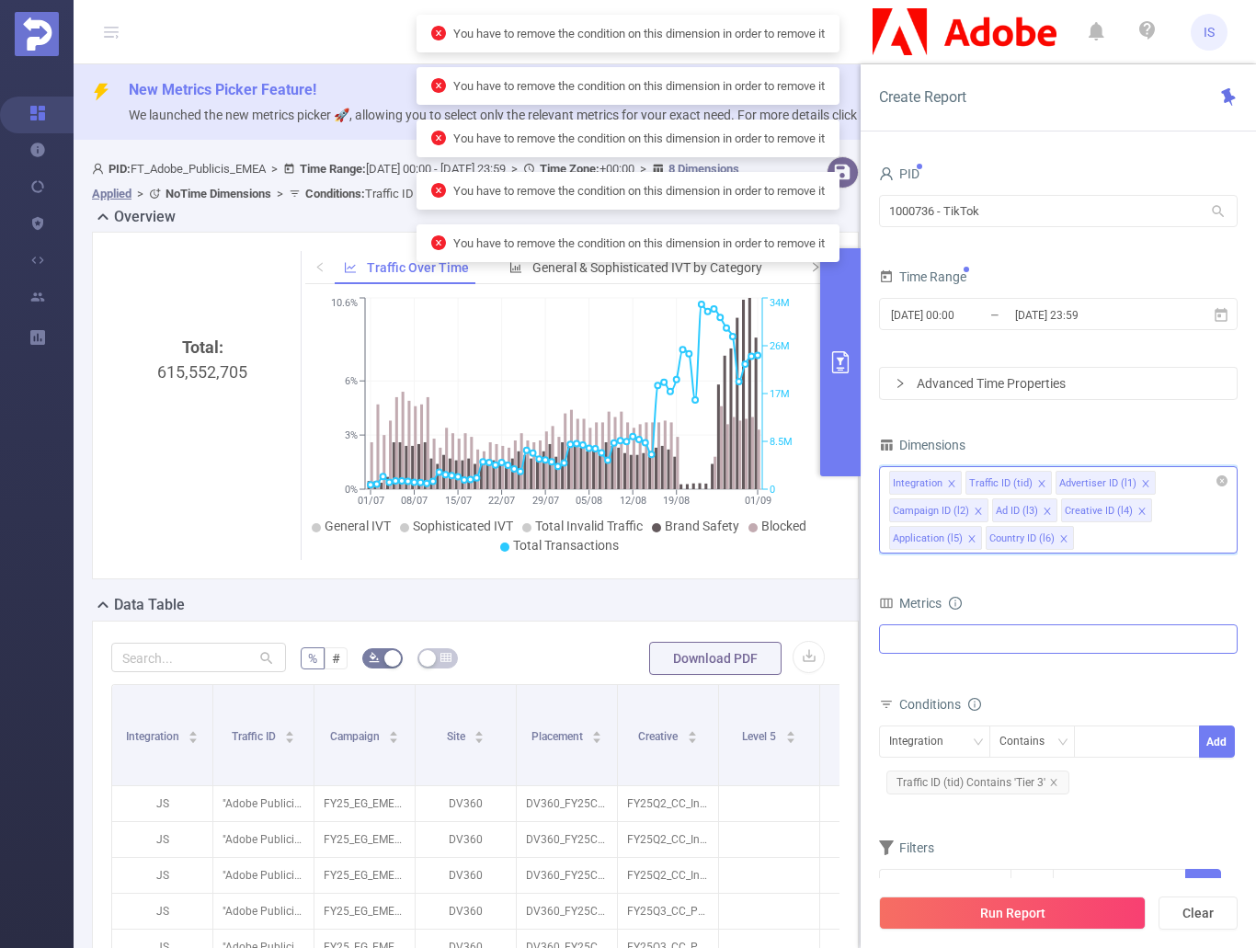
click at [1044, 481] on li "Traffic ID (tid)" at bounding box center [1009, 483] width 86 height 24
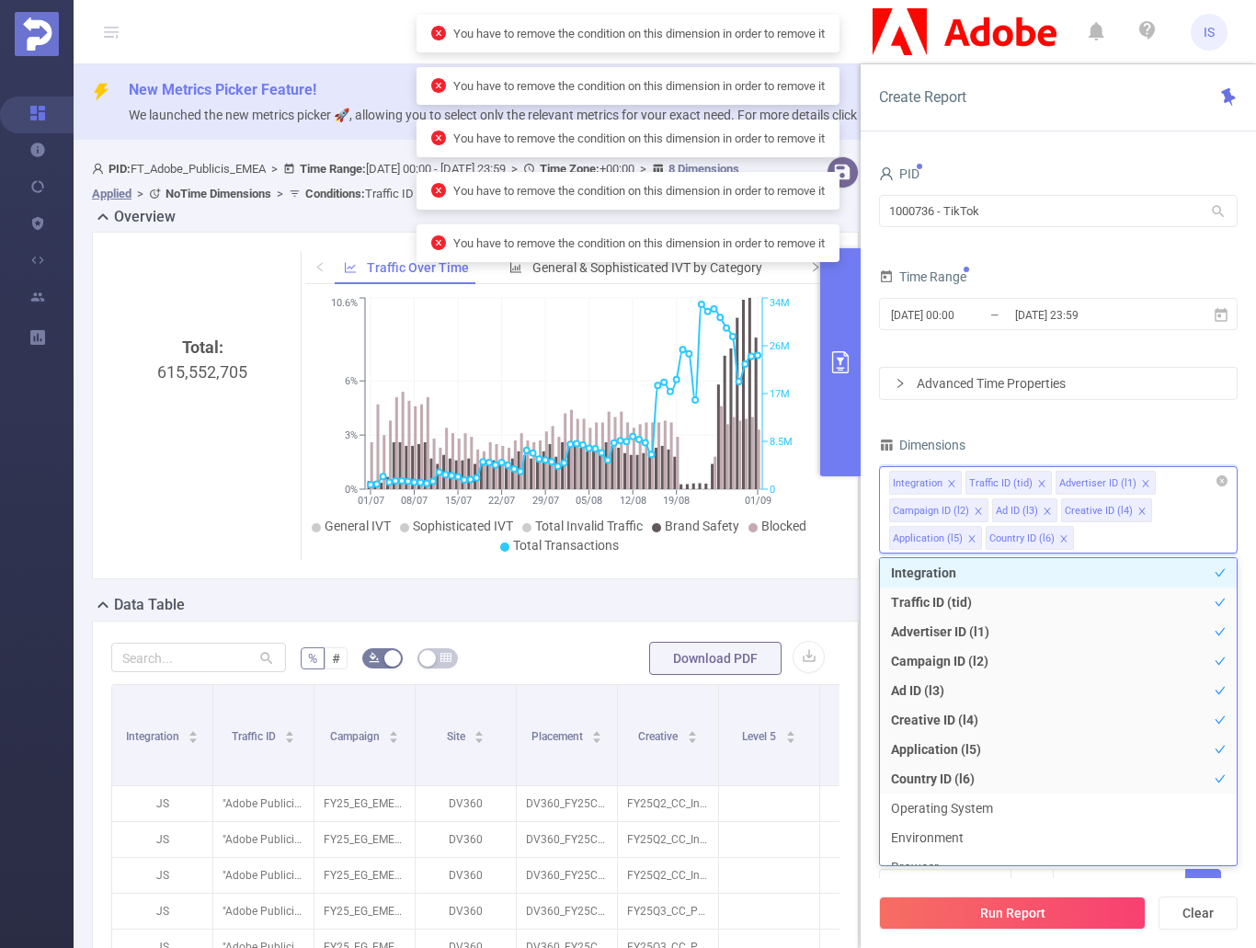
click at [1038, 481] on icon "icon: close" at bounding box center [1042, 483] width 9 height 9
click at [974, 570] on li "Integration" at bounding box center [1058, 572] width 357 height 29
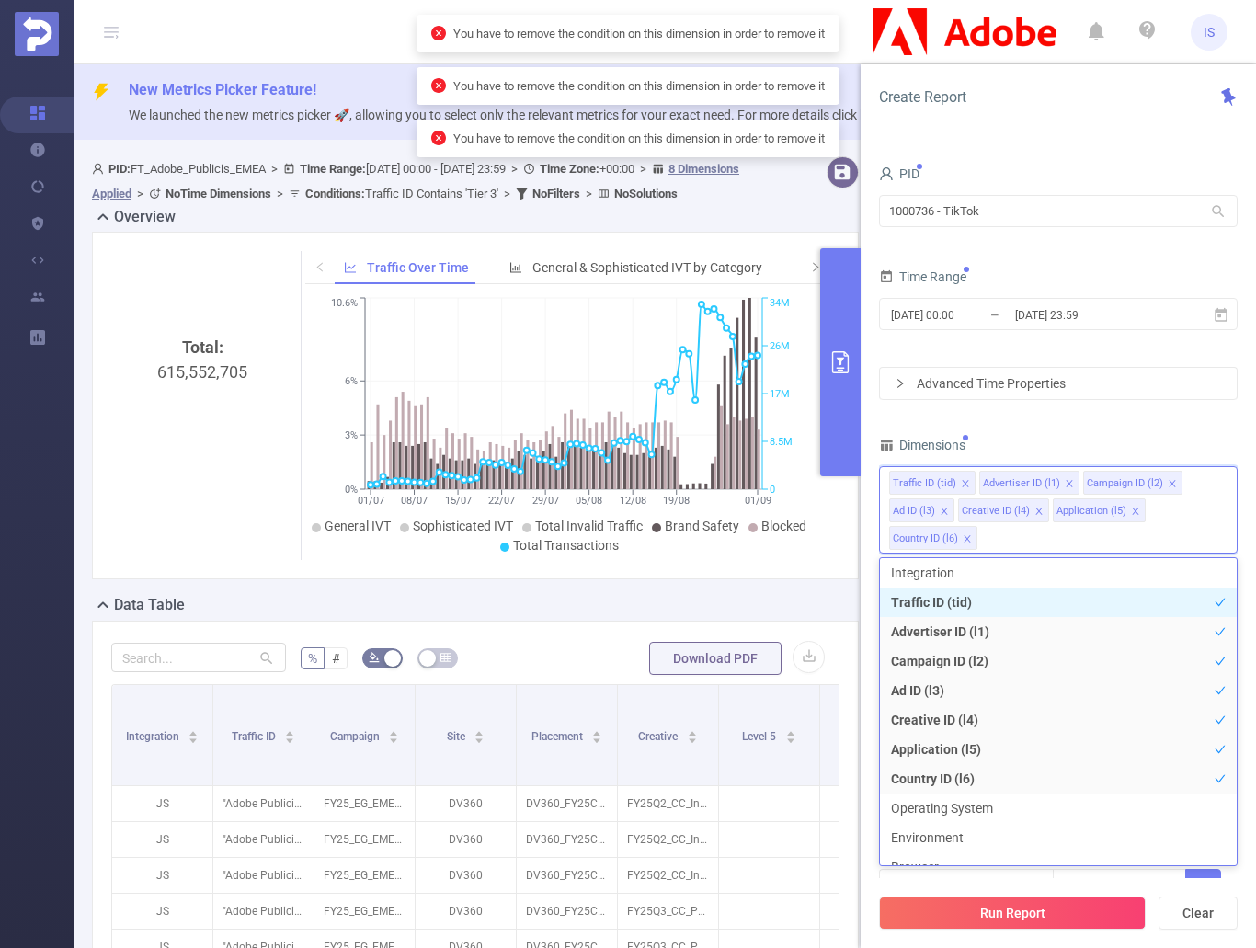
click at [969, 601] on li "Traffic ID (tid)" at bounding box center [1058, 602] width 357 height 29
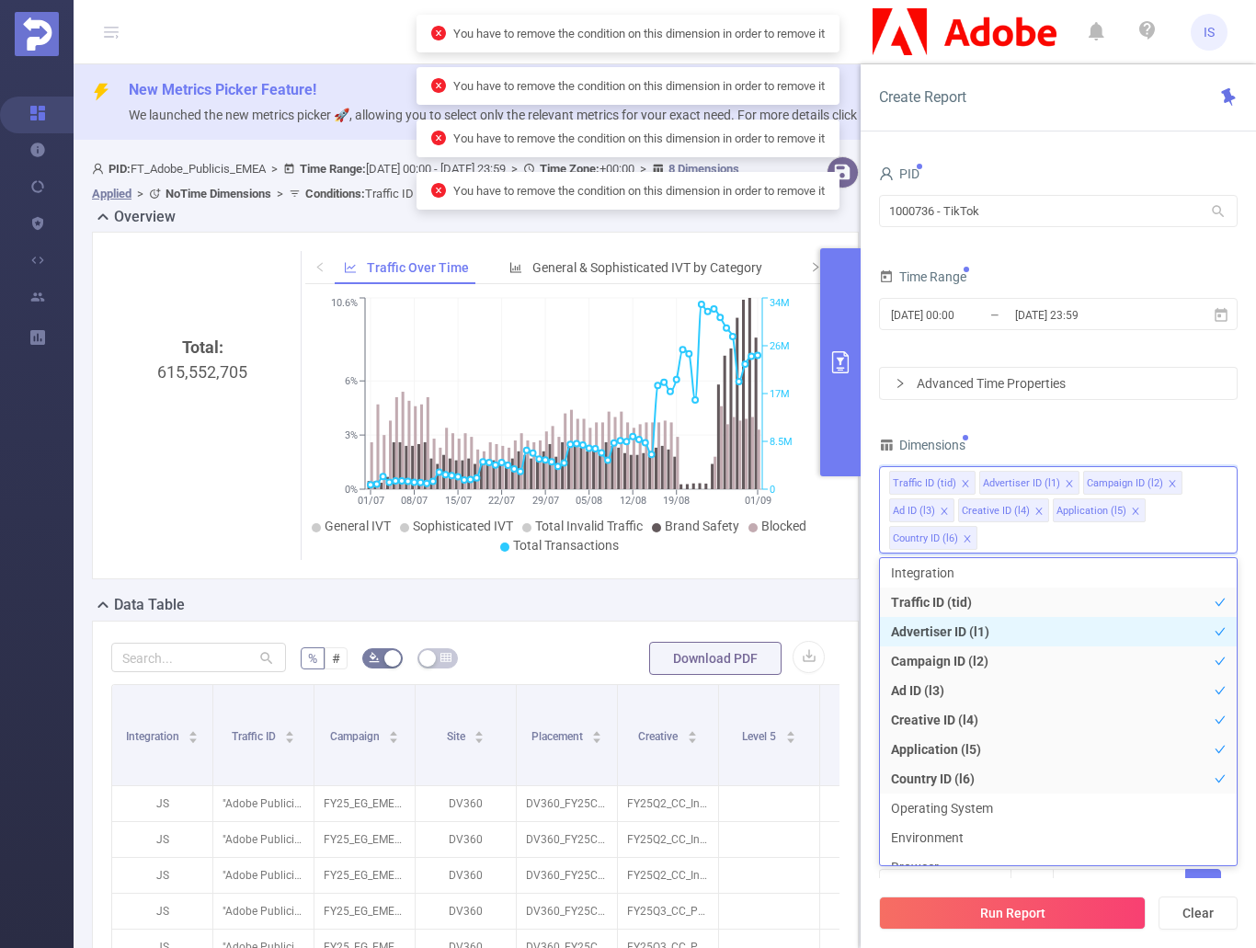
click at [973, 626] on li "Advertiser ID (l1)" at bounding box center [1058, 631] width 357 height 29
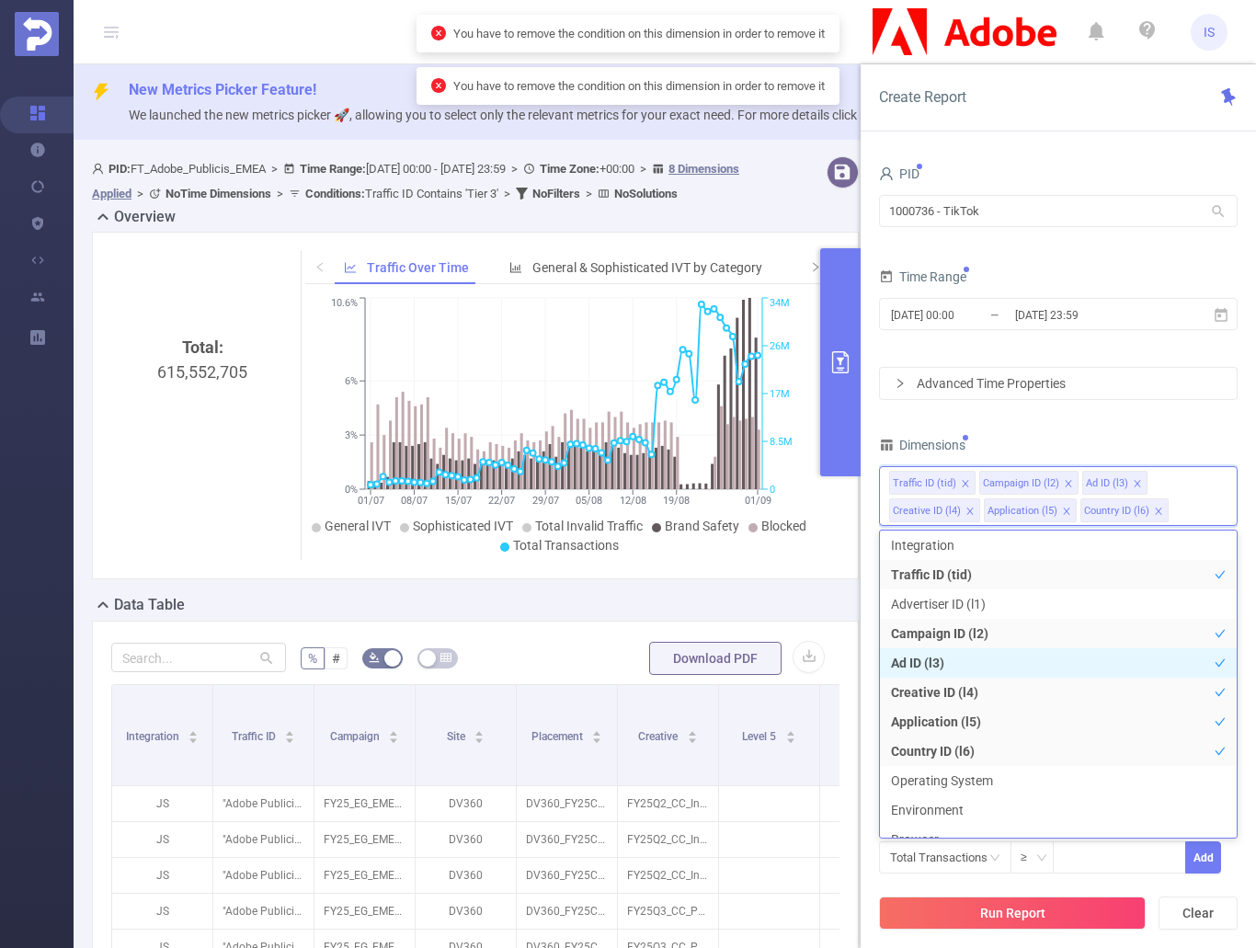
click at [942, 659] on li "Ad ID (l3)" at bounding box center [1058, 662] width 357 height 29
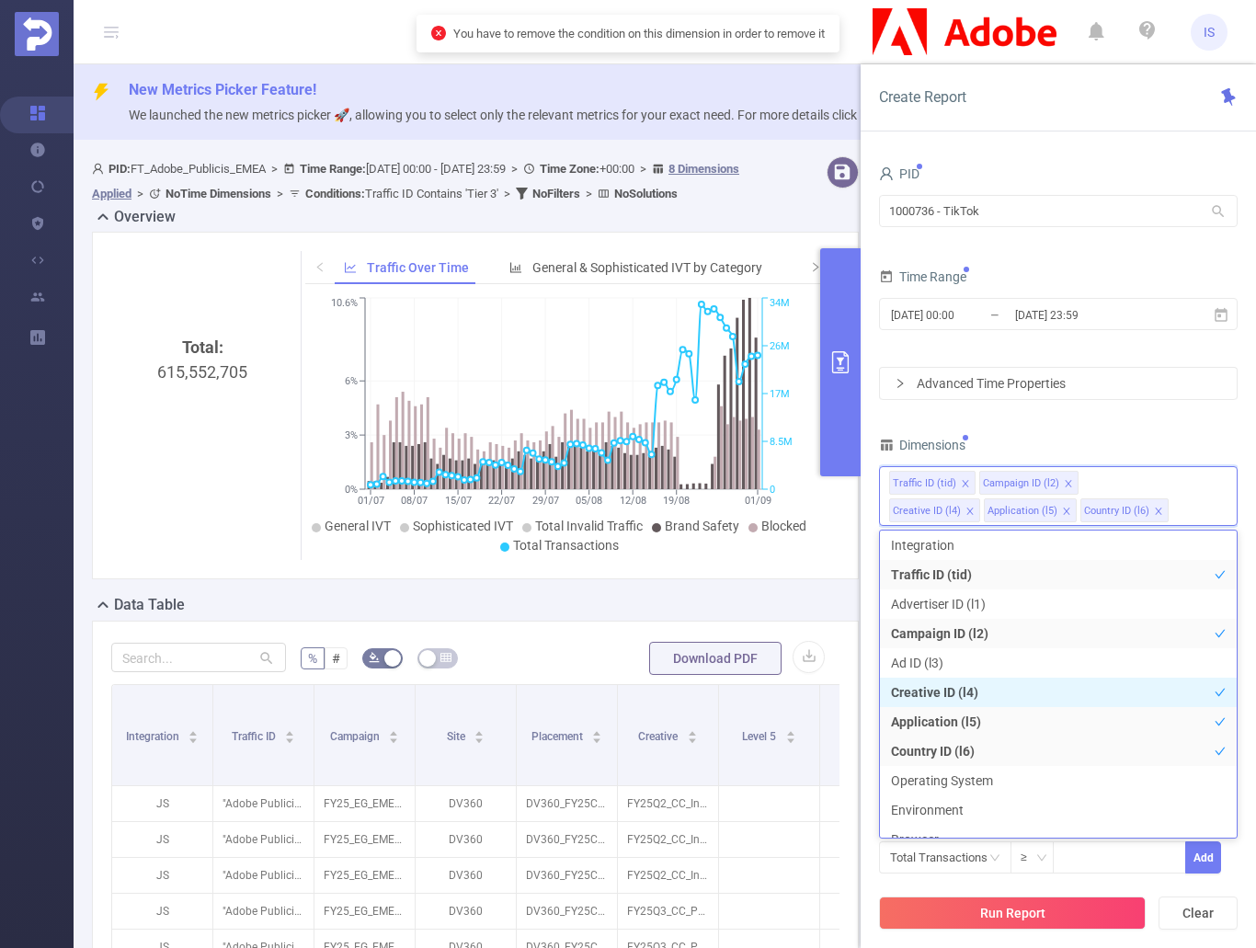
click at [943, 685] on li "Creative ID (l4)" at bounding box center [1058, 692] width 357 height 29
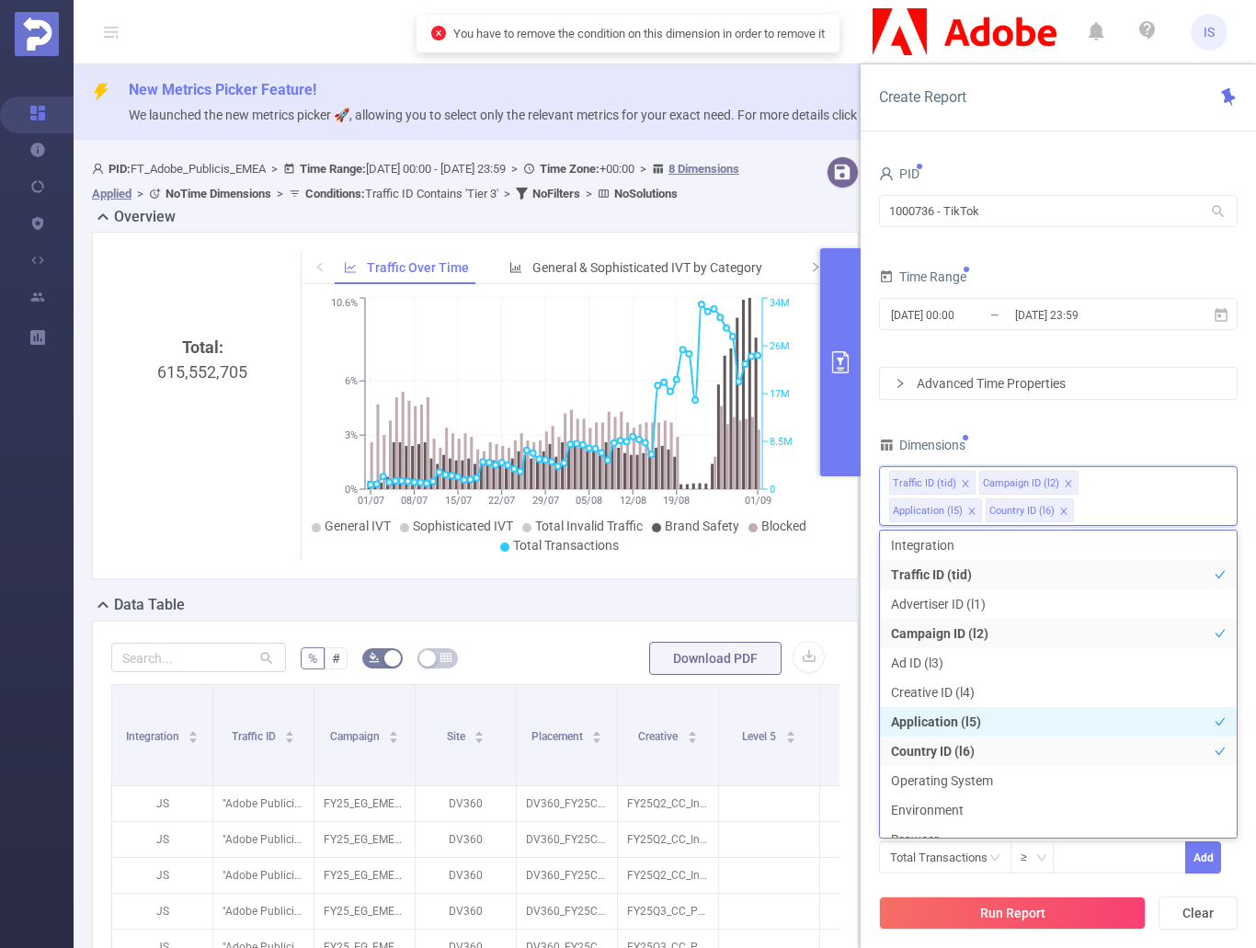
click at [935, 717] on li "Application (l5)" at bounding box center [1058, 721] width 357 height 29
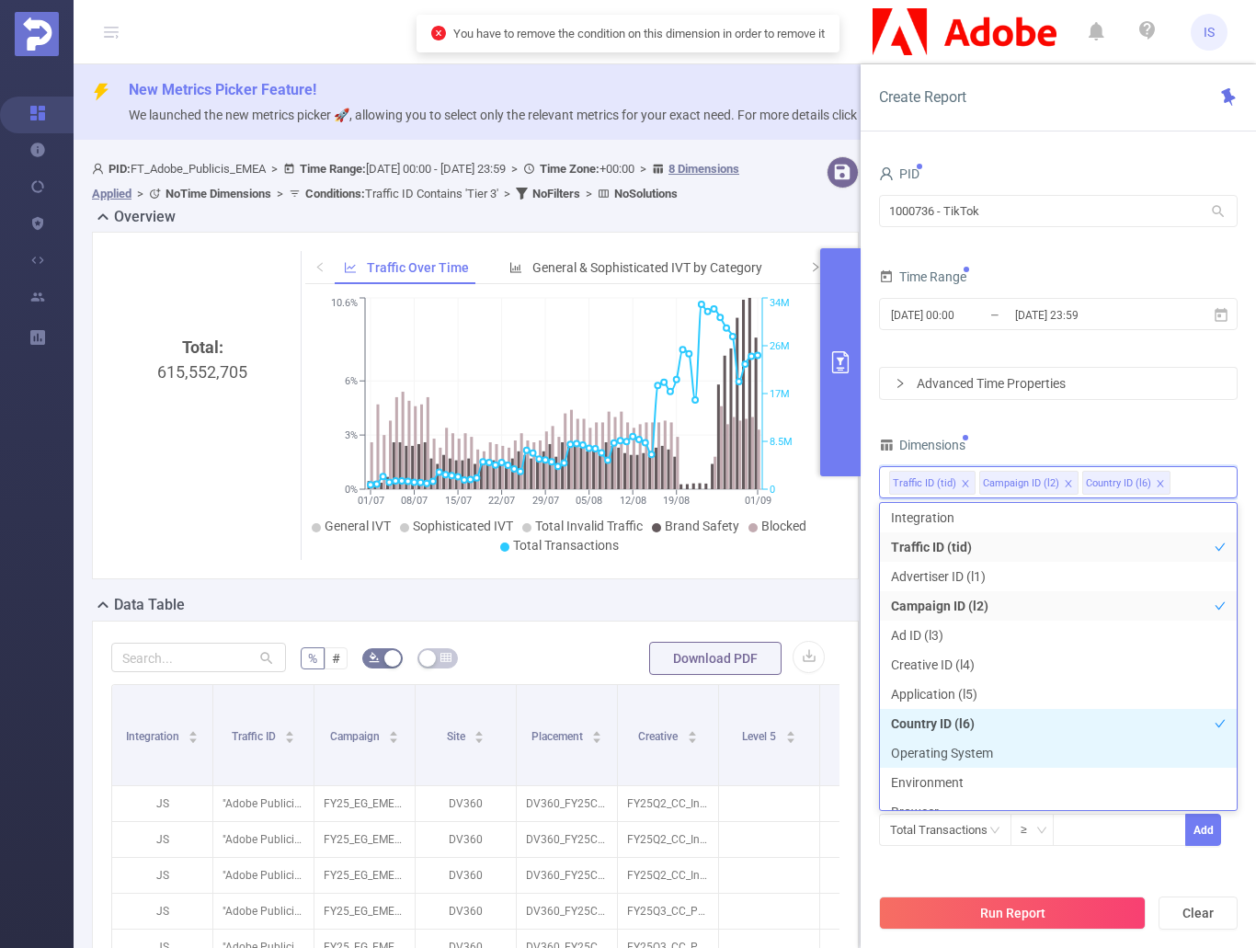
click at [932, 745] on li "Operating System" at bounding box center [1058, 753] width 357 height 29
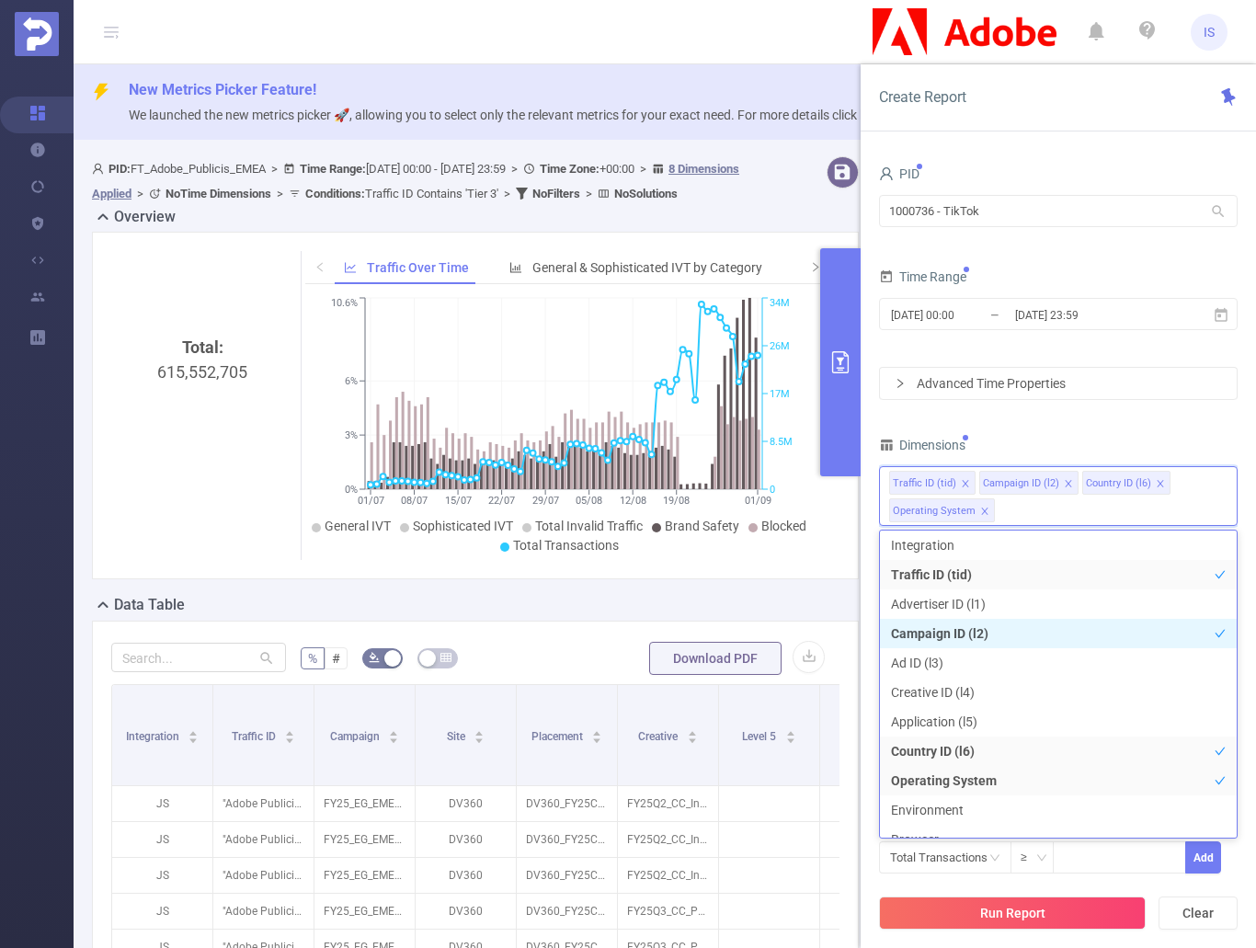
click at [951, 628] on li "Campaign ID (l2)" at bounding box center [1058, 633] width 357 height 29
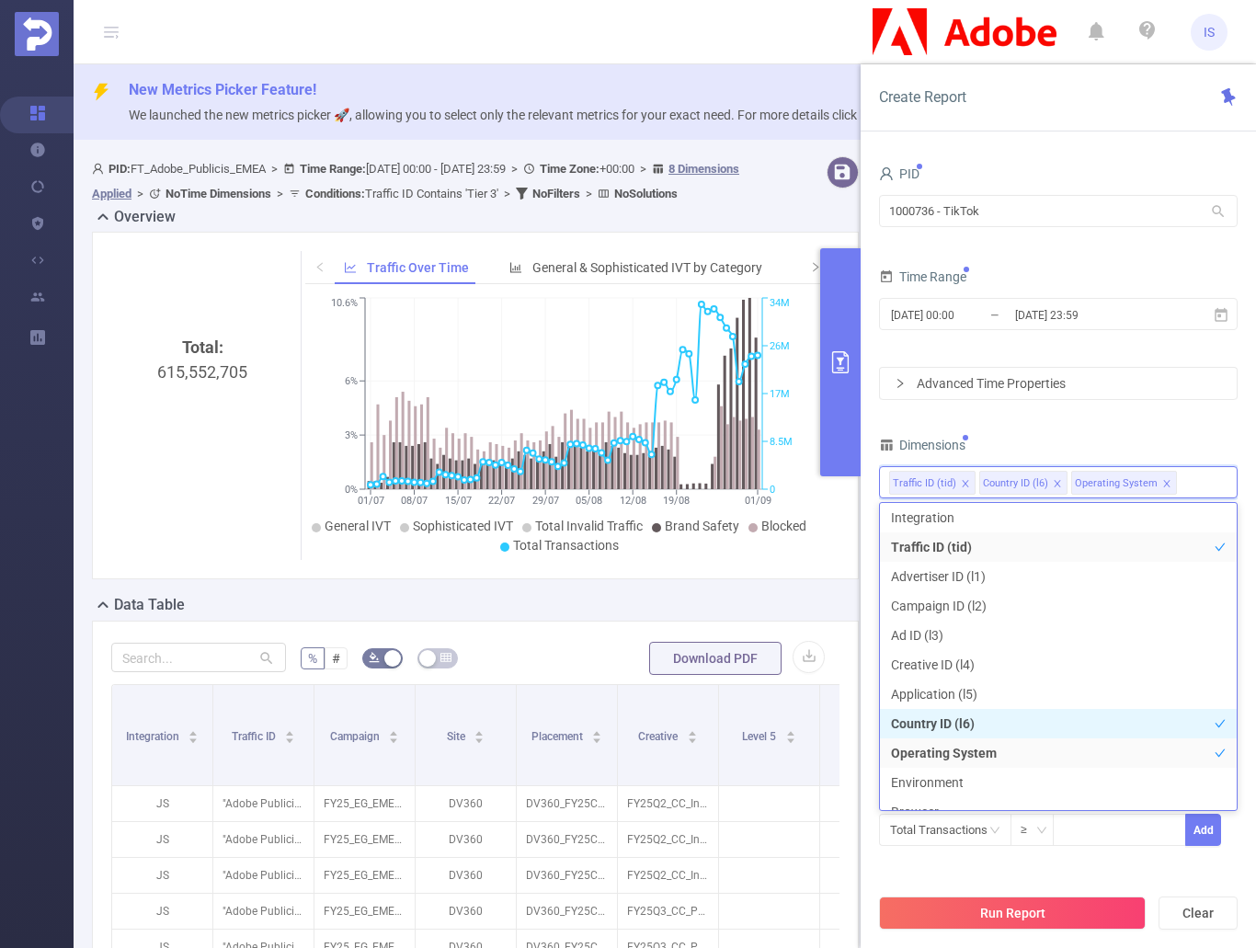
click at [930, 721] on li "Country ID (l6)" at bounding box center [1058, 723] width 357 height 29
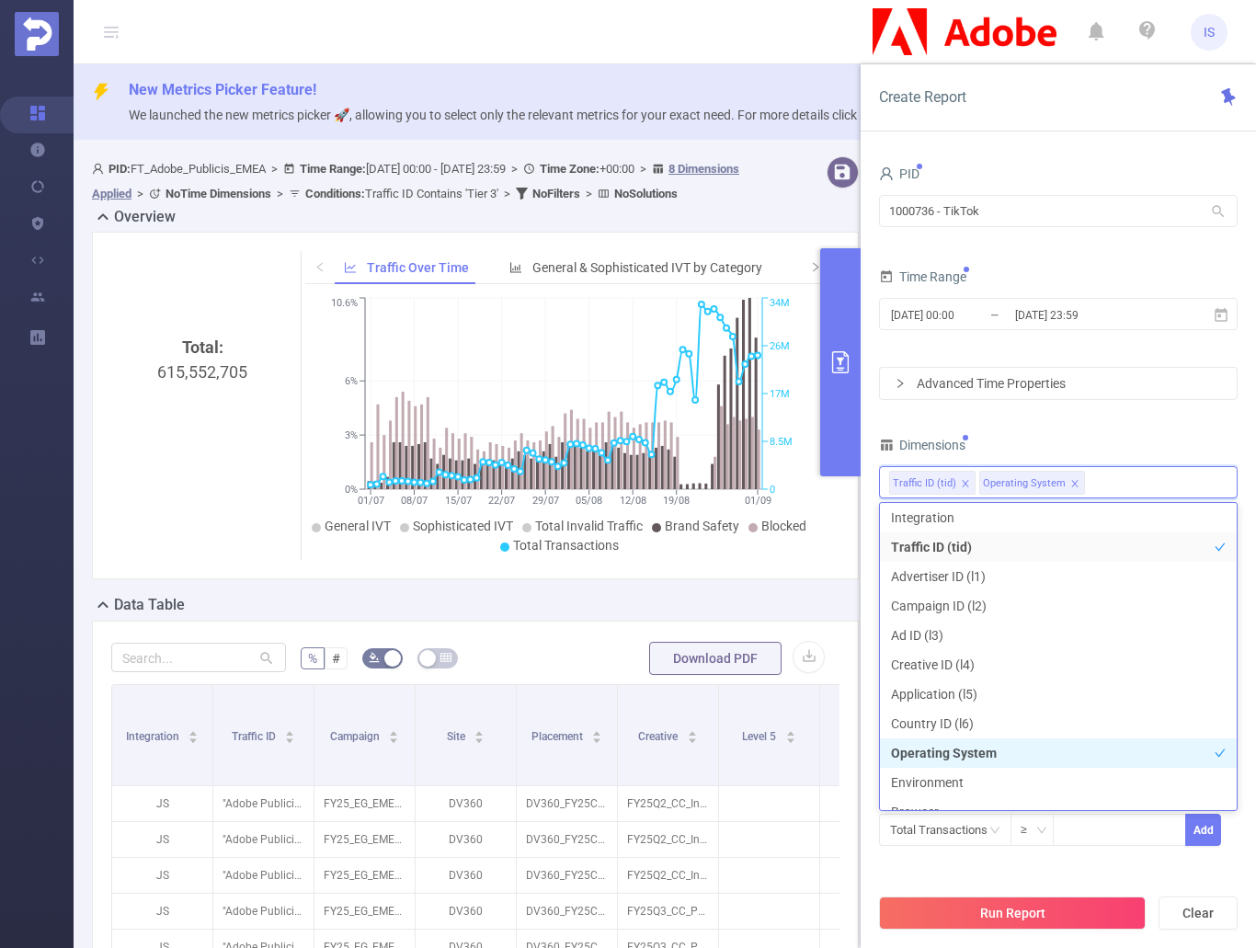
click at [945, 754] on li "Operating System" at bounding box center [1058, 753] width 357 height 29
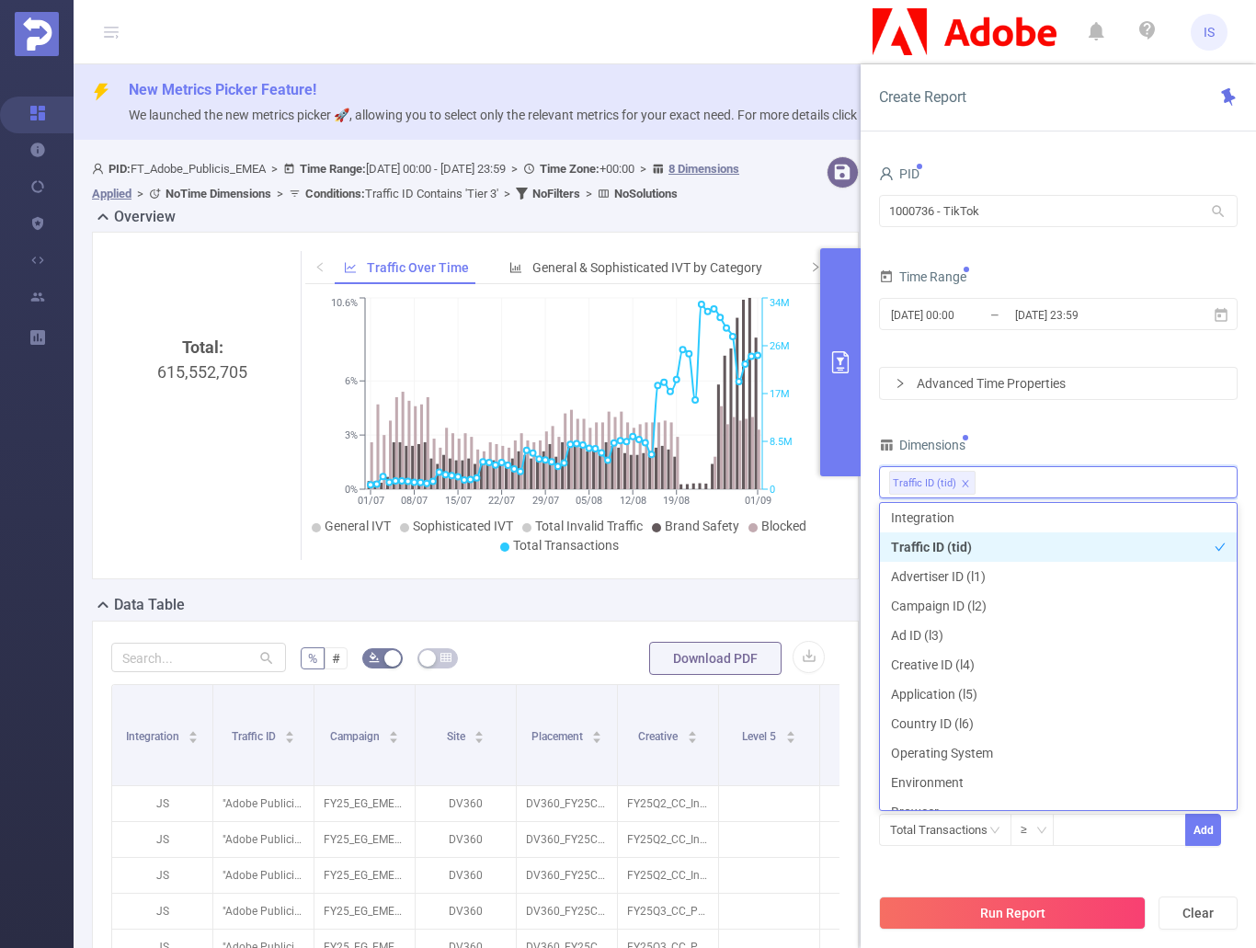
click at [981, 545] on li "Traffic ID (tid)" at bounding box center [1058, 547] width 357 height 29
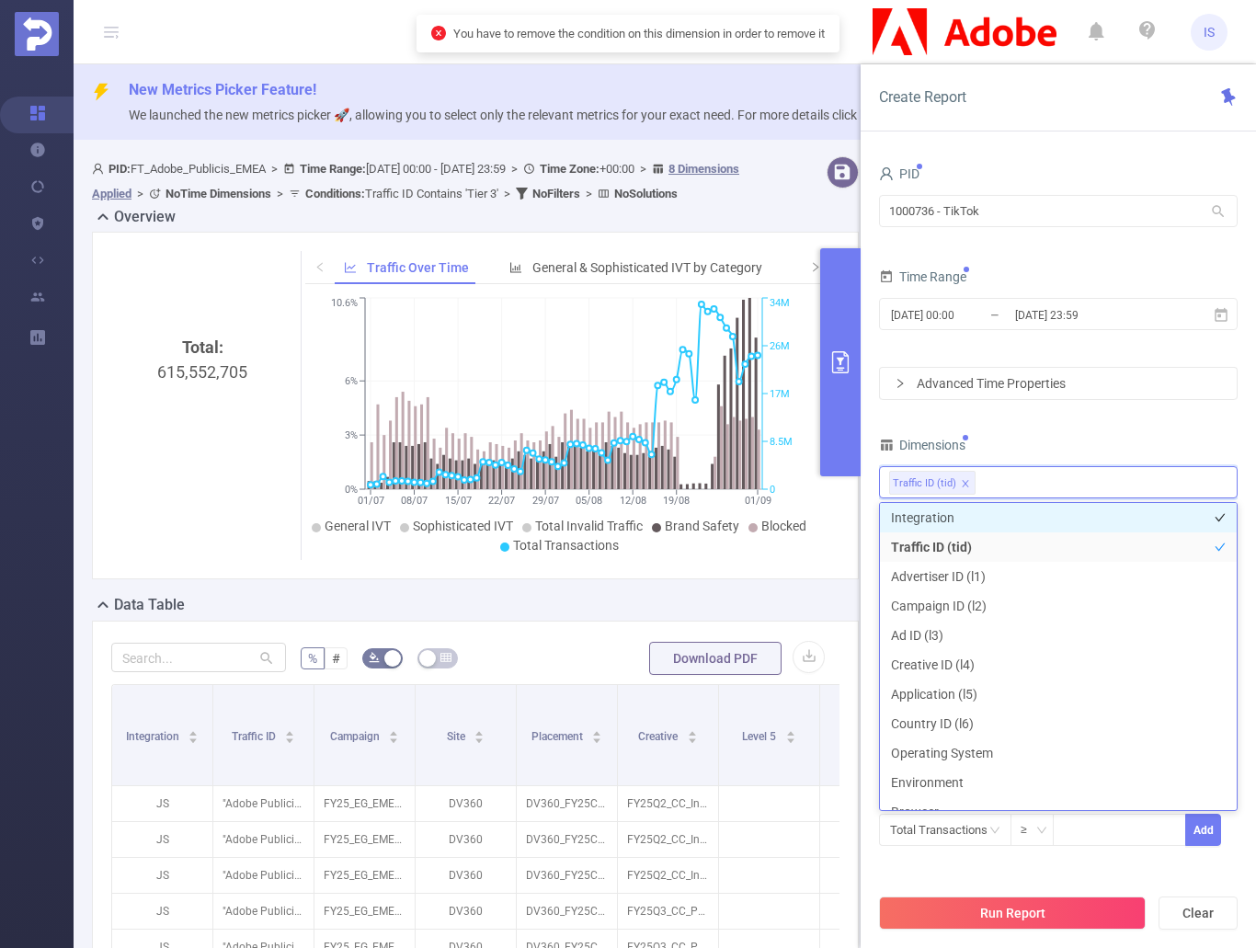
click at [981, 519] on li "Integration" at bounding box center [1058, 517] width 357 height 29
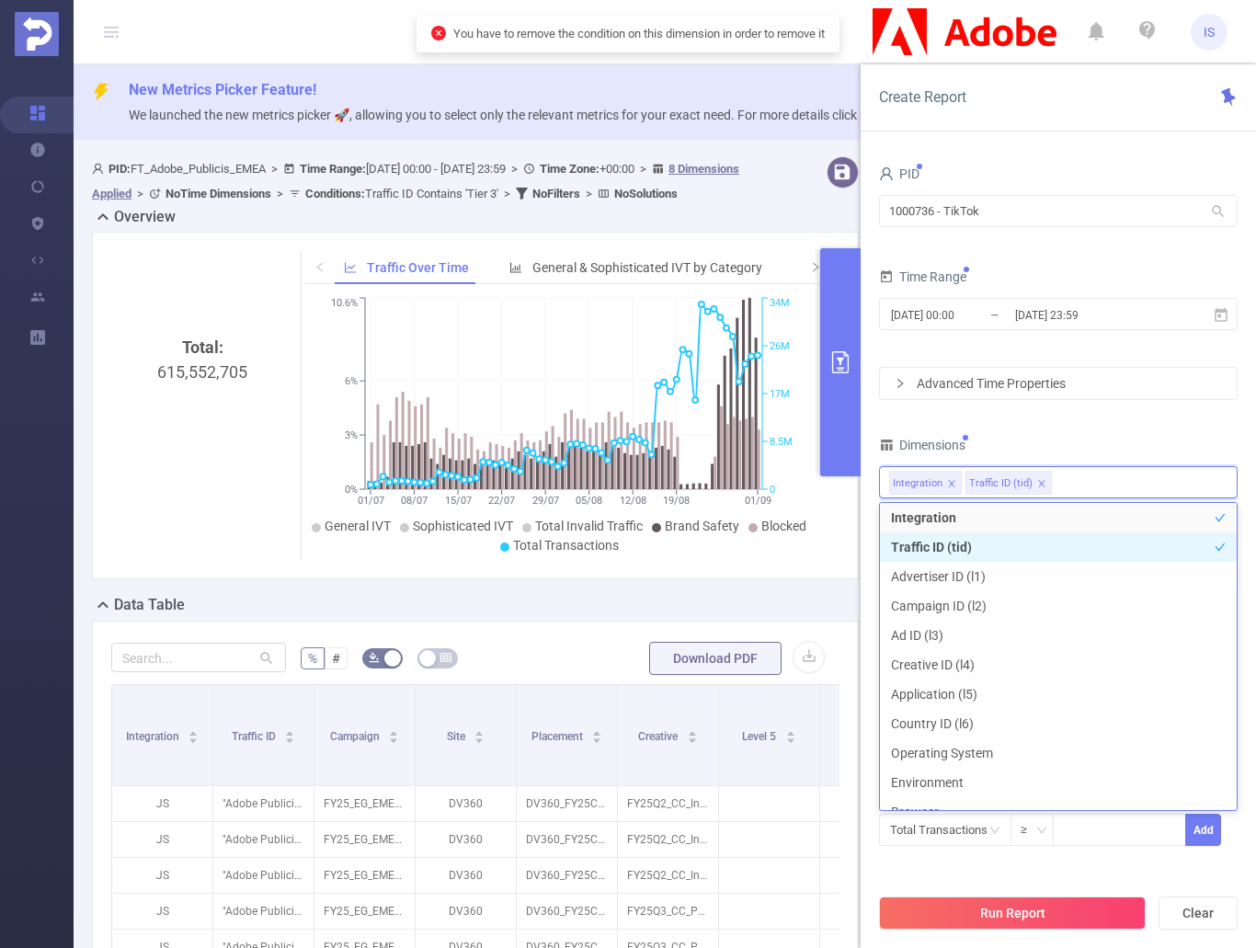
click at [951, 533] on li "Traffic ID (tid)" at bounding box center [1058, 547] width 357 height 29
click at [1011, 542] on li "Traffic ID (tid)" at bounding box center [1058, 547] width 357 height 29
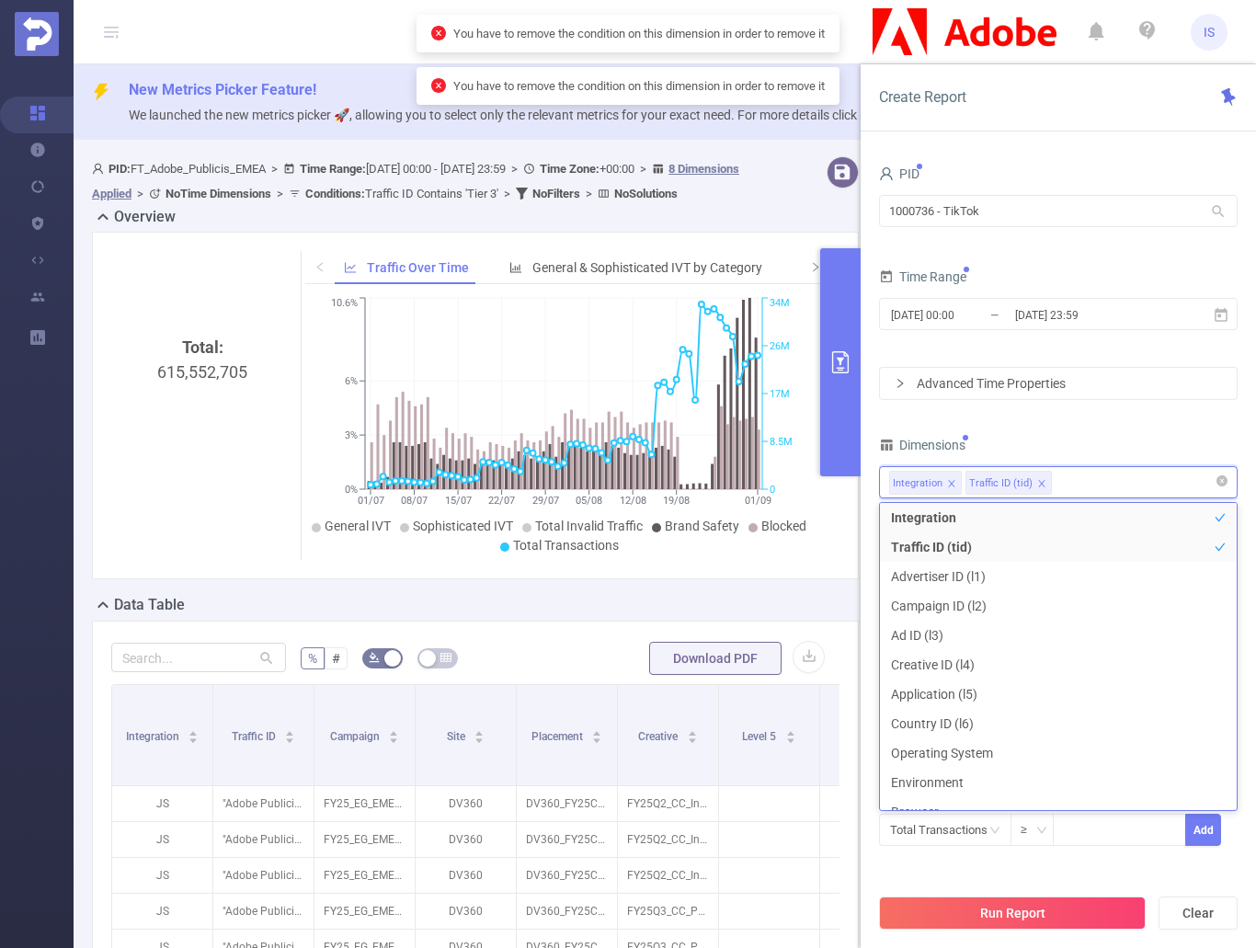
click at [1038, 484] on icon "icon: close" at bounding box center [1041, 483] width 6 height 6
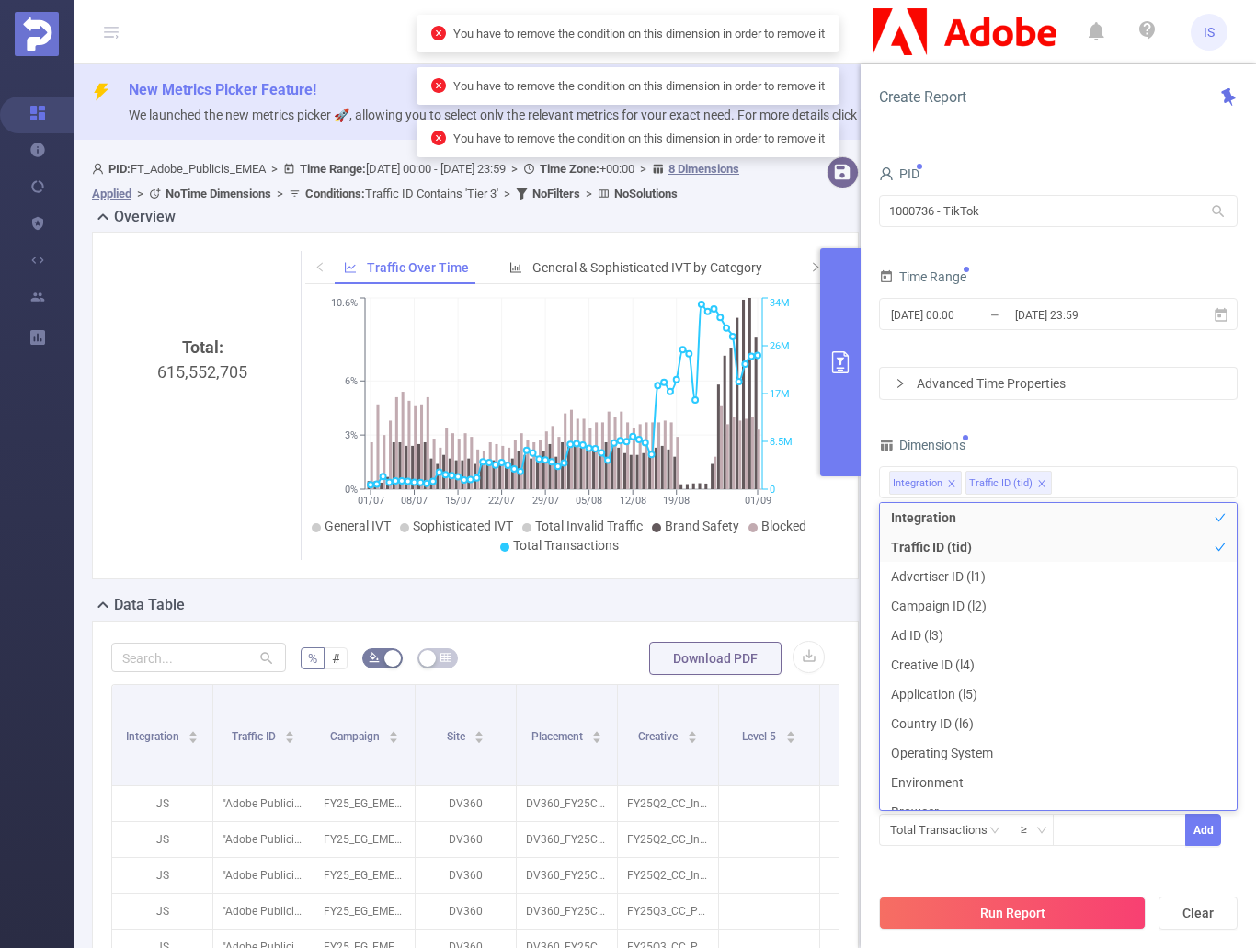
click at [1127, 411] on div "PID 1000736 - TikTok 1000736 - TikTok Time Range [DATE] 00:00 _ [DATE] 23:59 Ad…" at bounding box center [1058, 515] width 359 height 709
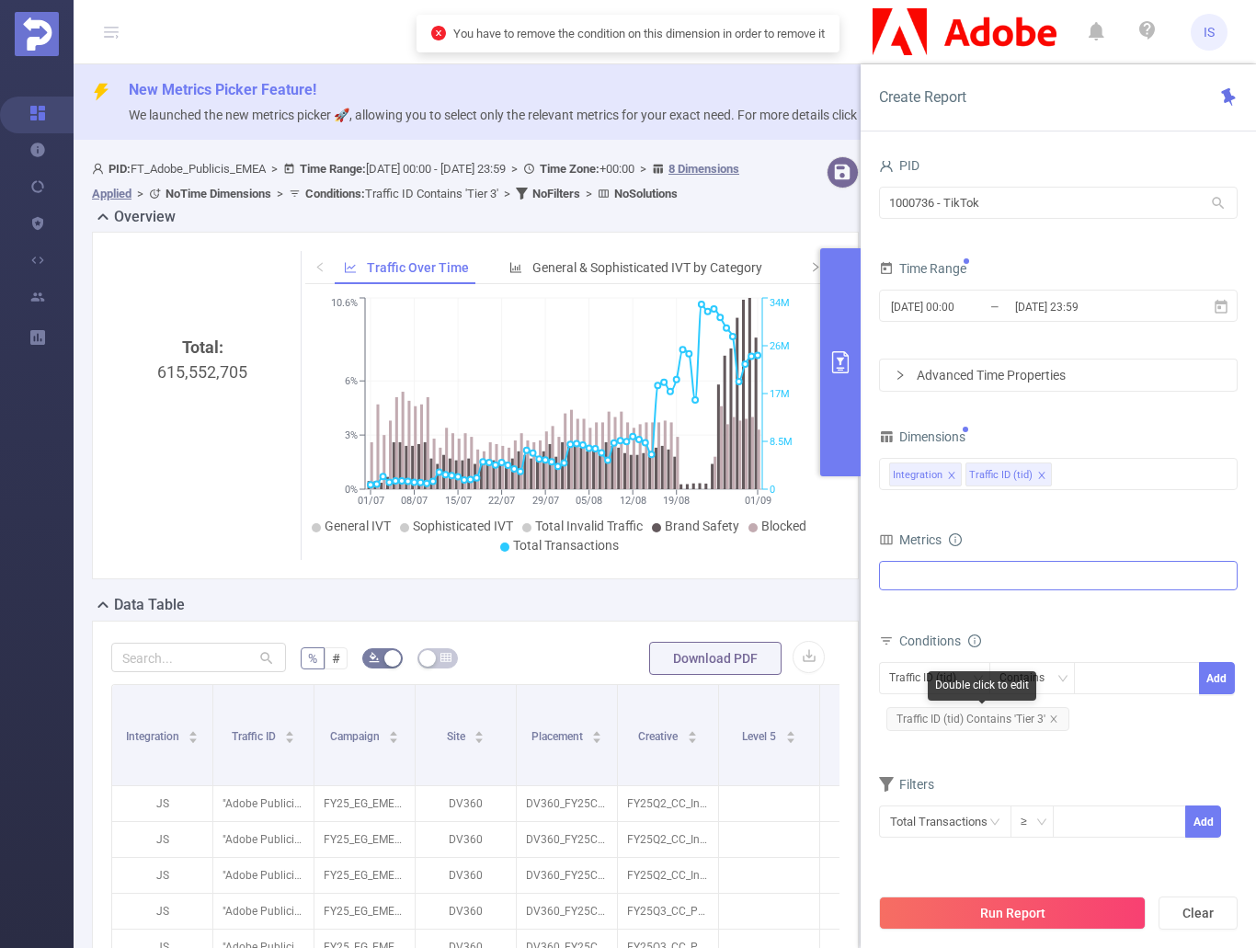
click at [1057, 717] on span "Traffic ID (tid) Contains 'Tier 3'" at bounding box center [978, 719] width 183 height 24
click at [1054, 718] on icon "icon: close" at bounding box center [1053, 719] width 9 height 9
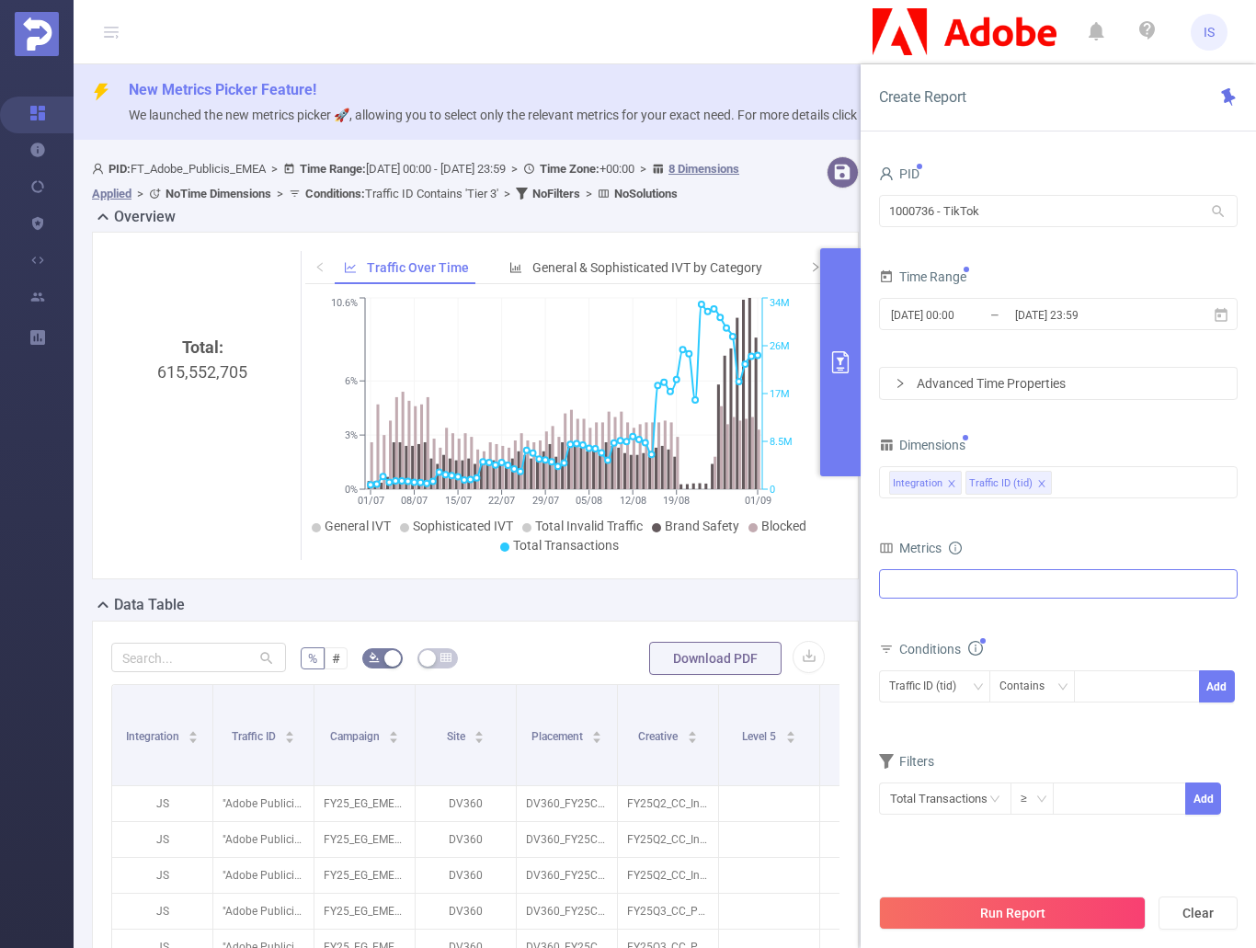
click at [1054, 718] on div "Traffic ID (tid) Contains Add" at bounding box center [1058, 693] width 359 height 52
click at [1043, 483] on li "Traffic ID (tid)" at bounding box center [1009, 483] width 86 height 24
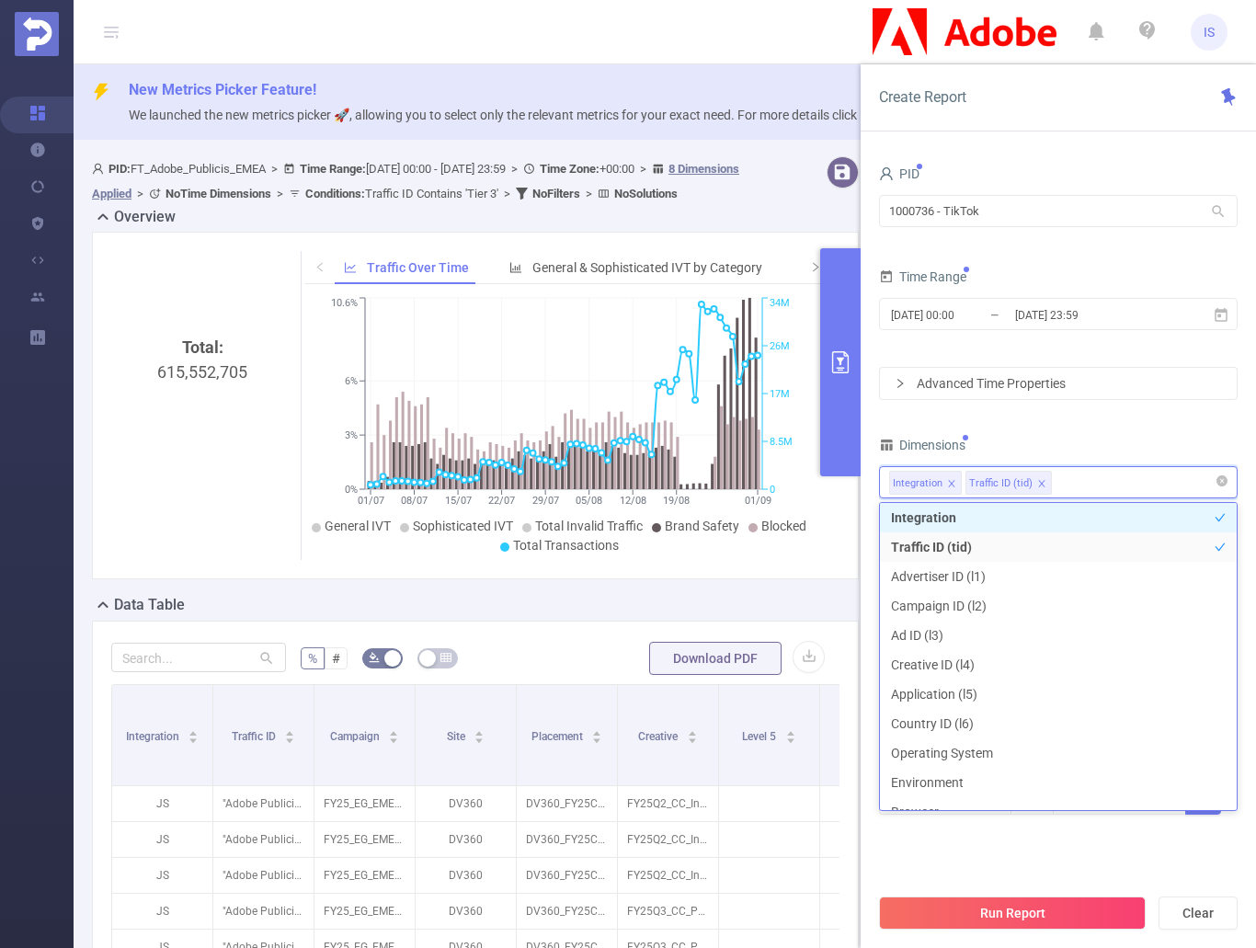
click at [1040, 483] on icon "icon: close" at bounding box center [1042, 483] width 9 height 9
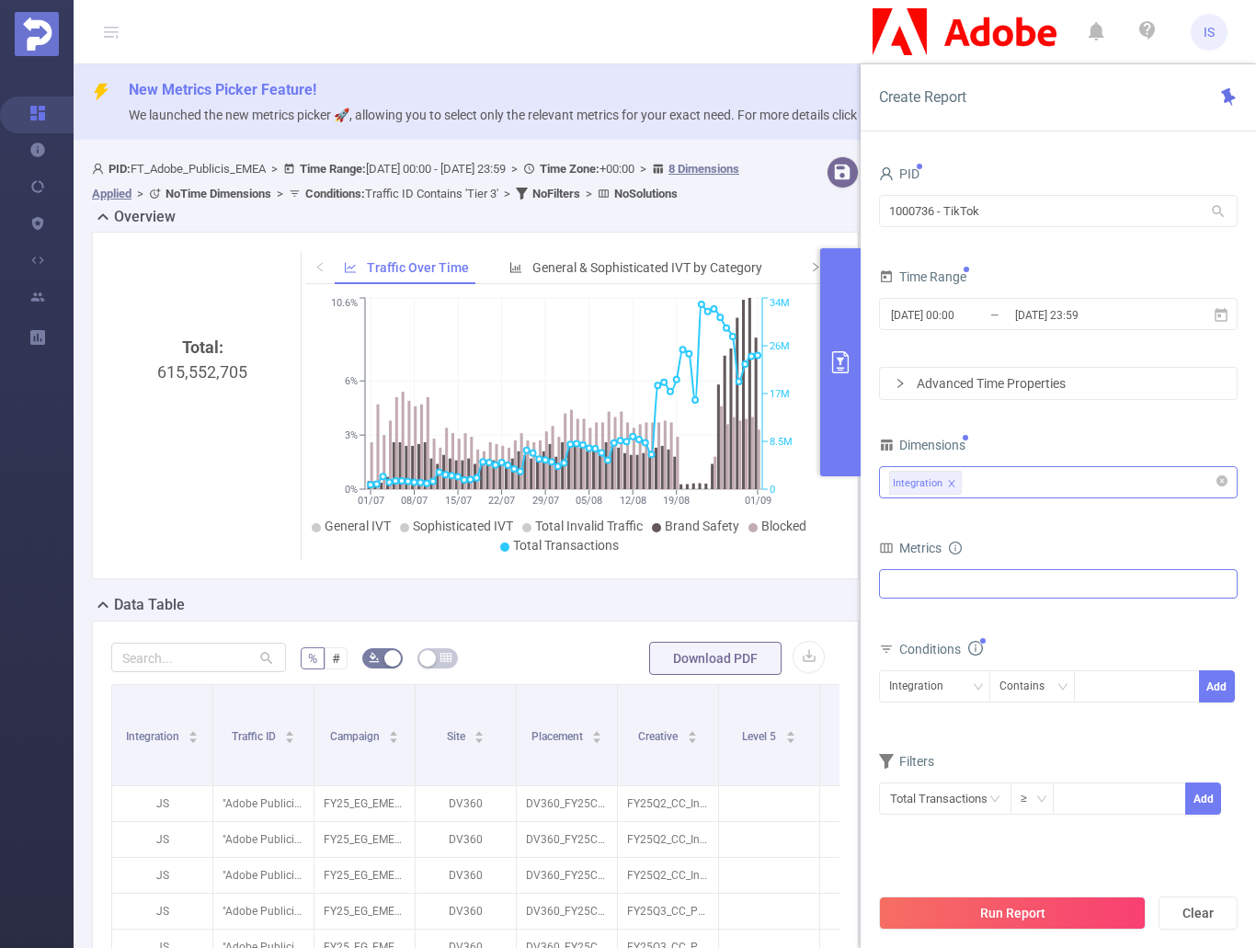
click at [1067, 436] on div "Dimensions" at bounding box center [1058, 447] width 359 height 30
click at [1014, 577] on div "Anti-Fraud Invalid Traffic Visibility Brand Safety Supply Intelligence Sample R…" at bounding box center [1058, 583] width 359 height 29
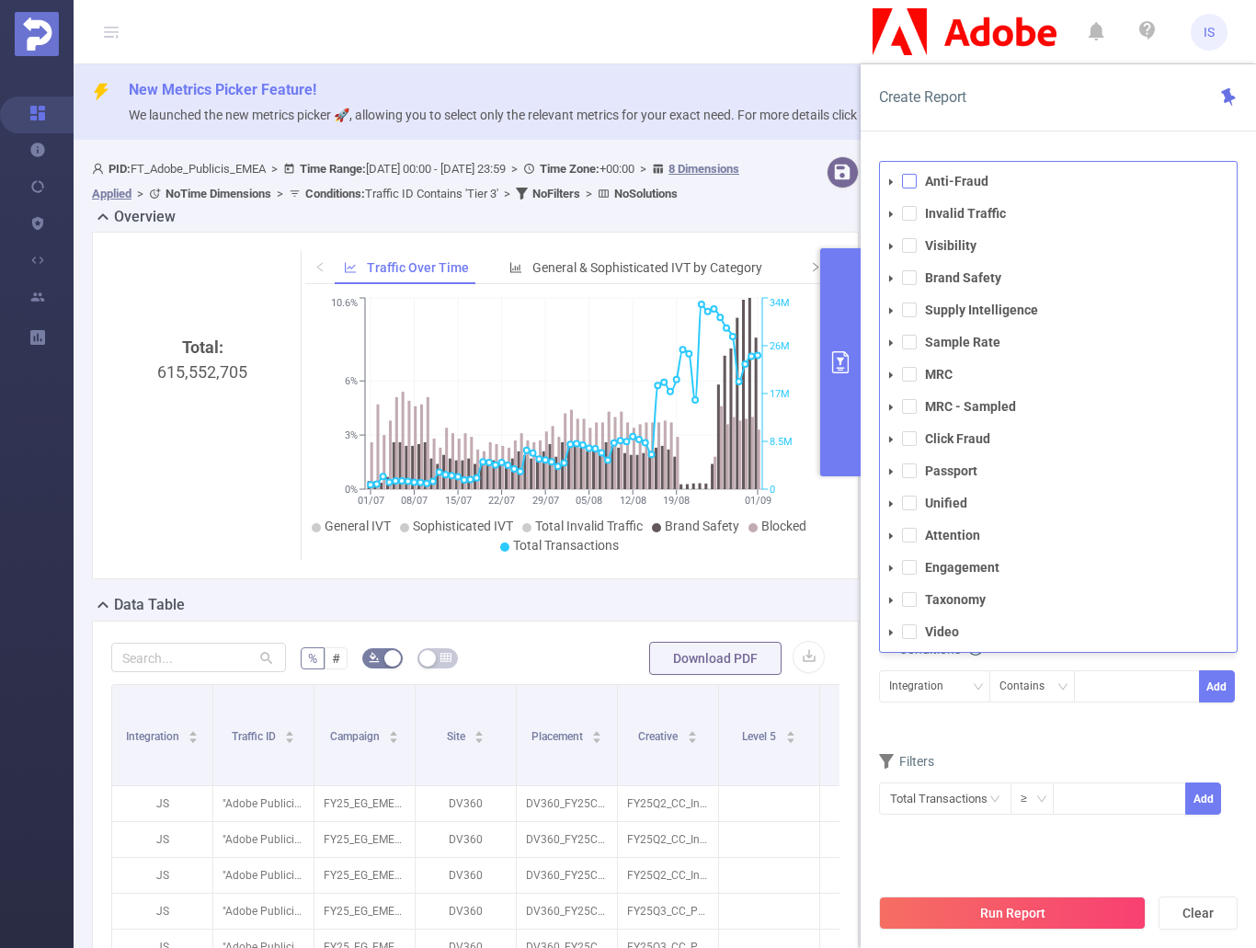
click at [908, 185] on span at bounding box center [909, 181] width 15 height 15
click at [907, 210] on span at bounding box center [909, 213] width 15 height 15
click at [1079, 740] on form "Dimensions Integration Metrics total Total Fraudulent Bot/Virus Hostile Tools T…" at bounding box center [1058, 636] width 359 height 409
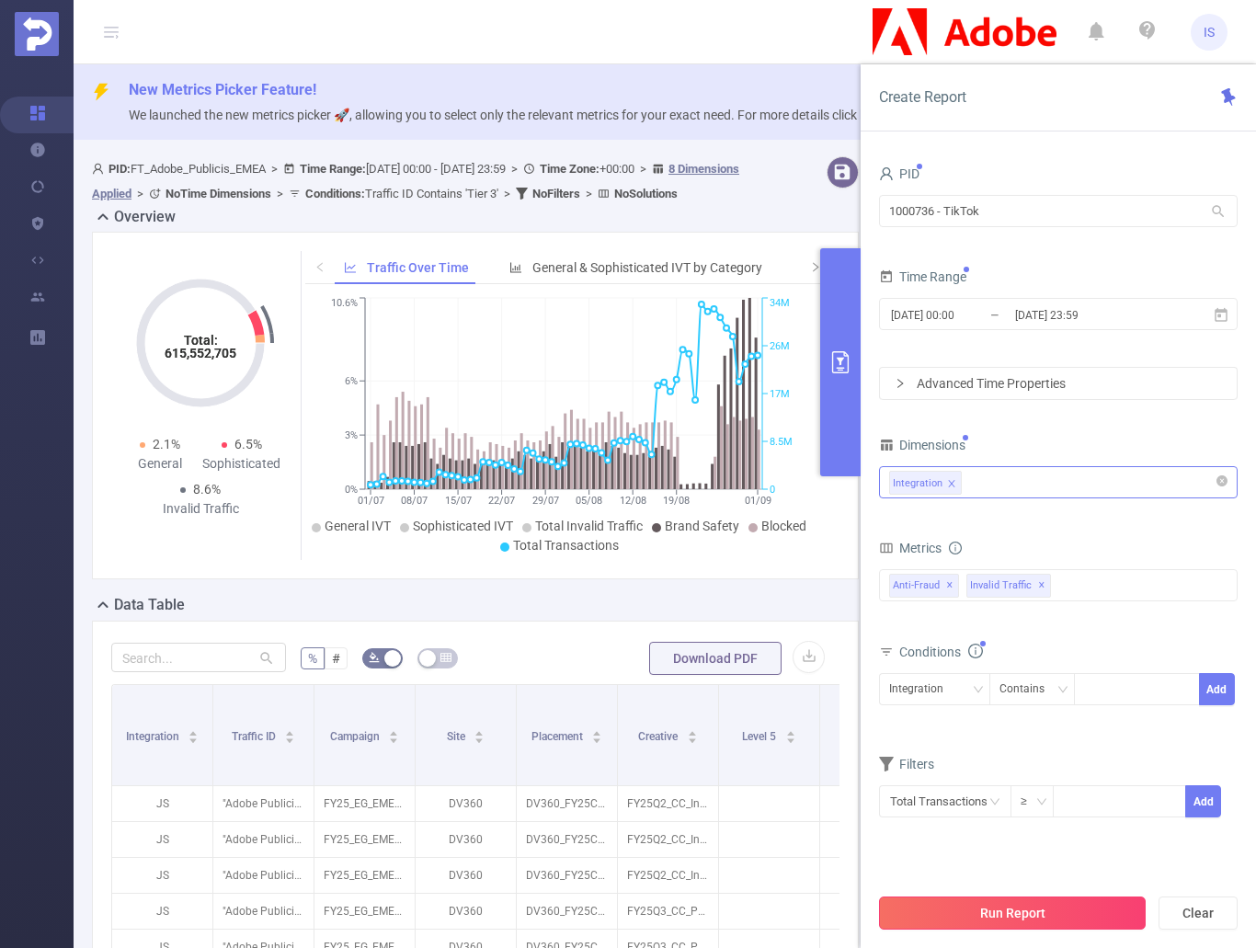
click at [1031, 916] on button "Run Report" at bounding box center [1012, 913] width 267 height 33
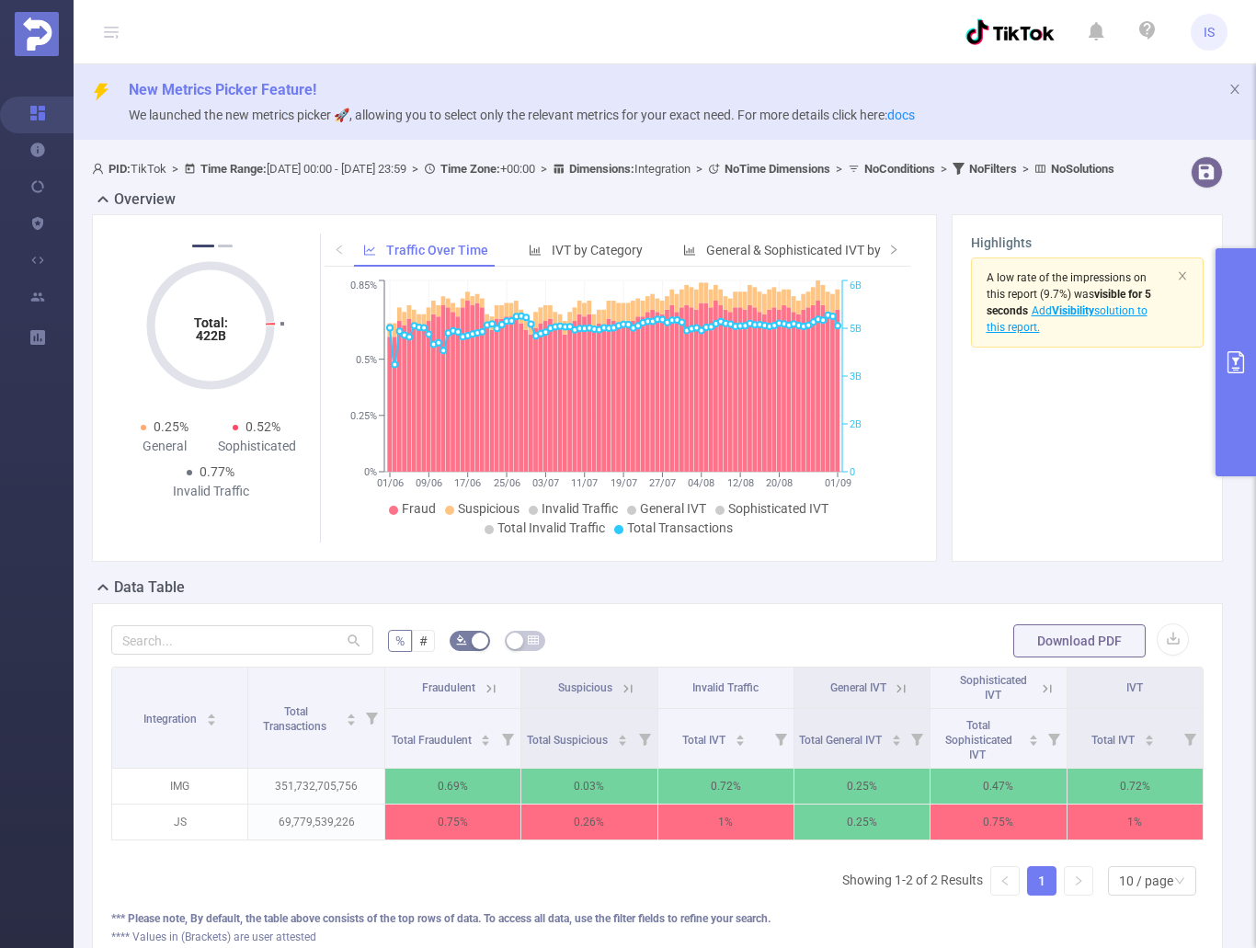
click at [1229, 359] on icon "primary" at bounding box center [1236, 362] width 17 height 22
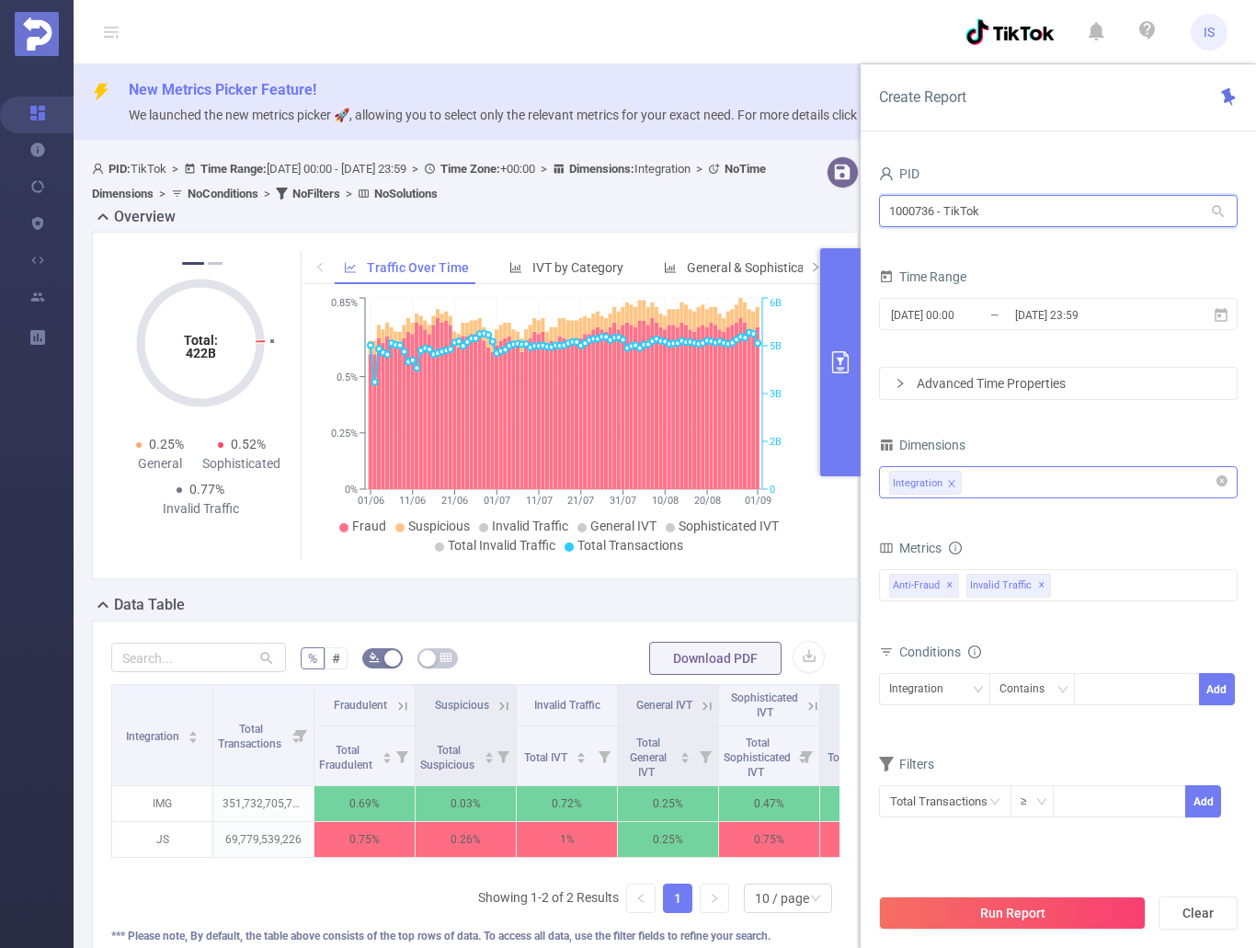
drag, startPoint x: 1044, startPoint y: 209, endPoint x: 673, endPoint y: 166, distance: 373.2
click at [673, 166] on section "PID: TikTok > Time Range: [DATE] 00:00 - [DATE] 23:59 > Time Zone: +00:00 > Dim…" at bounding box center [665, 594] width 1183 height 890
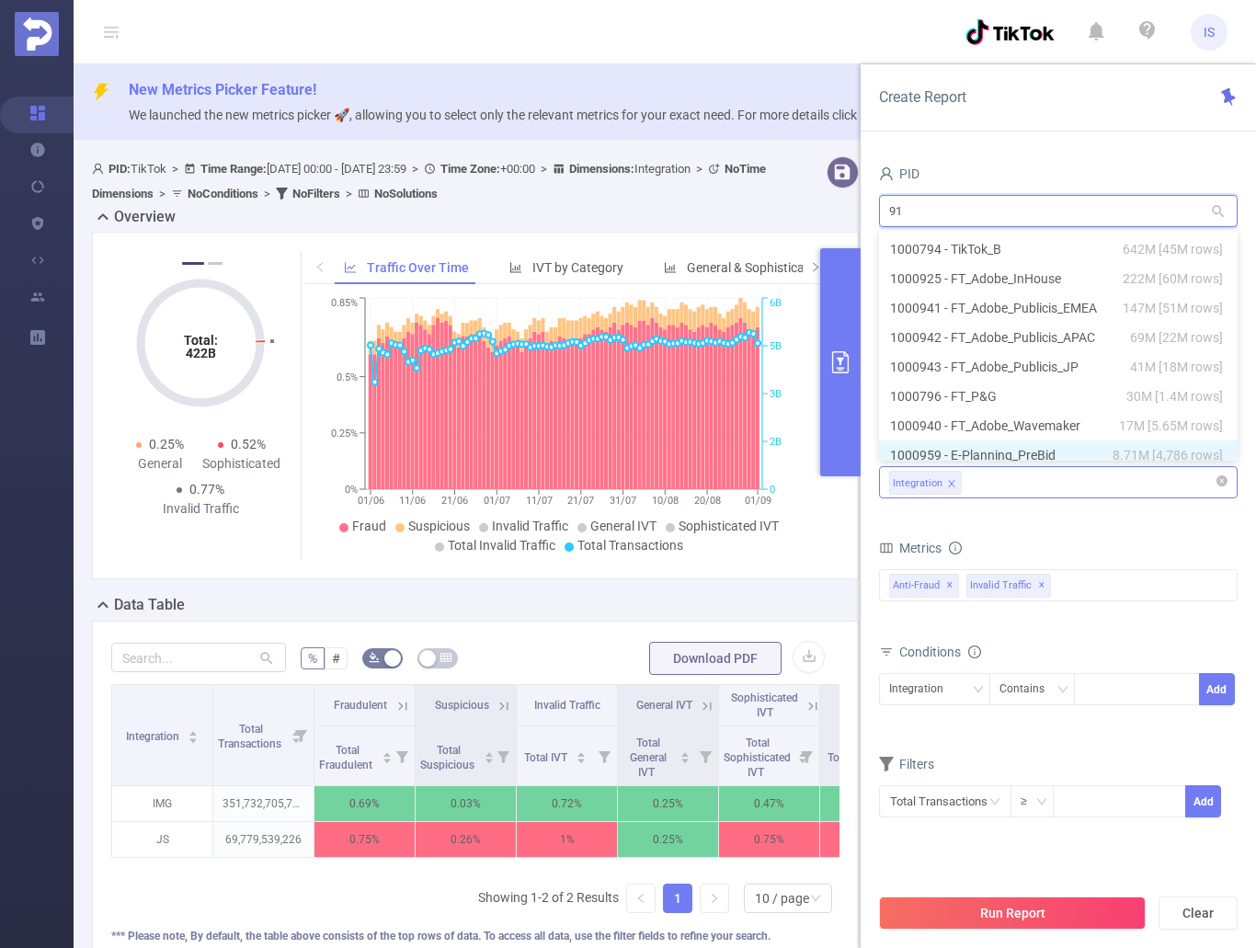
scroll to position [4, 0]
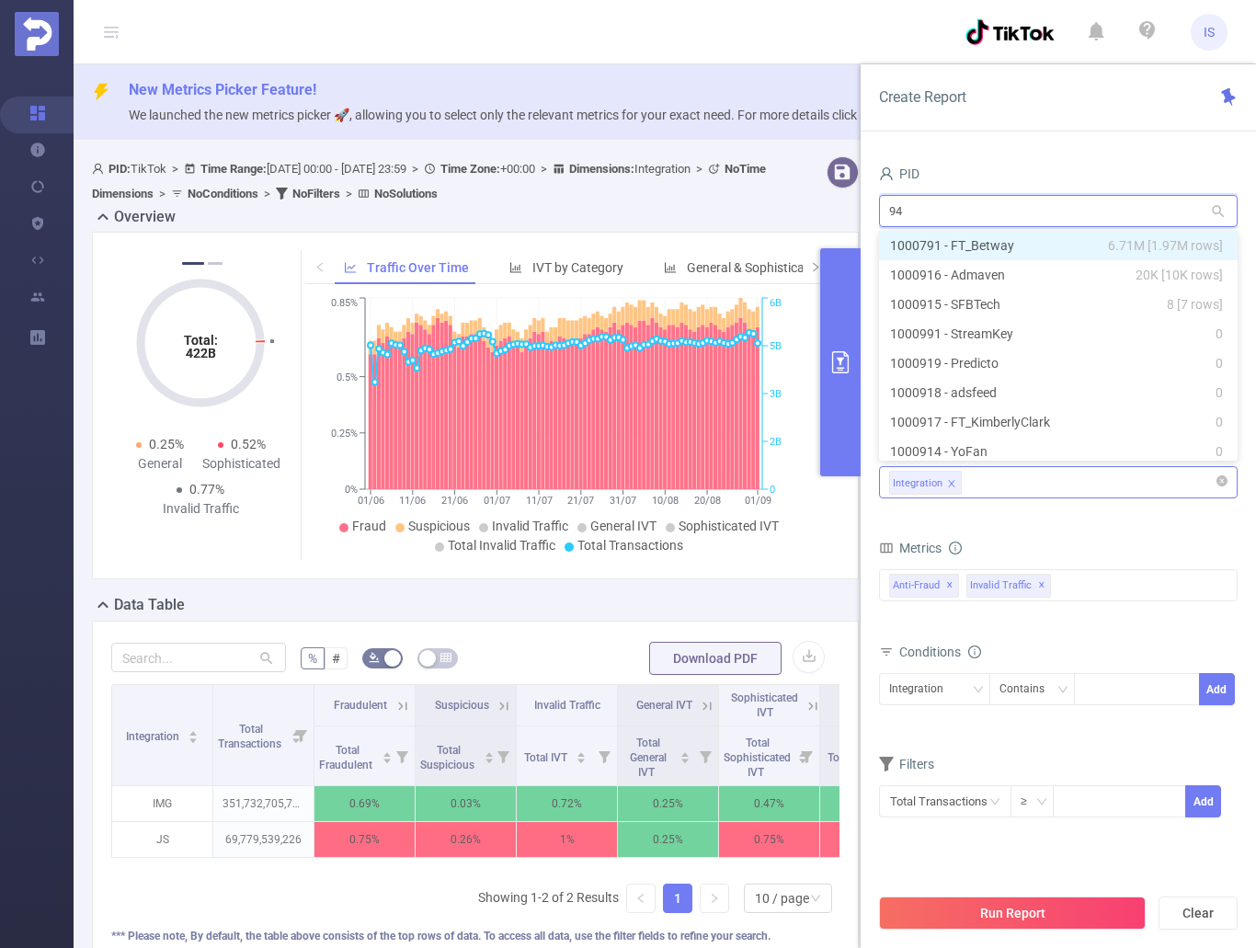
type input "941"
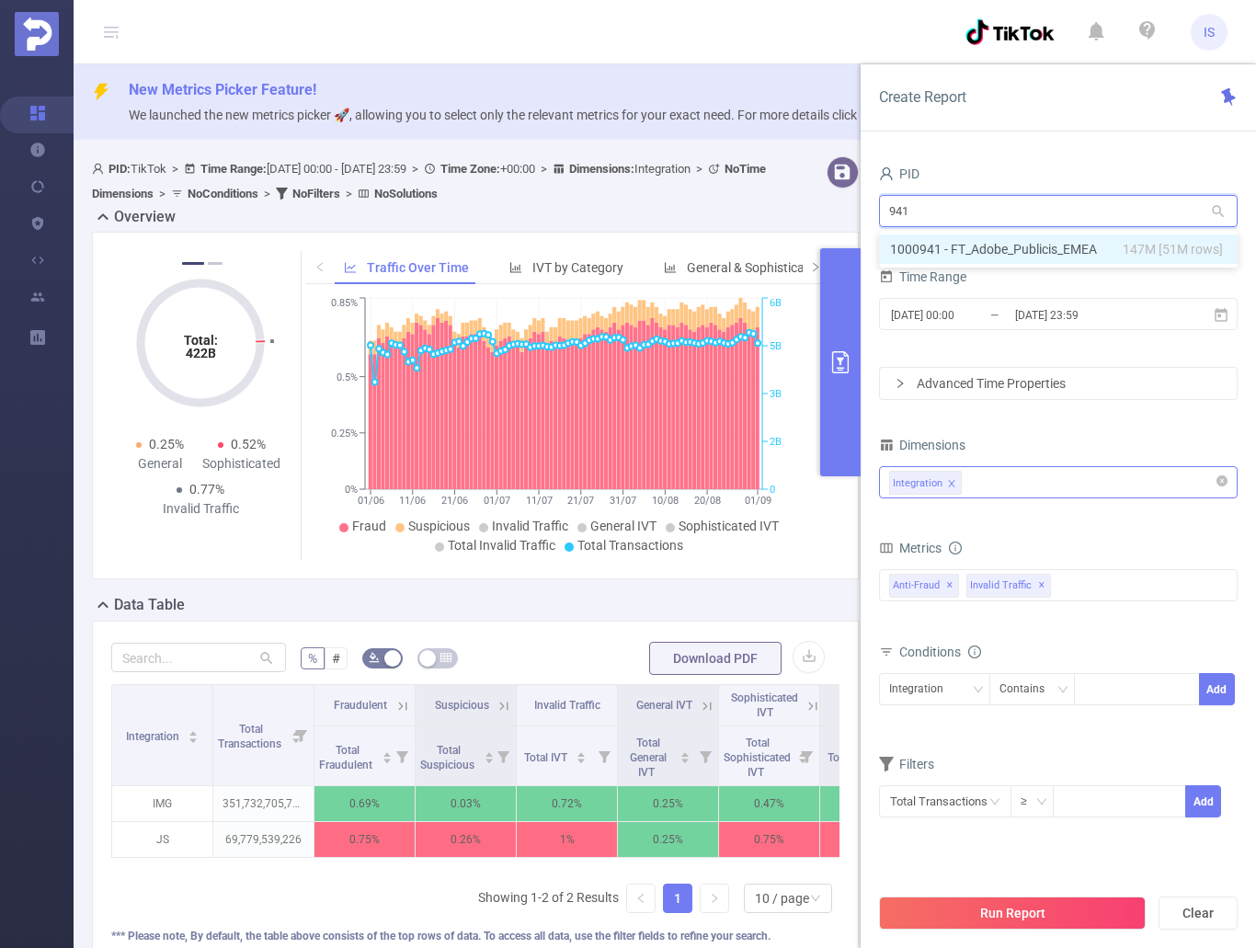
scroll to position [0, 0]
click at [1048, 244] on li "1000941 - FT_Adobe_Publicis_EMEA 147M [51M rows]" at bounding box center [1058, 249] width 359 height 29
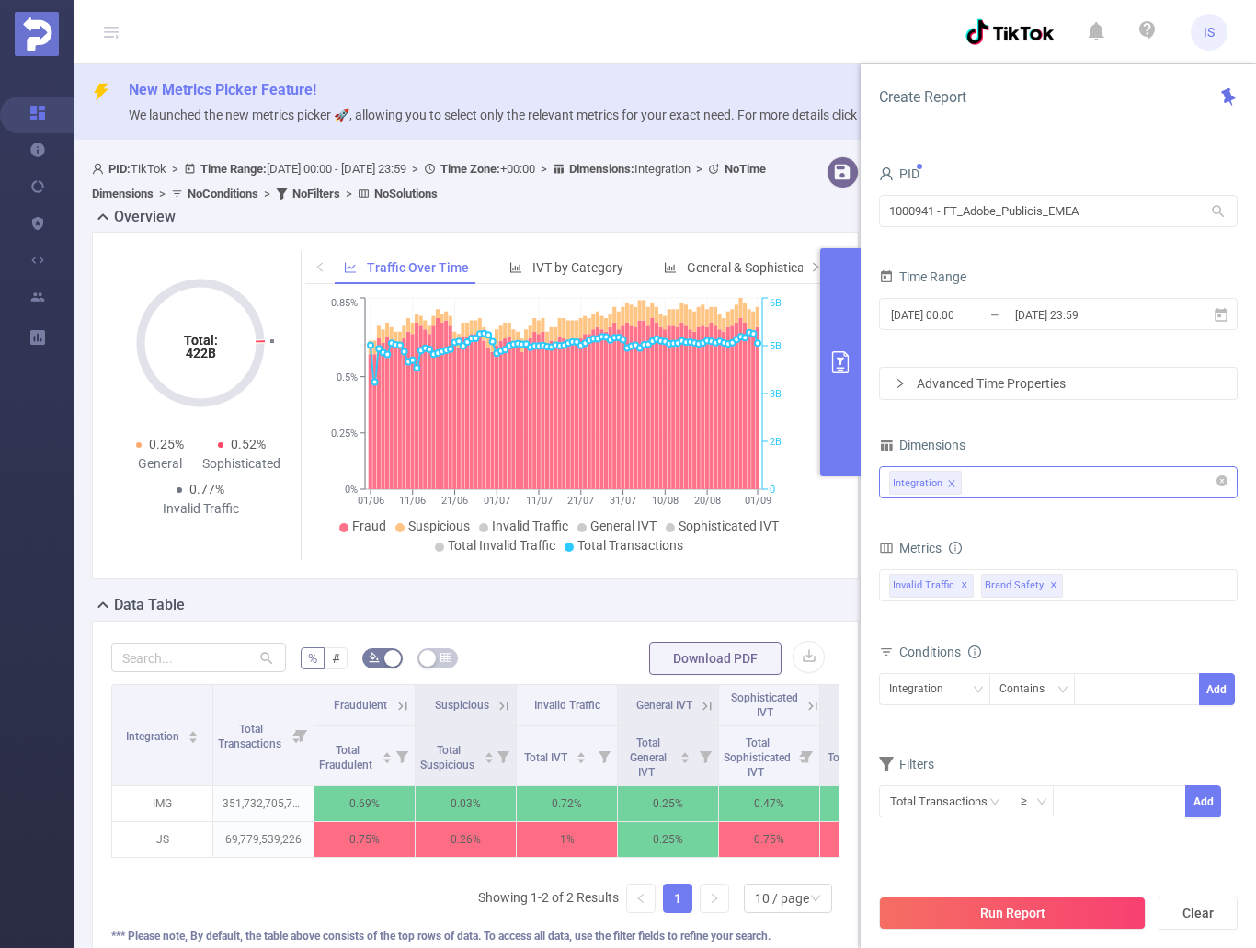
click at [1026, 494] on div "Integration" at bounding box center [1058, 482] width 338 height 30
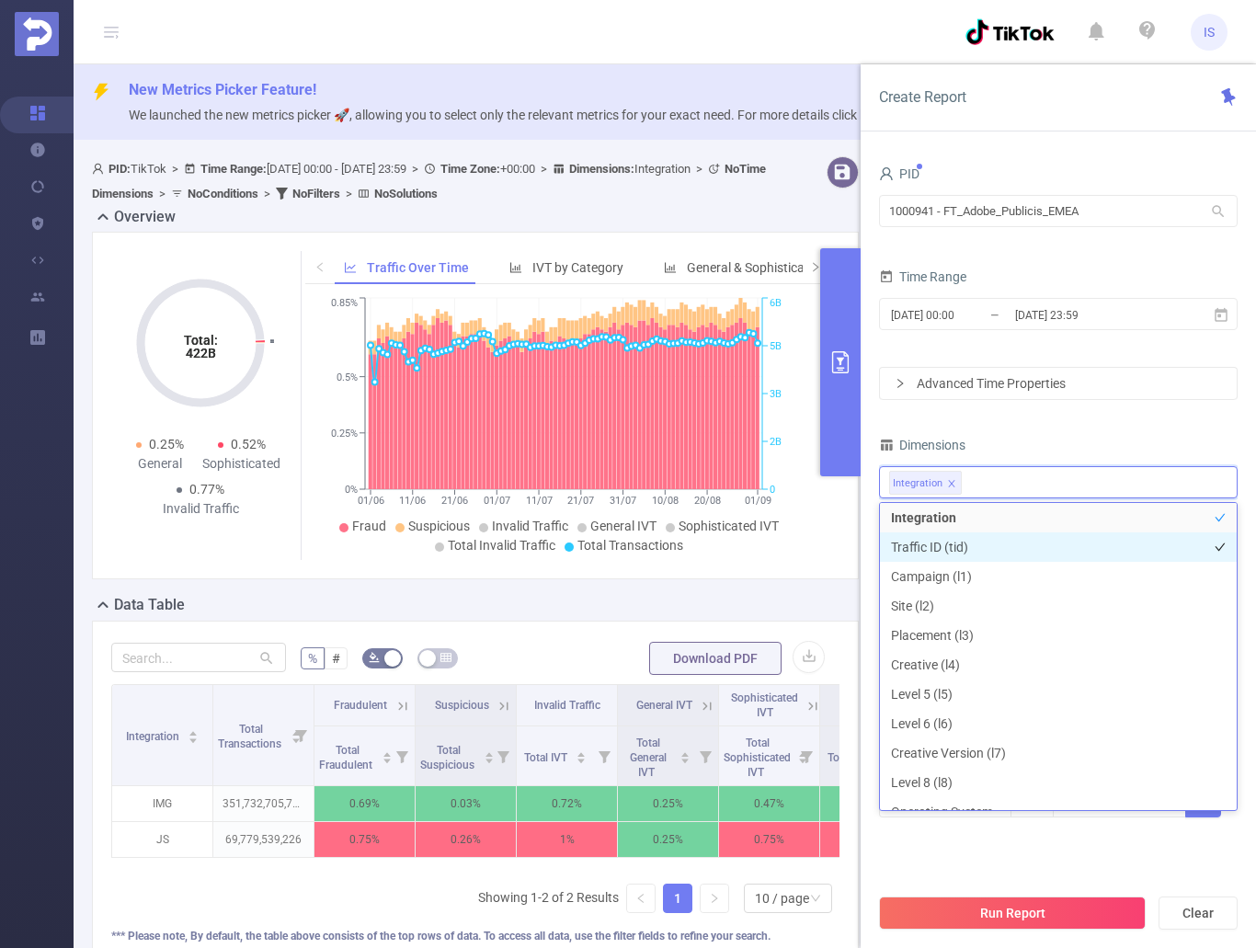
click at [962, 548] on li "Traffic ID (tid)" at bounding box center [1058, 547] width 357 height 29
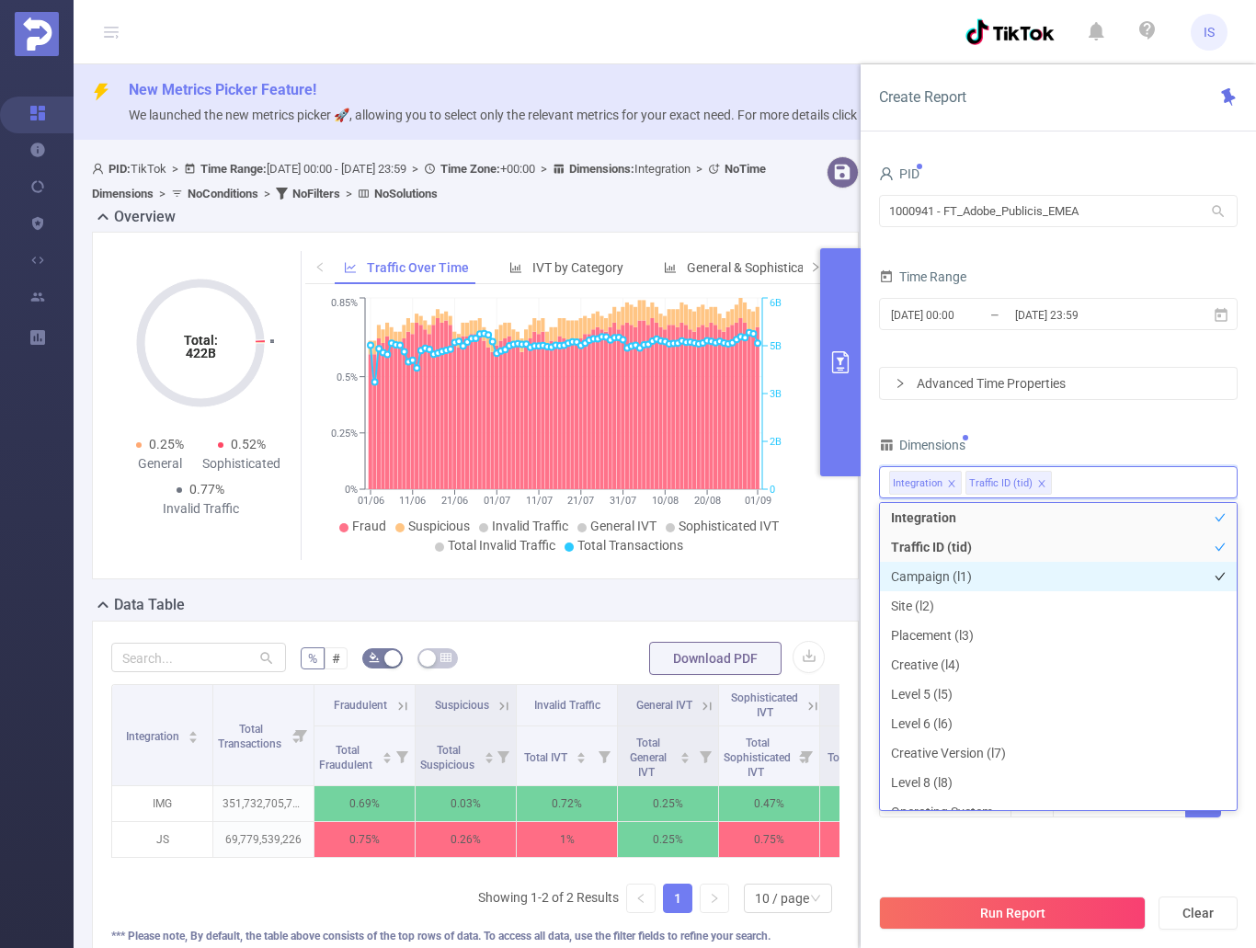
click at [954, 577] on li "Campaign (l1)" at bounding box center [1058, 576] width 357 height 29
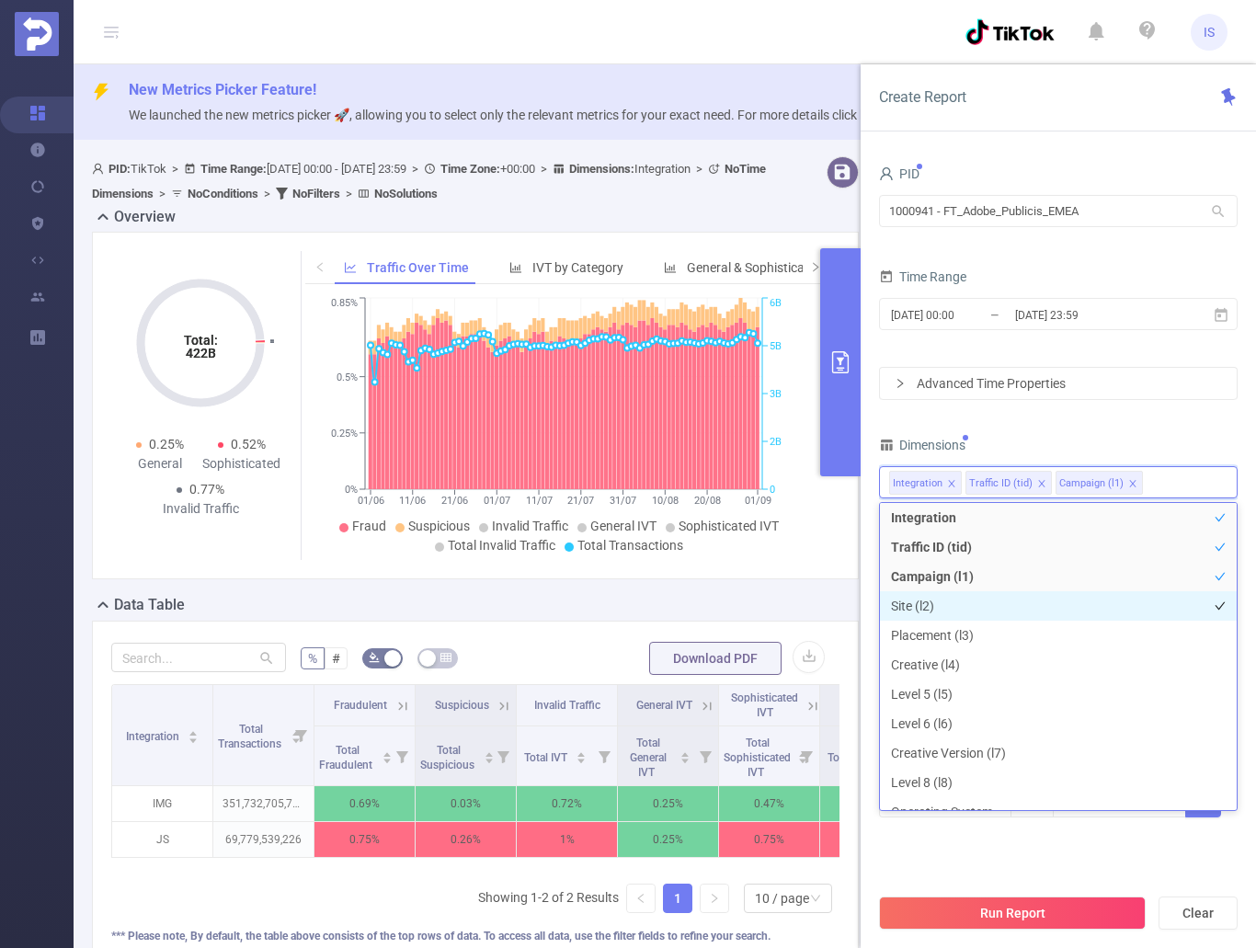
click at [928, 600] on li "Site (l2)" at bounding box center [1058, 605] width 357 height 29
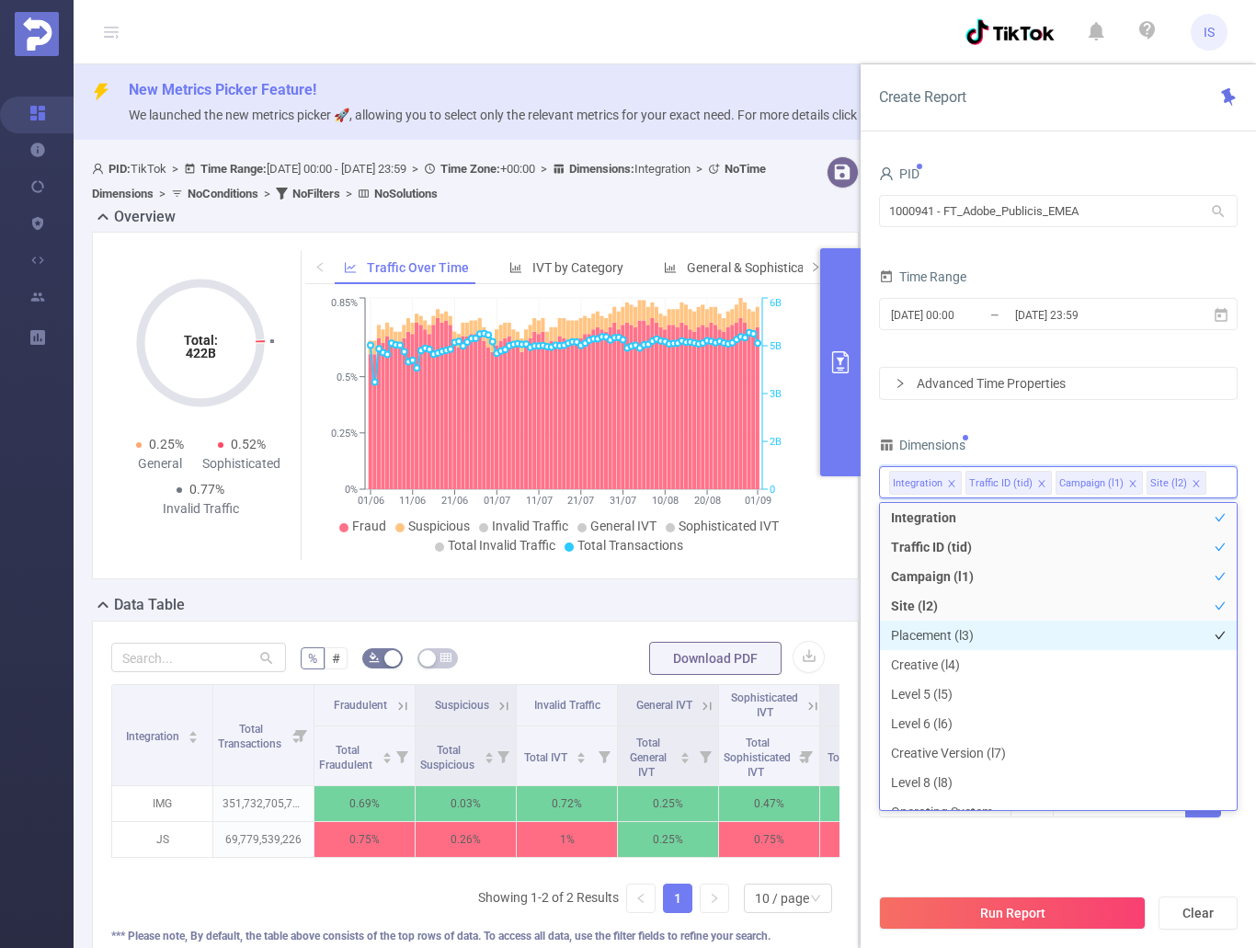
click at [950, 644] on li "Placement (l3)" at bounding box center [1058, 635] width 357 height 29
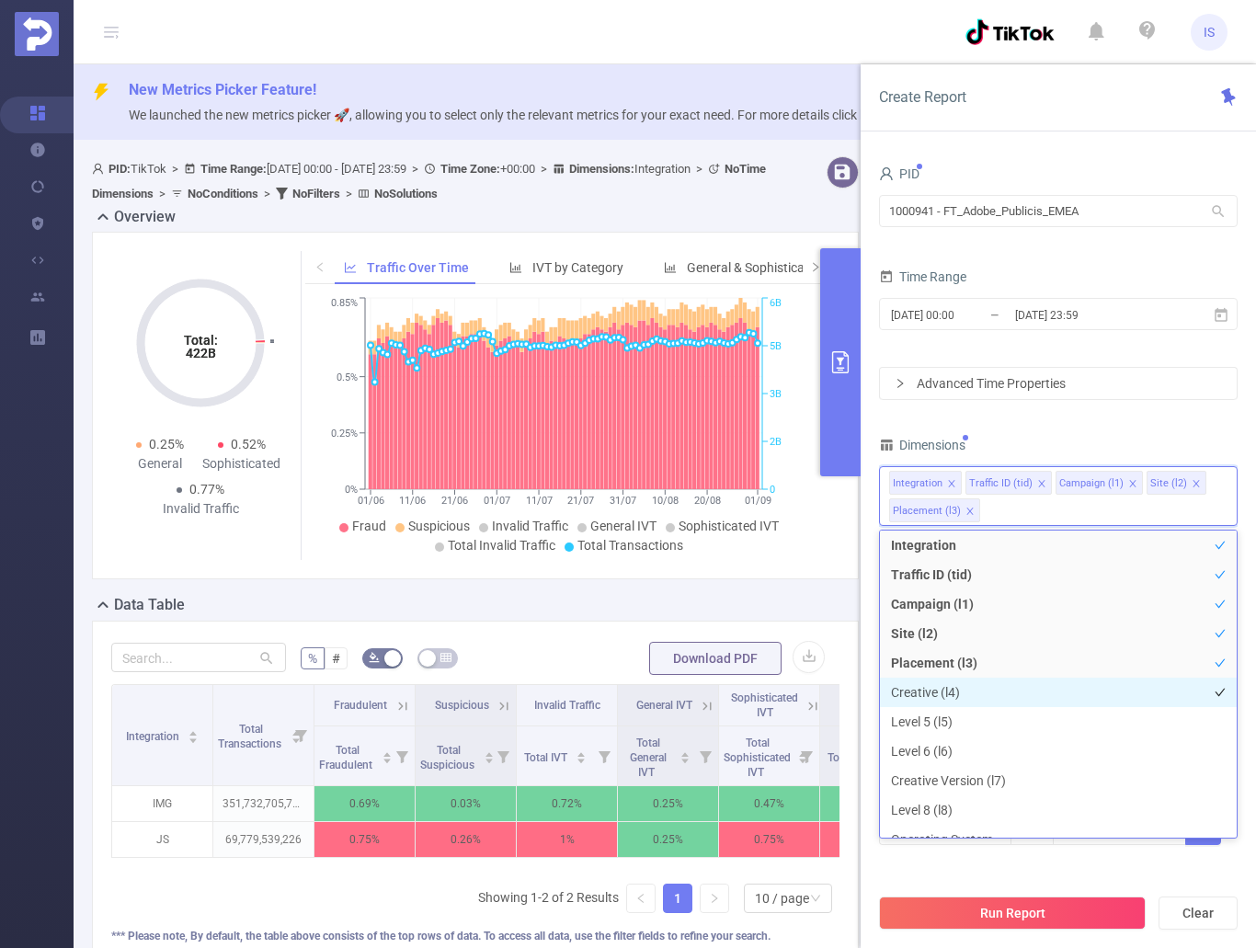
click at [943, 692] on li "Creative (l4)" at bounding box center [1058, 692] width 357 height 29
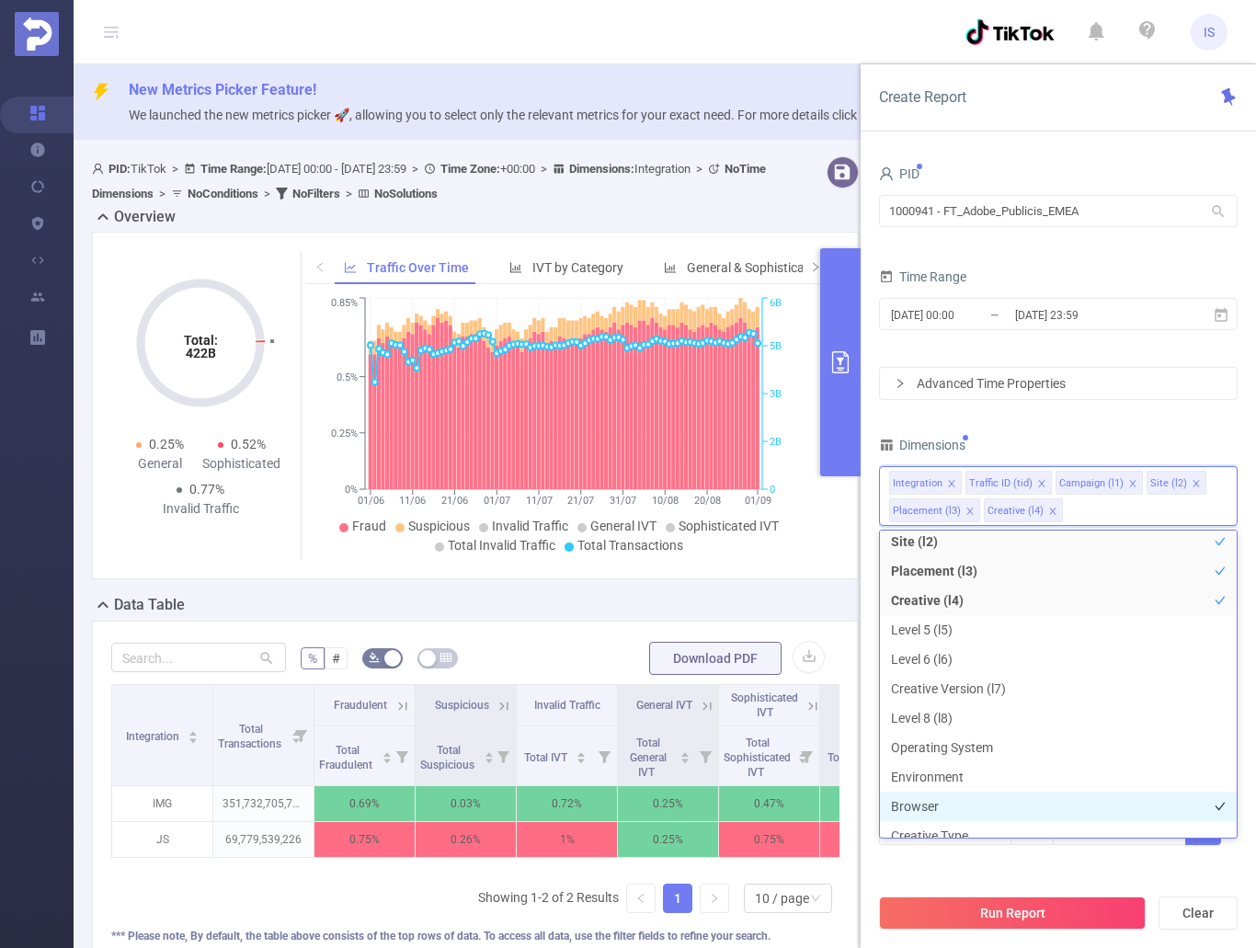
scroll to position [109, 0]
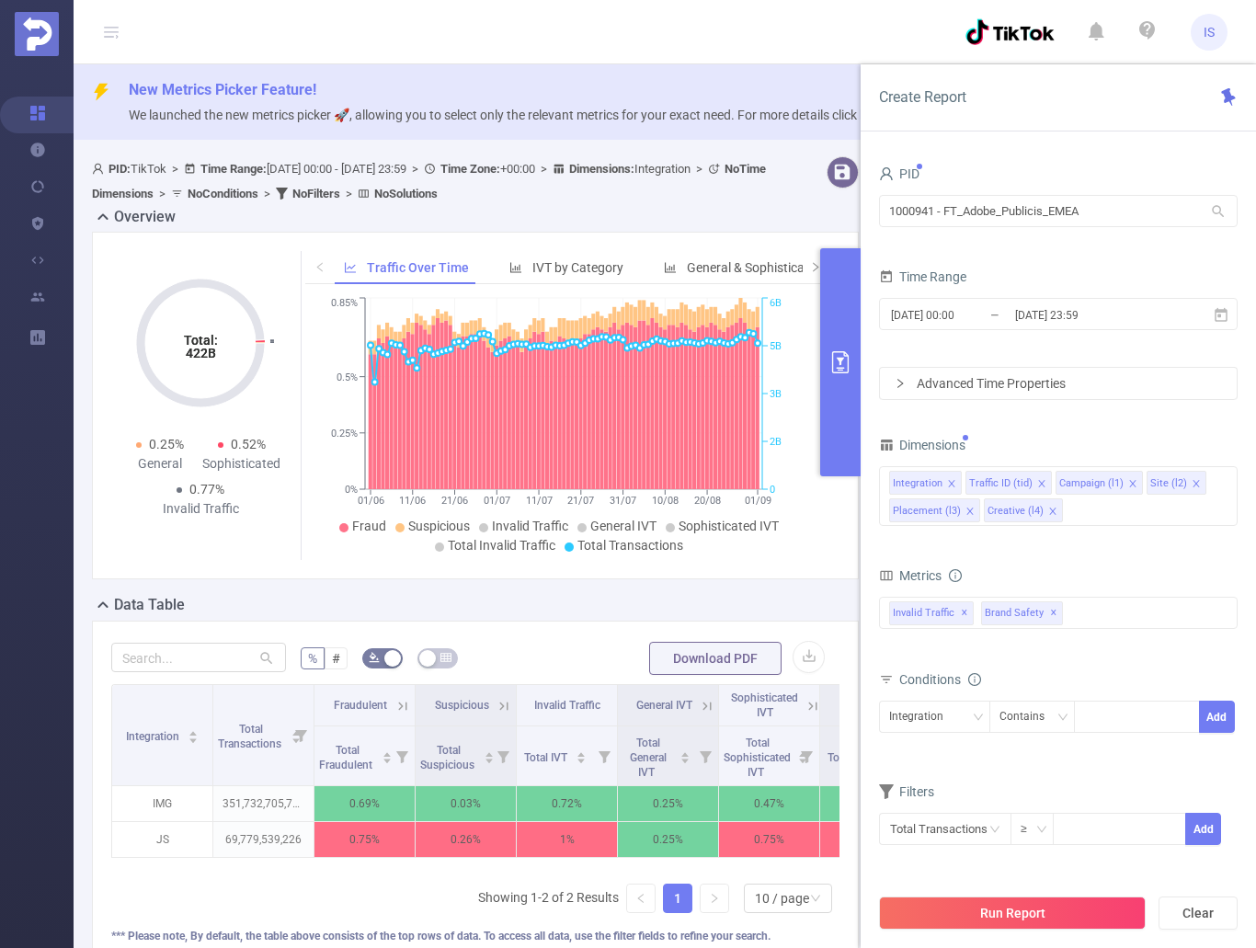
click at [977, 862] on div "Filters Total Transactions ≥ Add" at bounding box center [1058, 824] width 359 height 90
click at [1098, 619] on div "Anti-Fraud Invalid Traffic Visibility Brand Safety Supply Intelligence Sample R…" at bounding box center [1058, 613] width 359 height 32
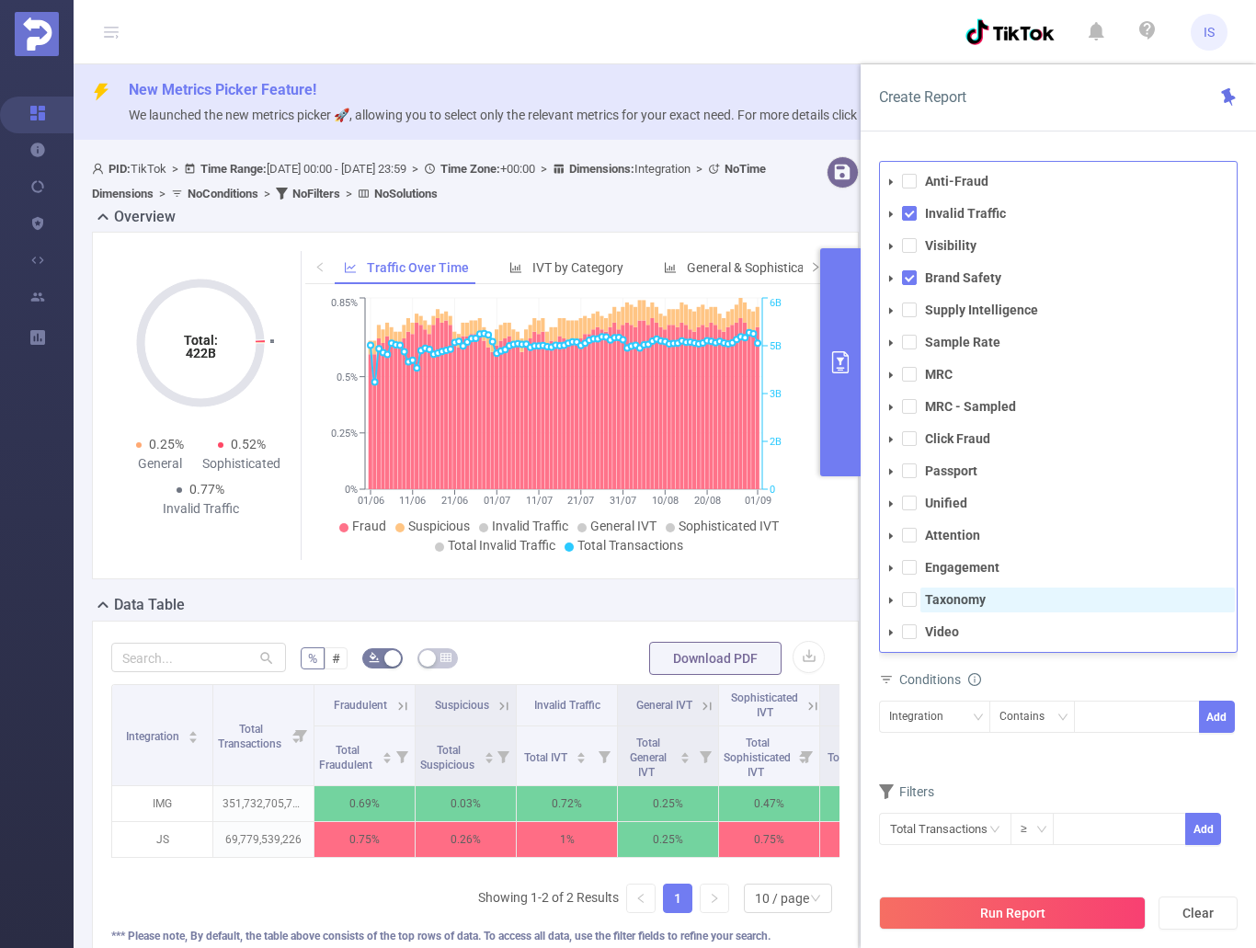
click at [945, 600] on strong "Taxonomy" at bounding box center [955, 599] width 61 height 15
click at [916, 183] on span at bounding box center [909, 181] width 15 height 15
click at [916, 247] on span at bounding box center [909, 245] width 15 height 15
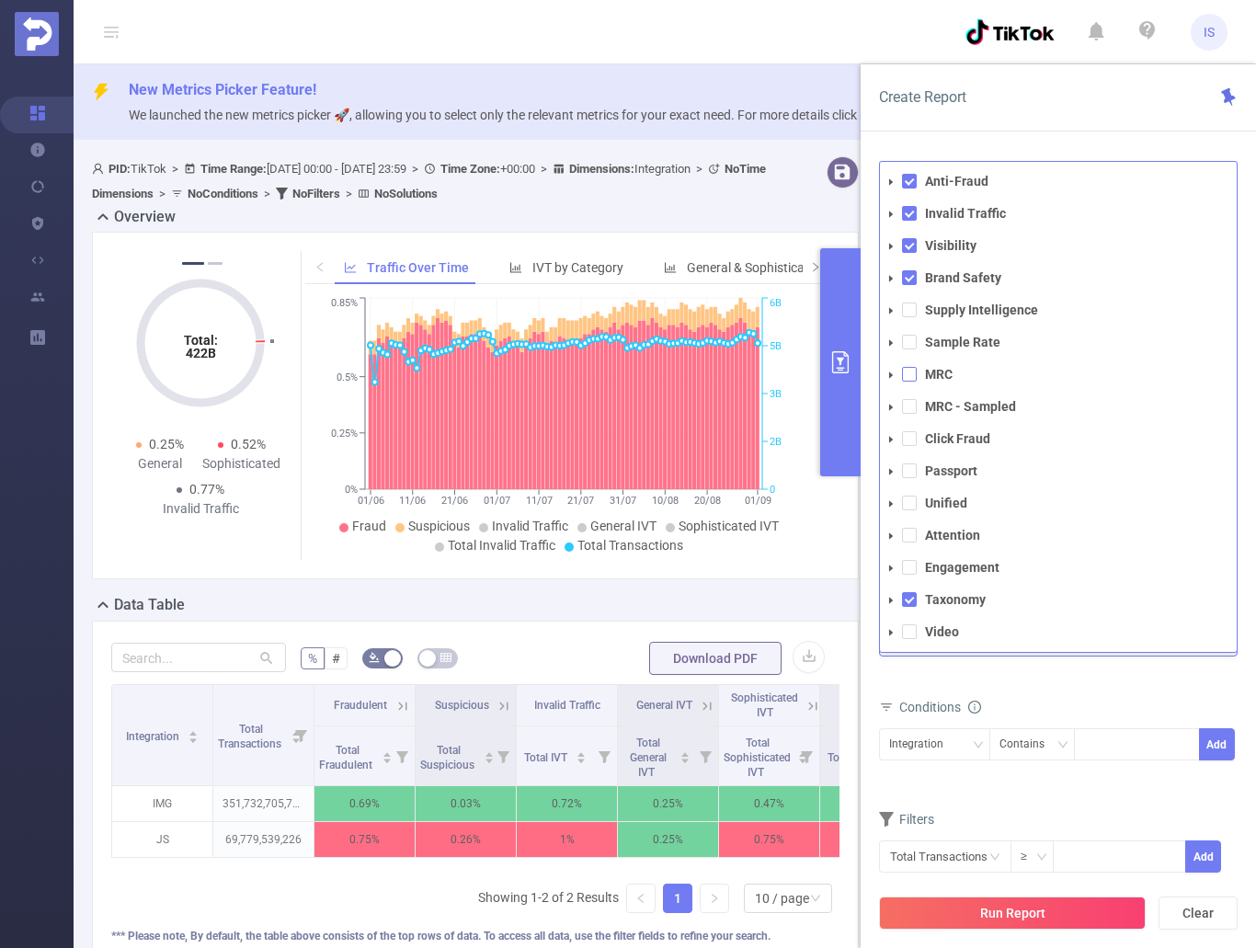
click at [912, 374] on span at bounding box center [909, 374] width 15 height 15
click at [907, 405] on span at bounding box center [909, 406] width 15 height 15
click at [1058, 666] on div "total Total General IVT Data Centers Disclosed Bots Known Crawlers Irregular Ac…" at bounding box center [1058, 638] width 359 height 82
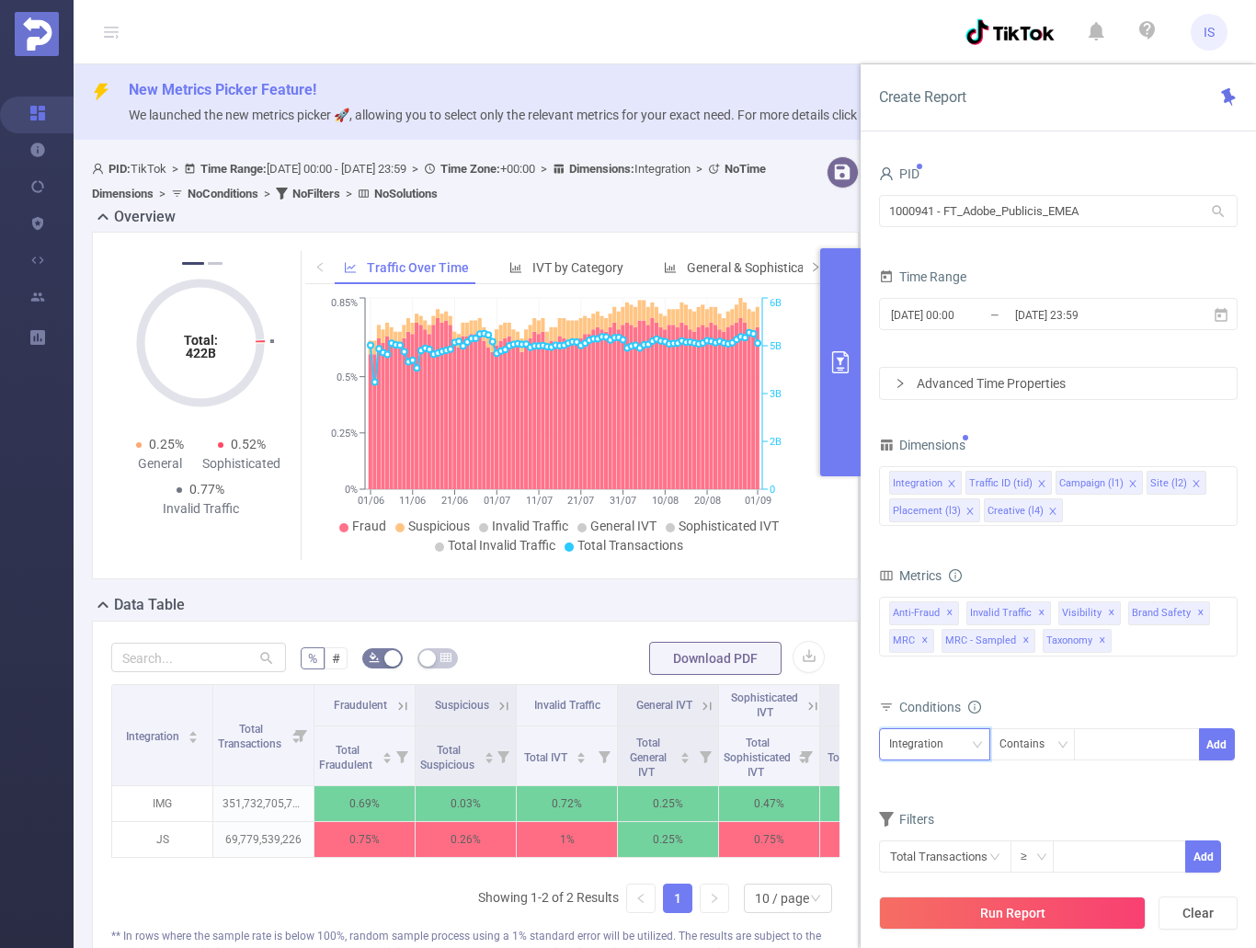
click at [961, 742] on div "Integration" at bounding box center [934, 744] width 91 height 30
click at [938, 802] on li "Traffic ID (tid)" at bounding box center [934, 811] width 111 height 29
click at [1118, 730] on div at bounding box center [1137, 744] width 106 height 30
type input "Tier 3"
click at [1147, 788] on li "Tier 3" at bounding box center [1137, 782] width 126 height 29
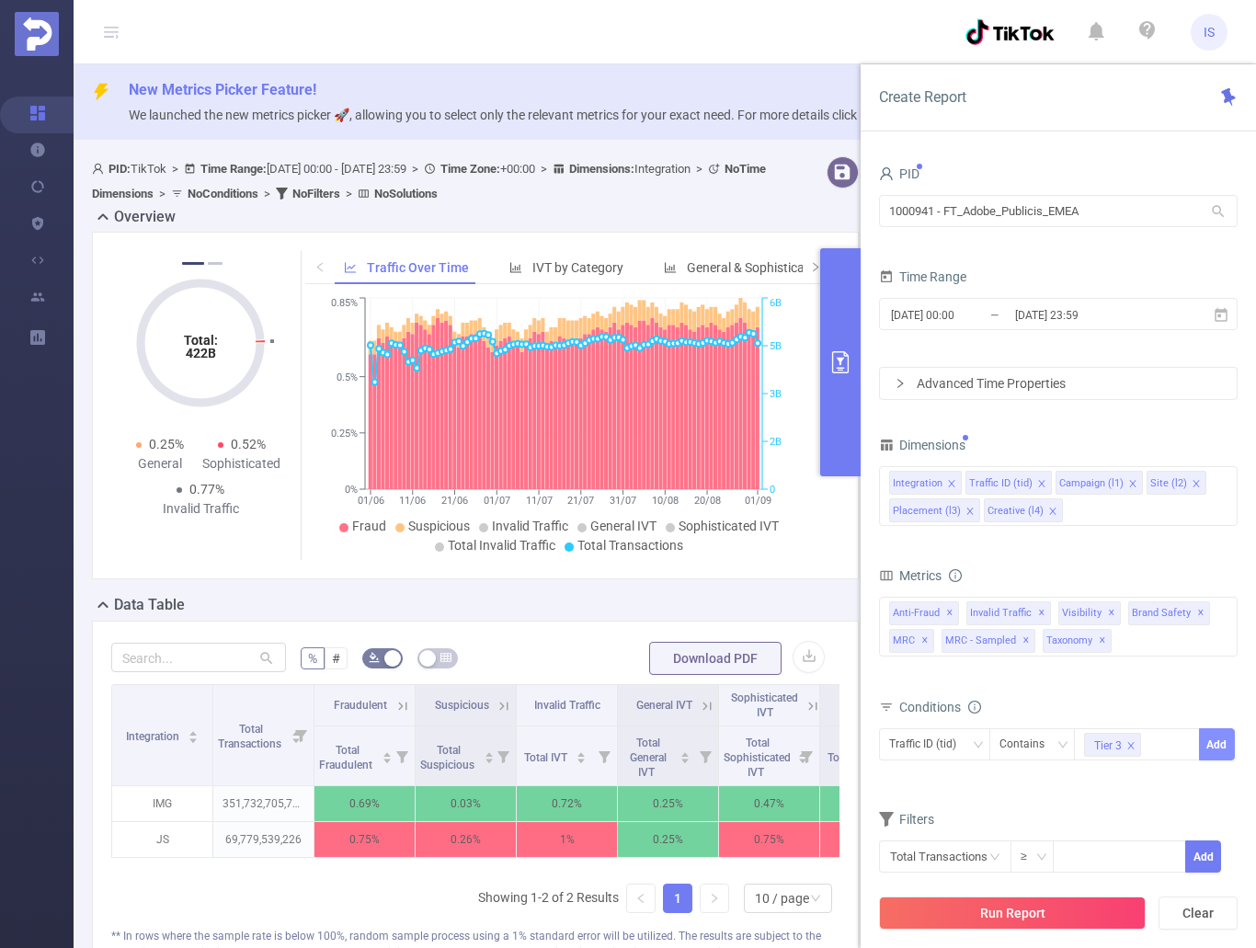
click at [1223, 747] on button "Add" at bounding box center [1217, 744] width 36 height 32
click at [1141, 694] on div "Conditions" at bounding box center [1058, 709] width 359 height 30
click at [1010, 912] on button "Run Report" at bounding box center [1012, 913] width 267 height 33
